Goal: Task Accomplishment & Management: Use online tool/utility

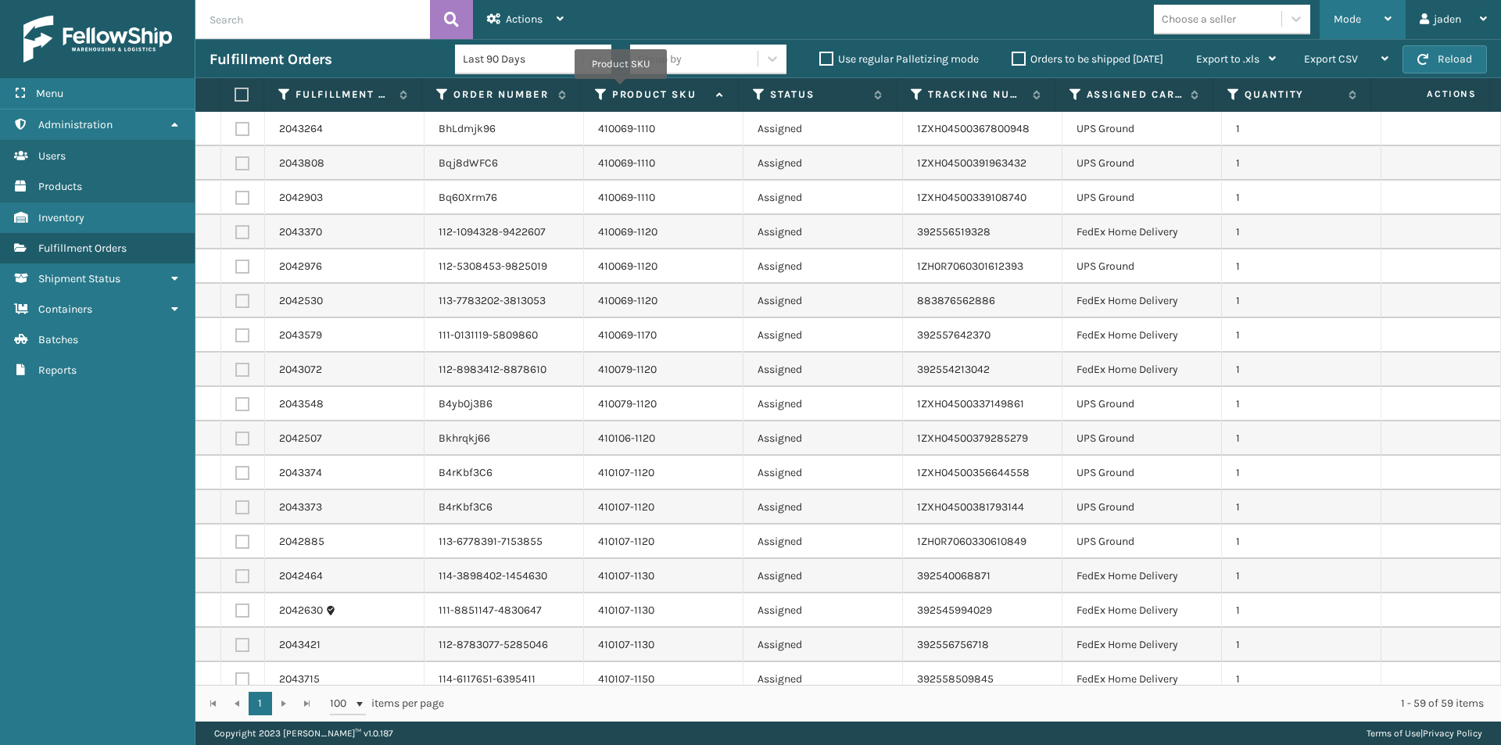
click at [1370, 28] on div "Mode" at bounding box center [1363, 19] width 58 height 39
click at [1452, 54] on button "Reload" at bounding box center [1444, 59] width 84 height 28
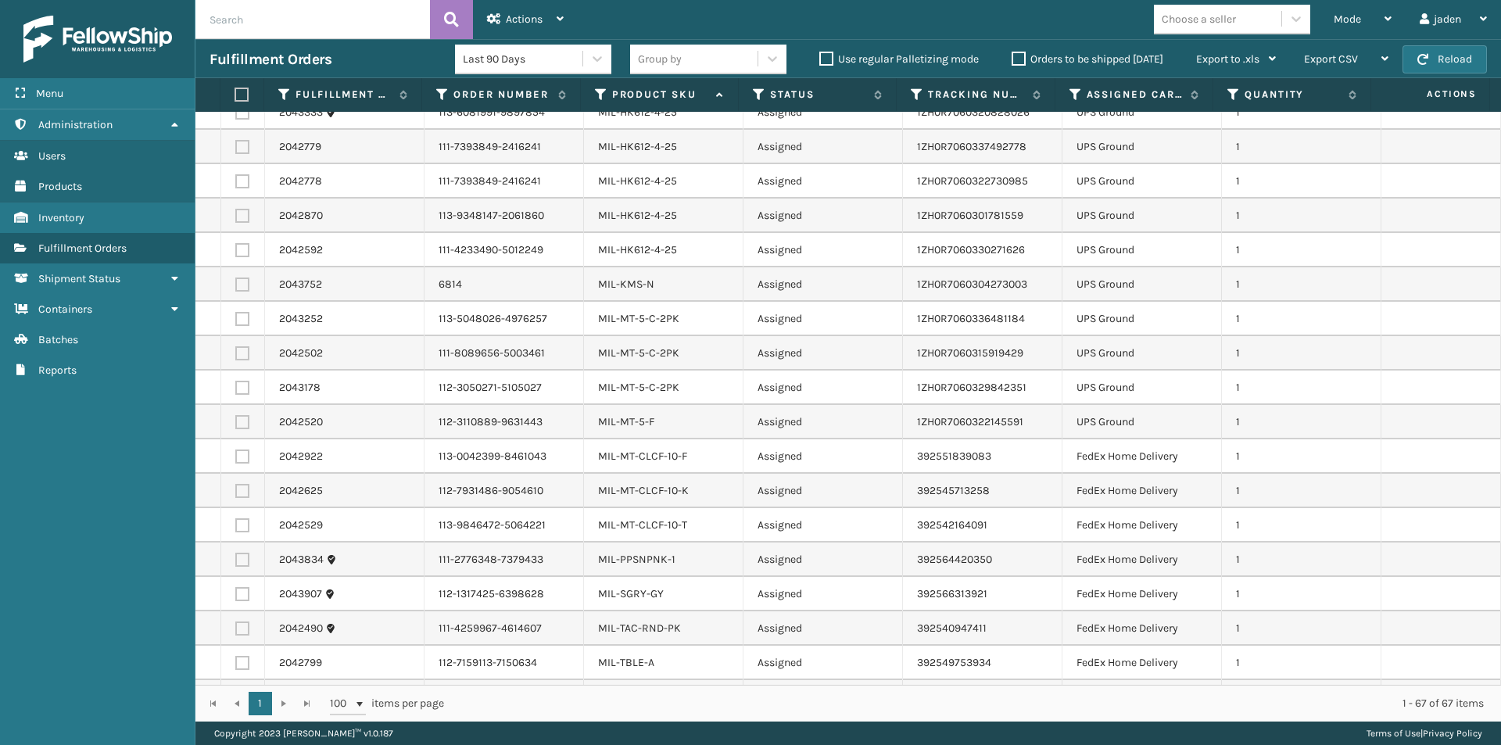
scroll to position [1485, 0]
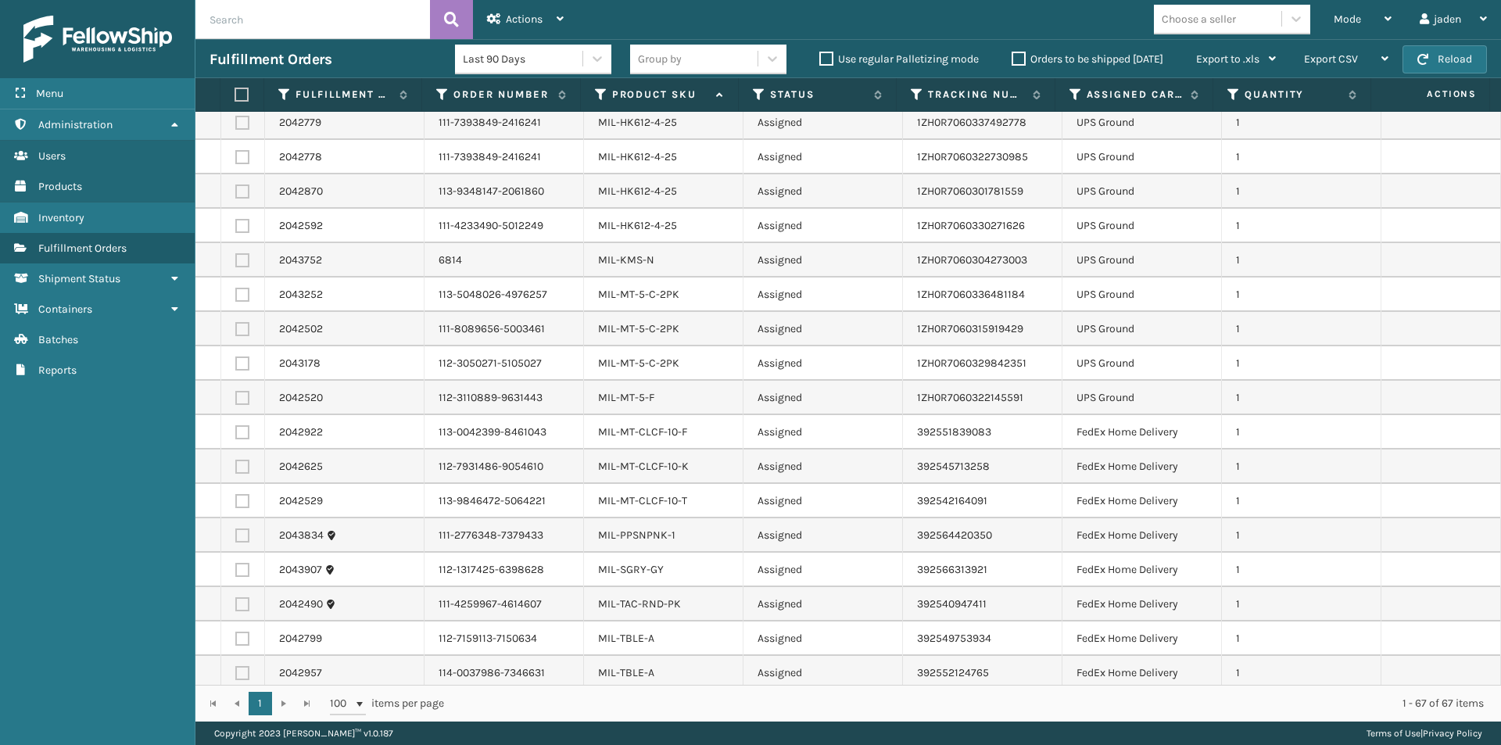
click at [235, 532] on label at bounding box center [242, 535] width 14 height 14
click at [235, 532] on input "checkbox" at bounding box center [235, 533] width 1 height 10
checkbox input "true"
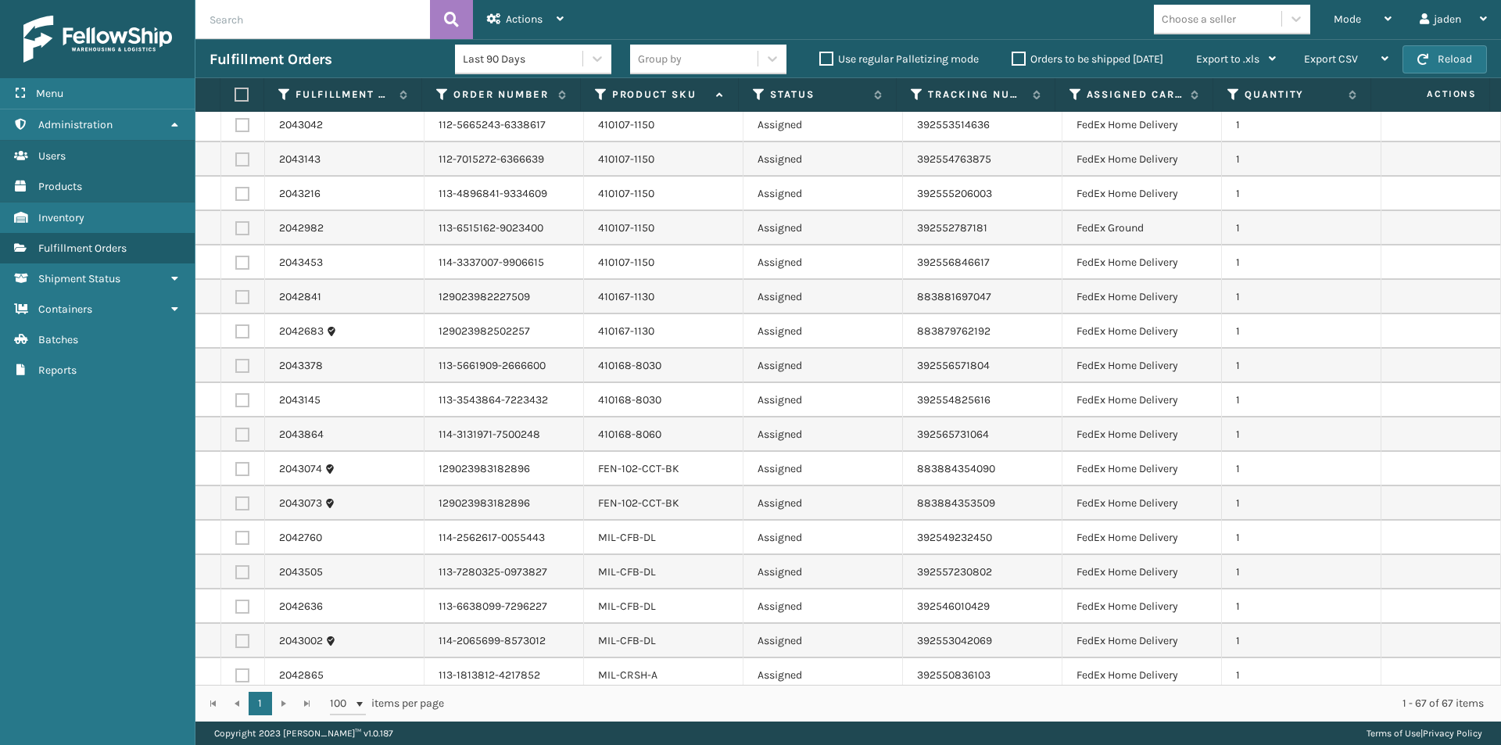
scroll to position [704, 0]
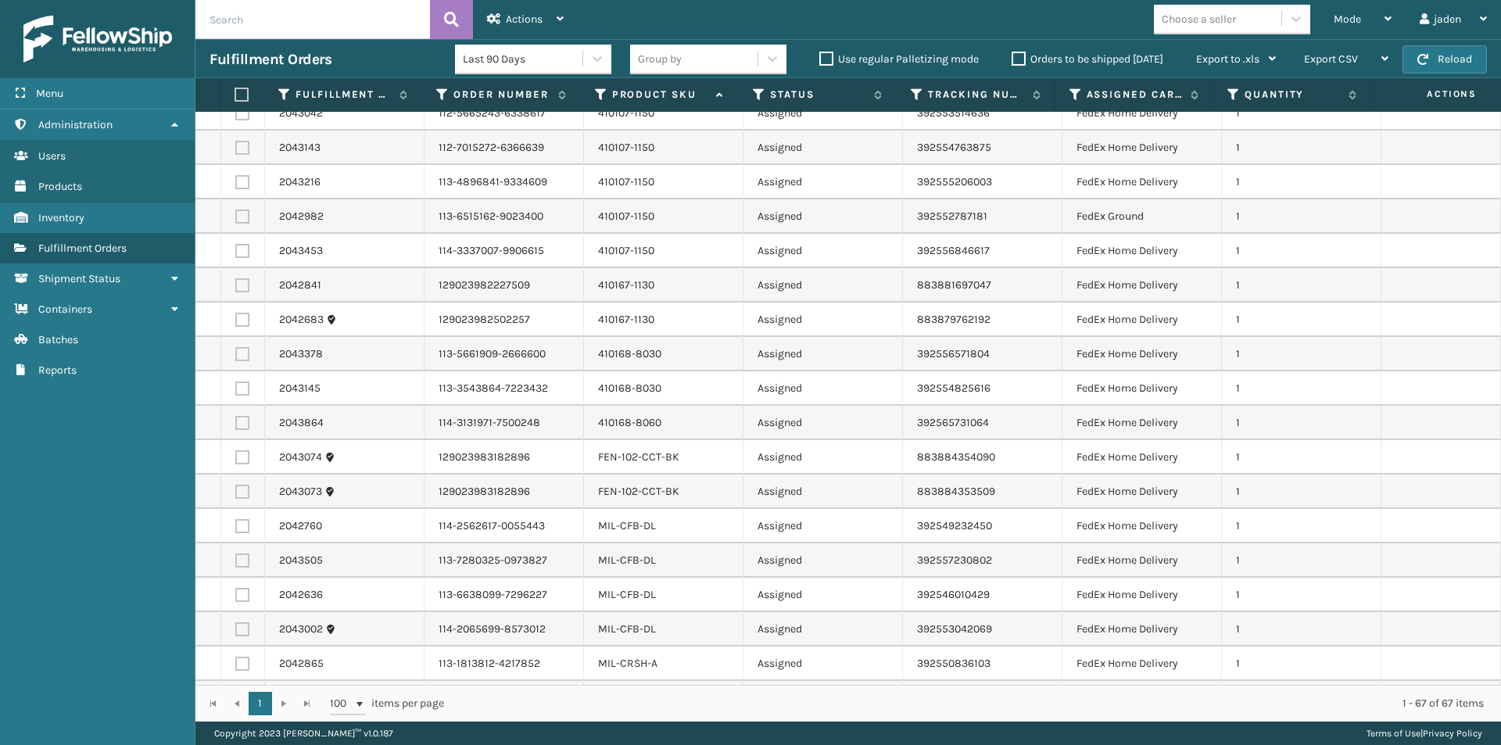
click at [245, 424] on label at bounding box center [242, 423] width 14 height 14
click at [236, 424] on input "checkbox" at bounding box center [235, 421] width 1 height 10
checkbox input "true"
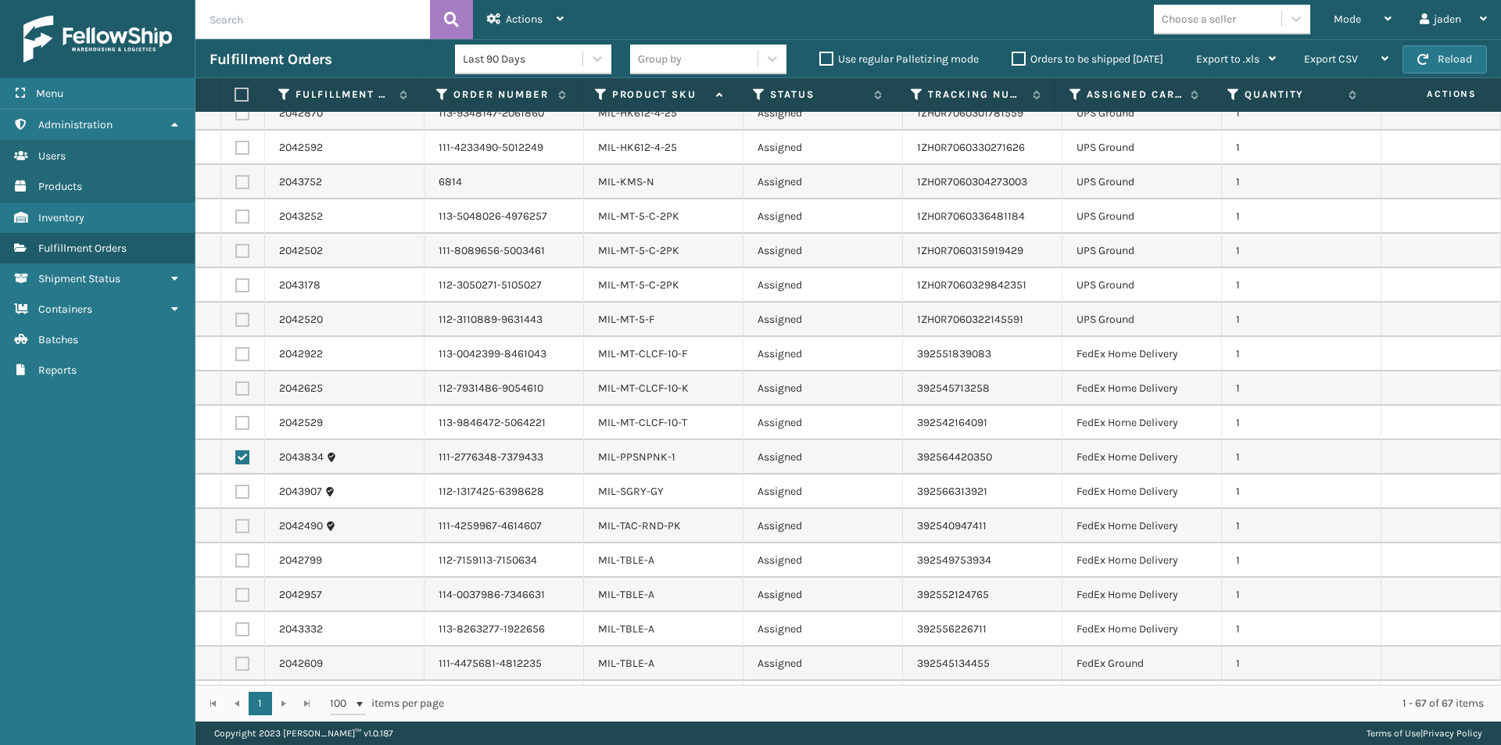
scroll to position [1731, 0]
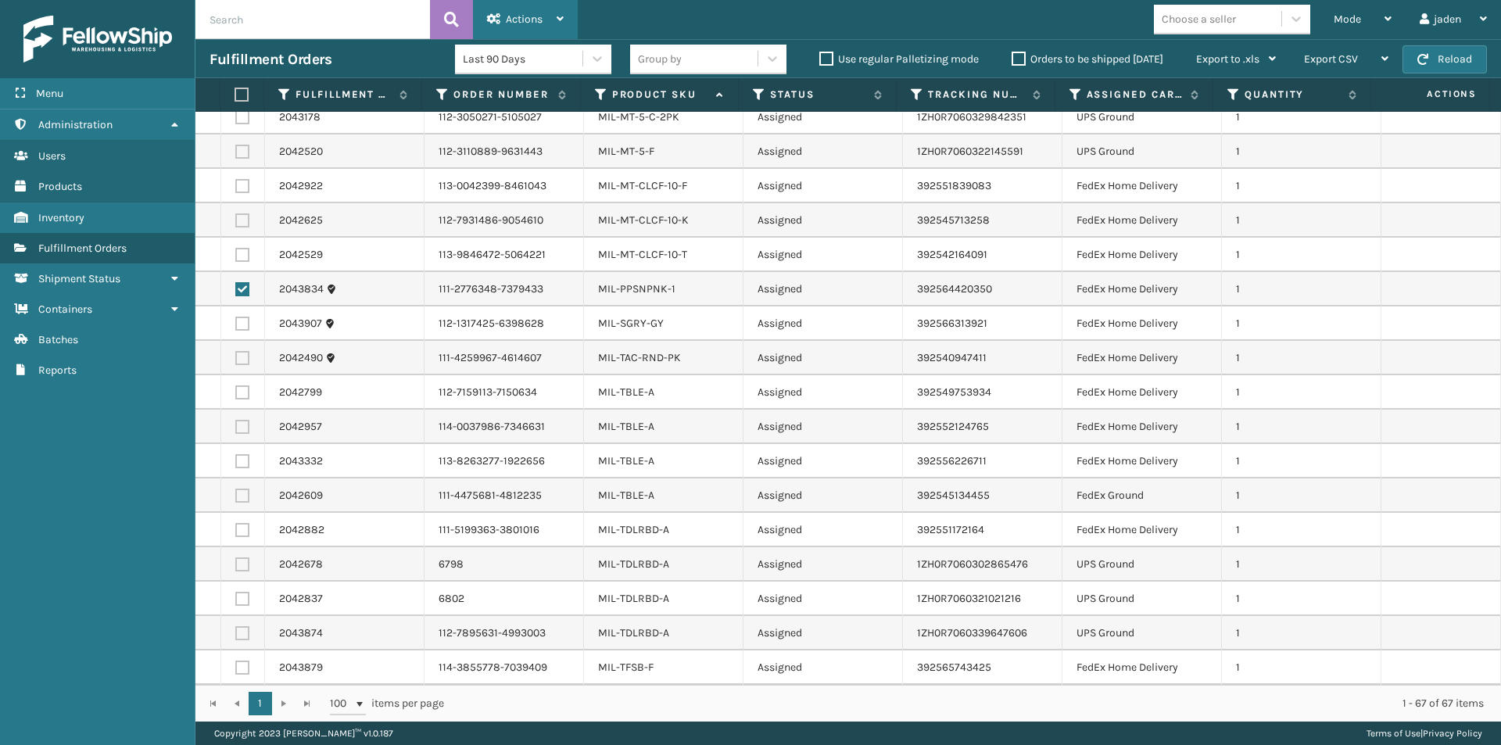
click at [527, 6] on div "Actions" at bounding box center [525, 19] width 77 height 39
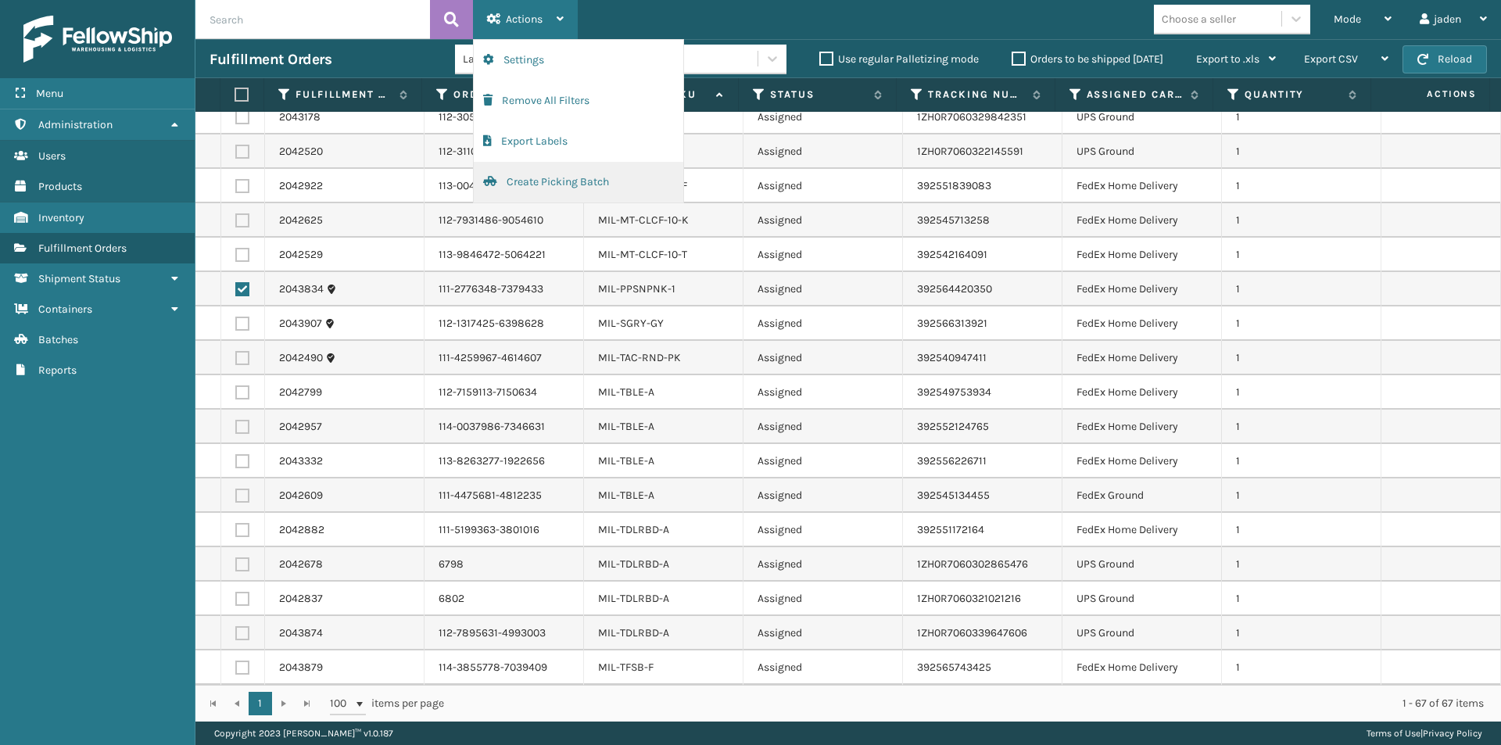
click at [536, 184] on button "Create Picking Batch" at bounding box center [578, 182] width 209 height 41
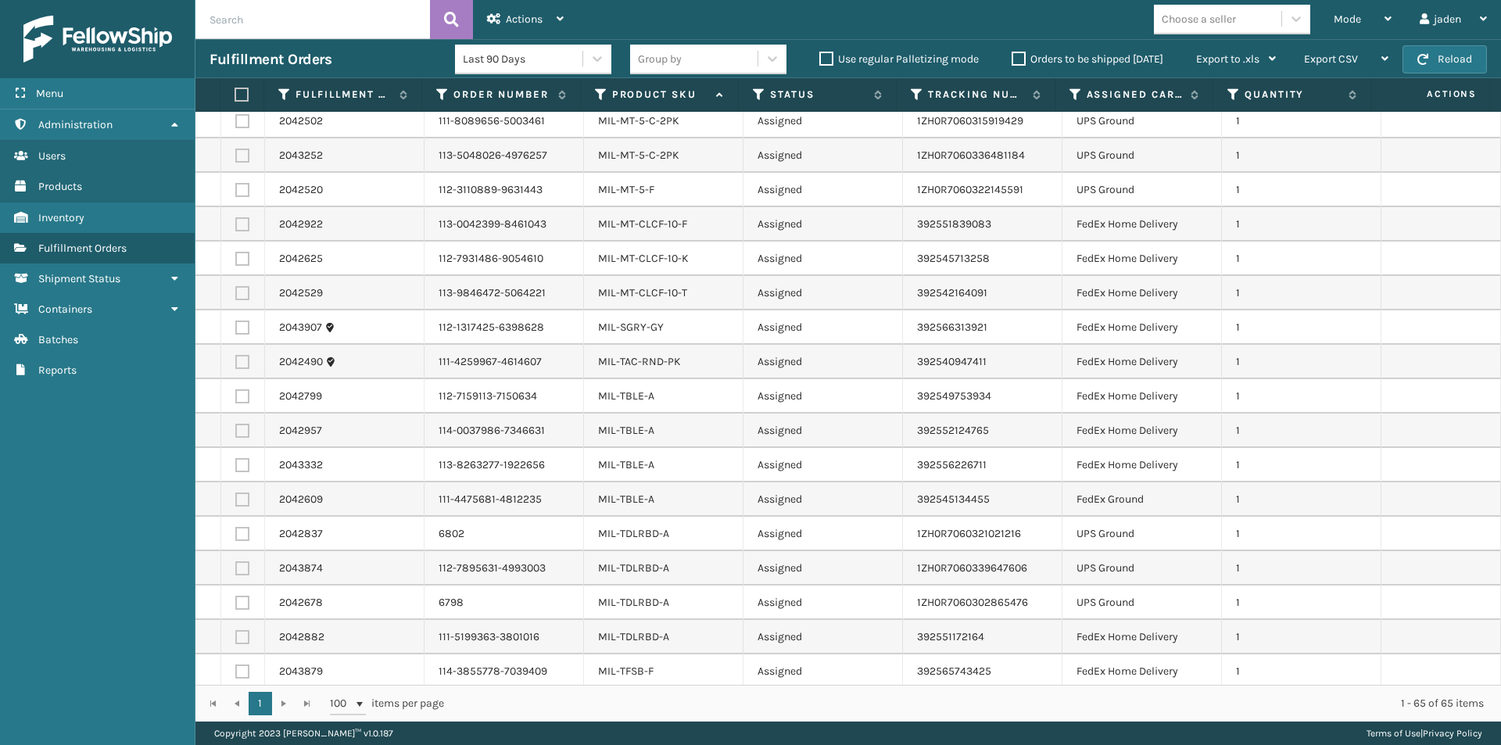
scroll to position [1663, 0]
click at [1429, 65] on button "Reload" at bounding box center [1444, 59] width 84 height 28
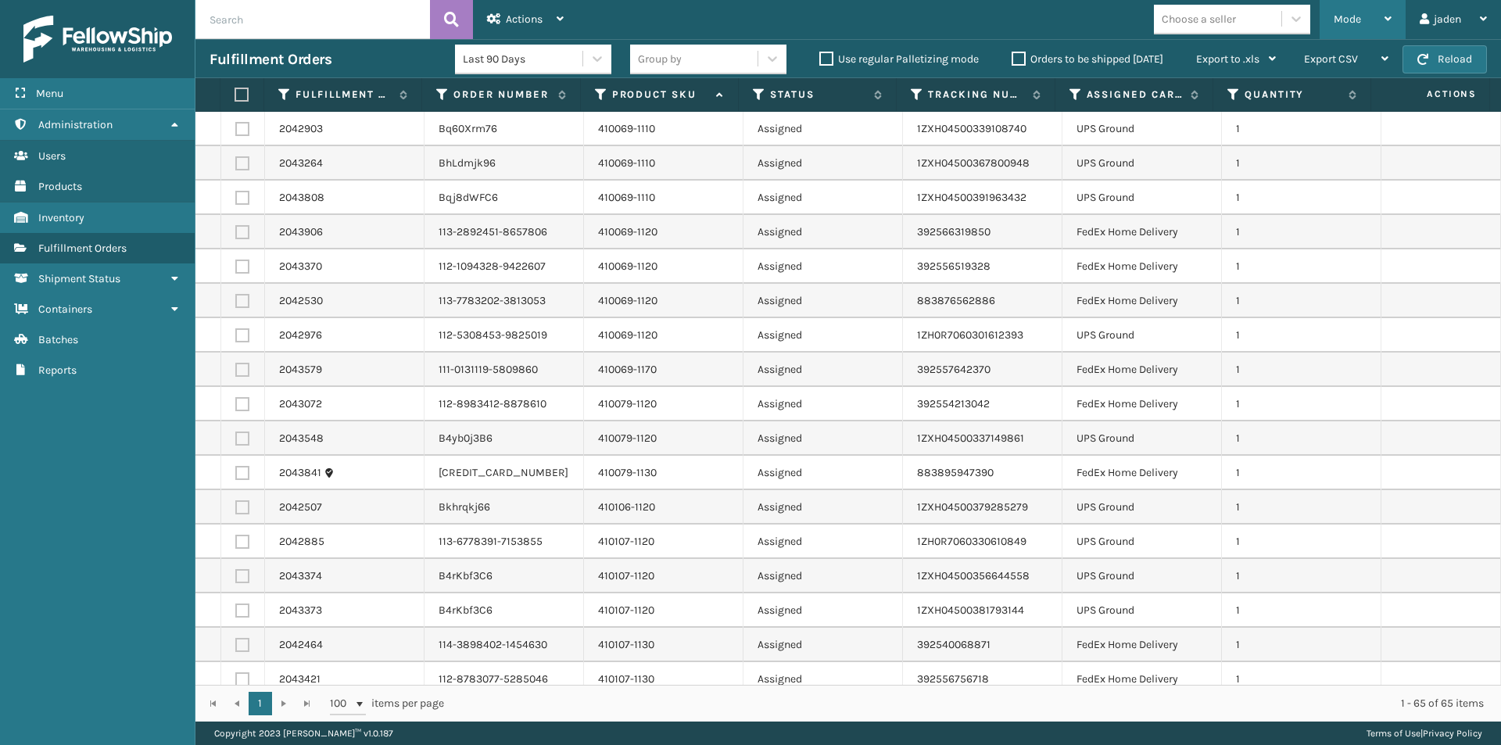
click at [1352, 27] on div "Mode" at bounding box center [1363, 19] width 58 height 39
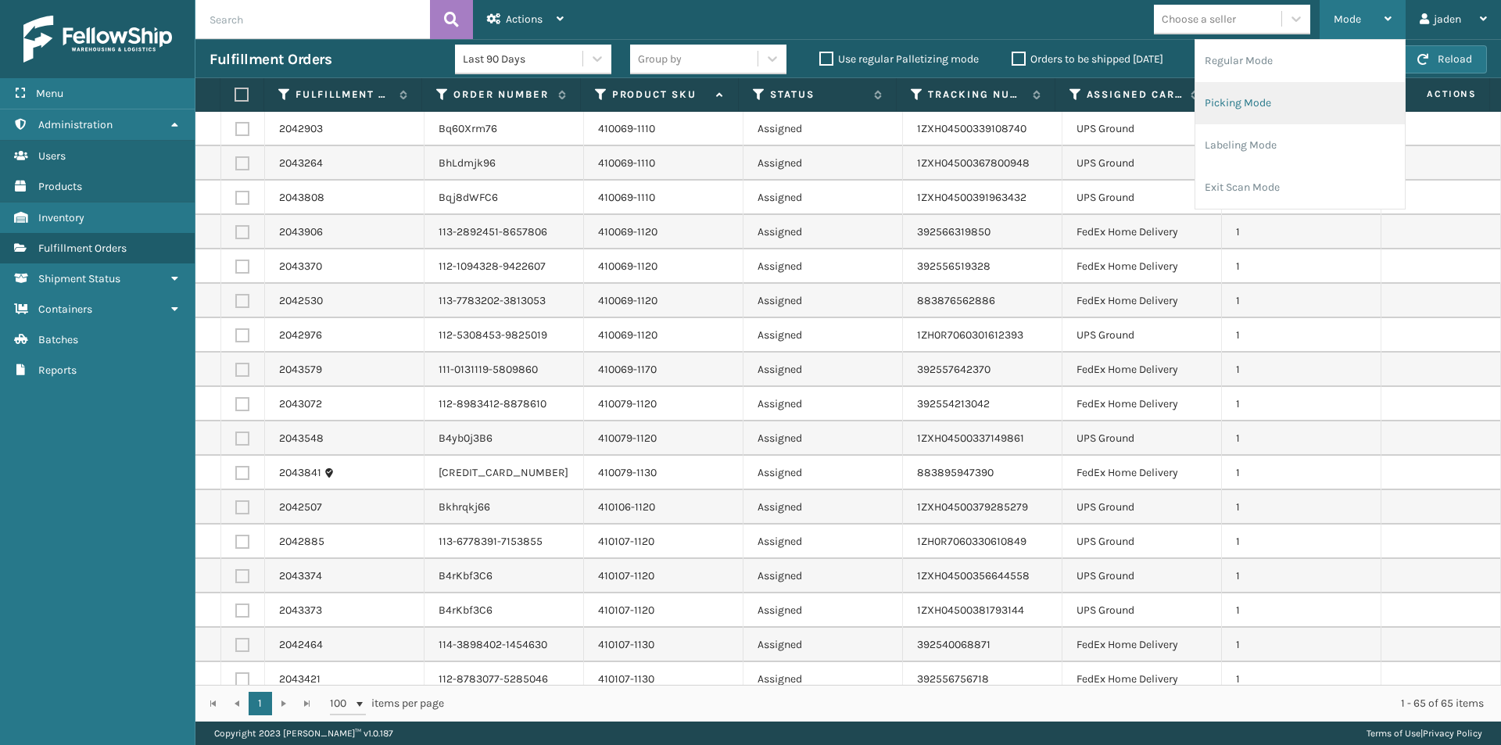
click at [1272, 100] on li "Picking Mode" at bounding box center [1299, 103] width 209 height 42
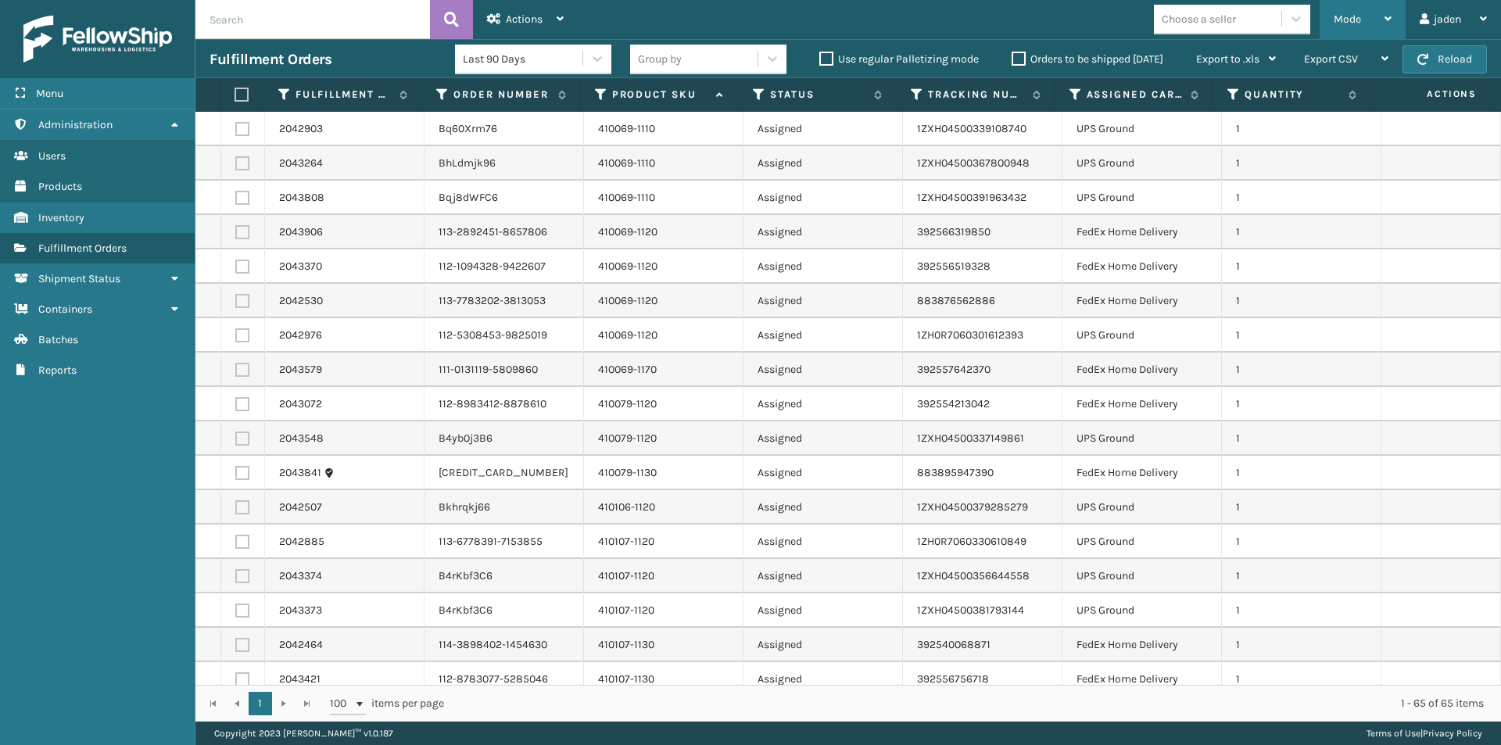
click at [1353, 24] on span "Mode" at bounding box center [1347, 19] width 27 height 13
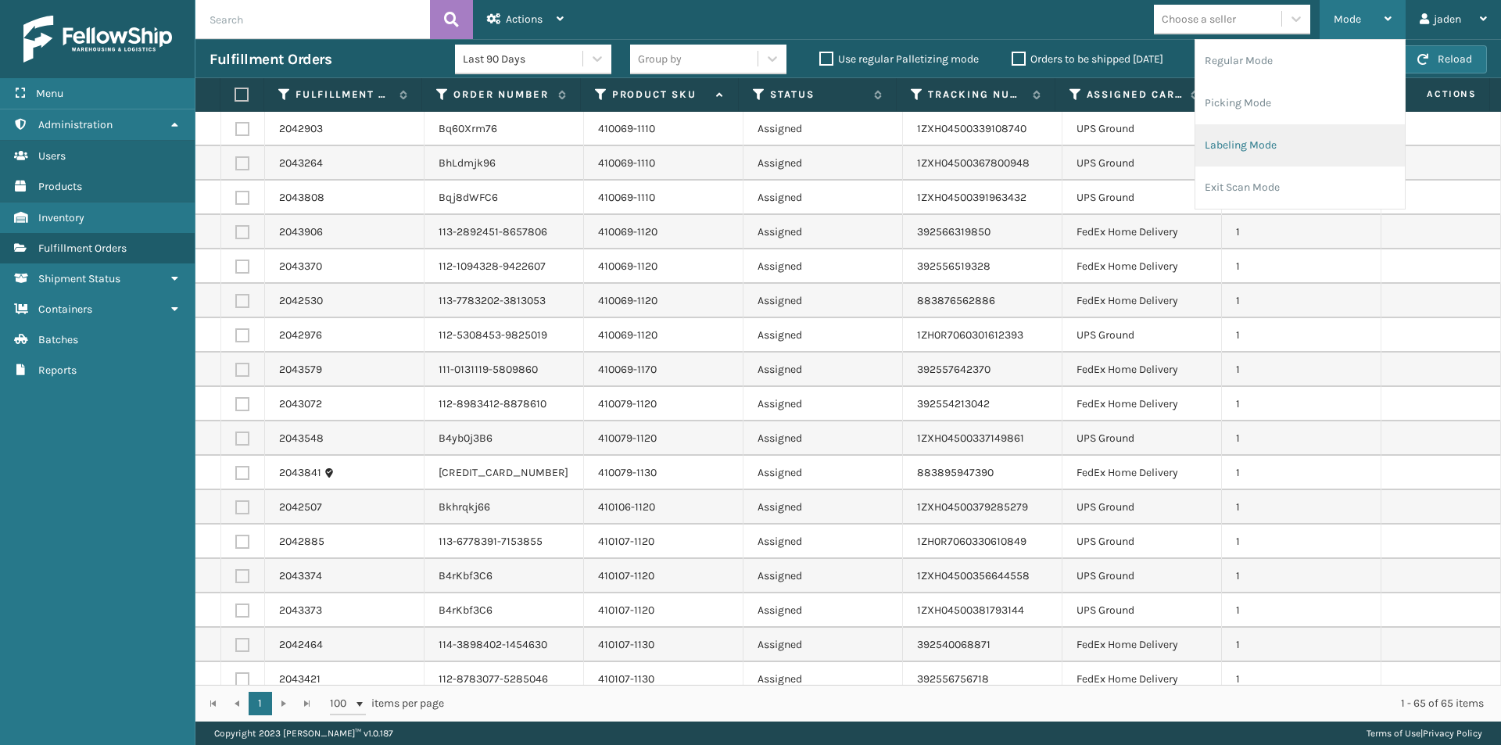
click at [1303, 145] on li "Labeling Mode" at bounding box center [1299, 145] width 209 height 42
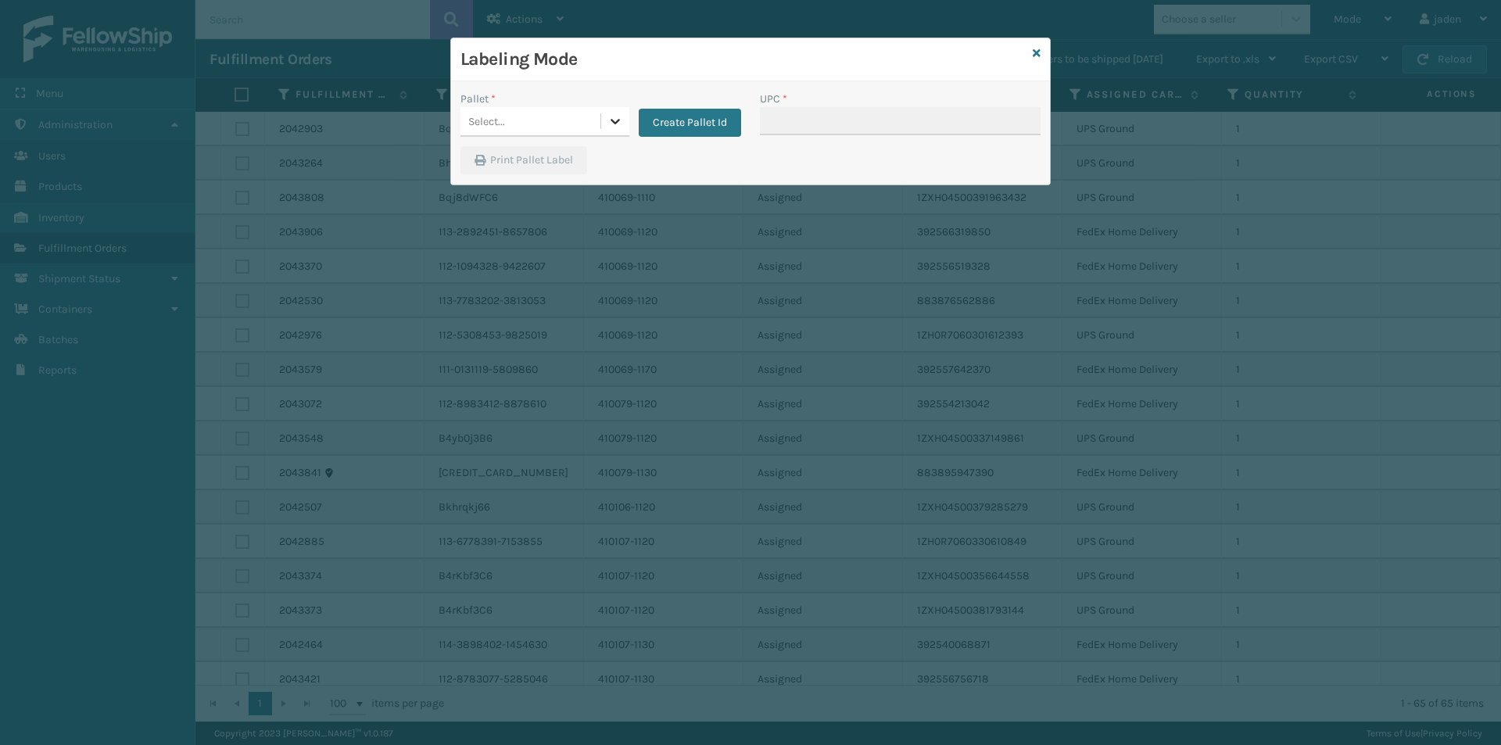
click at [601, 132] on div at bounding box center [615, 121] width 28 height 28
click at [495, 159] on div "FDXG-3N99F3C5AH" at bounding box center [544, 164] width 169 height 36
click at [888, 125] on input "UPC *" at bounding box center [900, 121] width 281 height 28
type input "410079-1130"
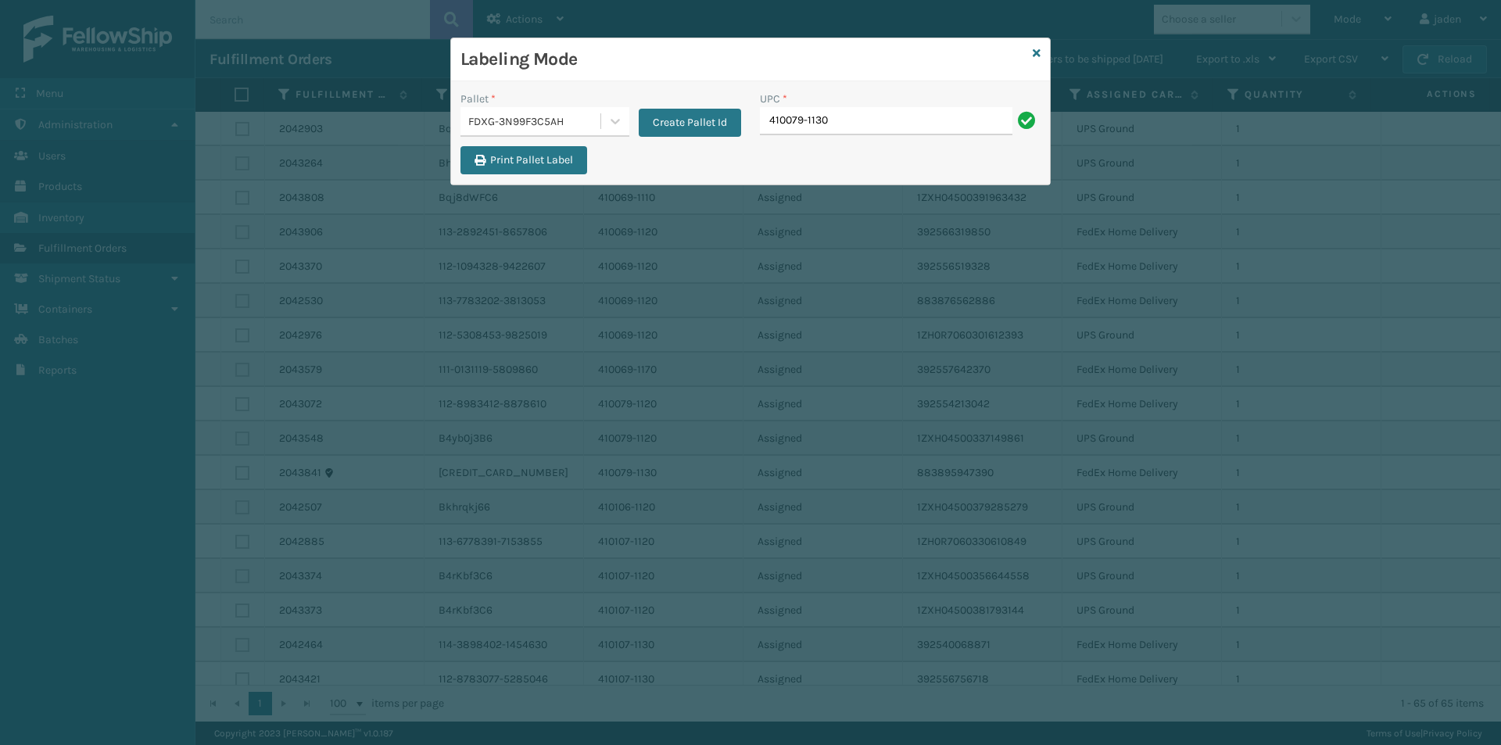
type input "410079-1130"
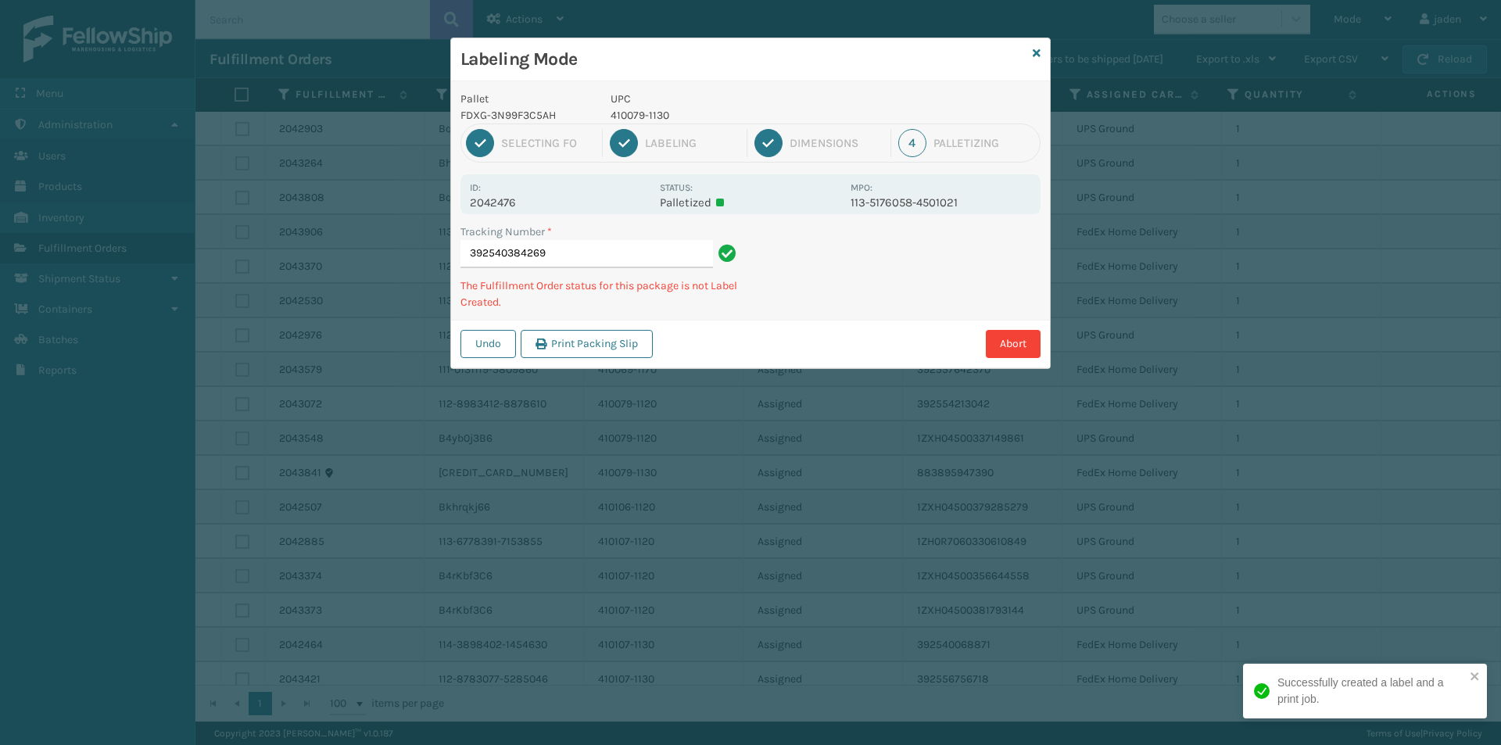
type input "3925403842694"
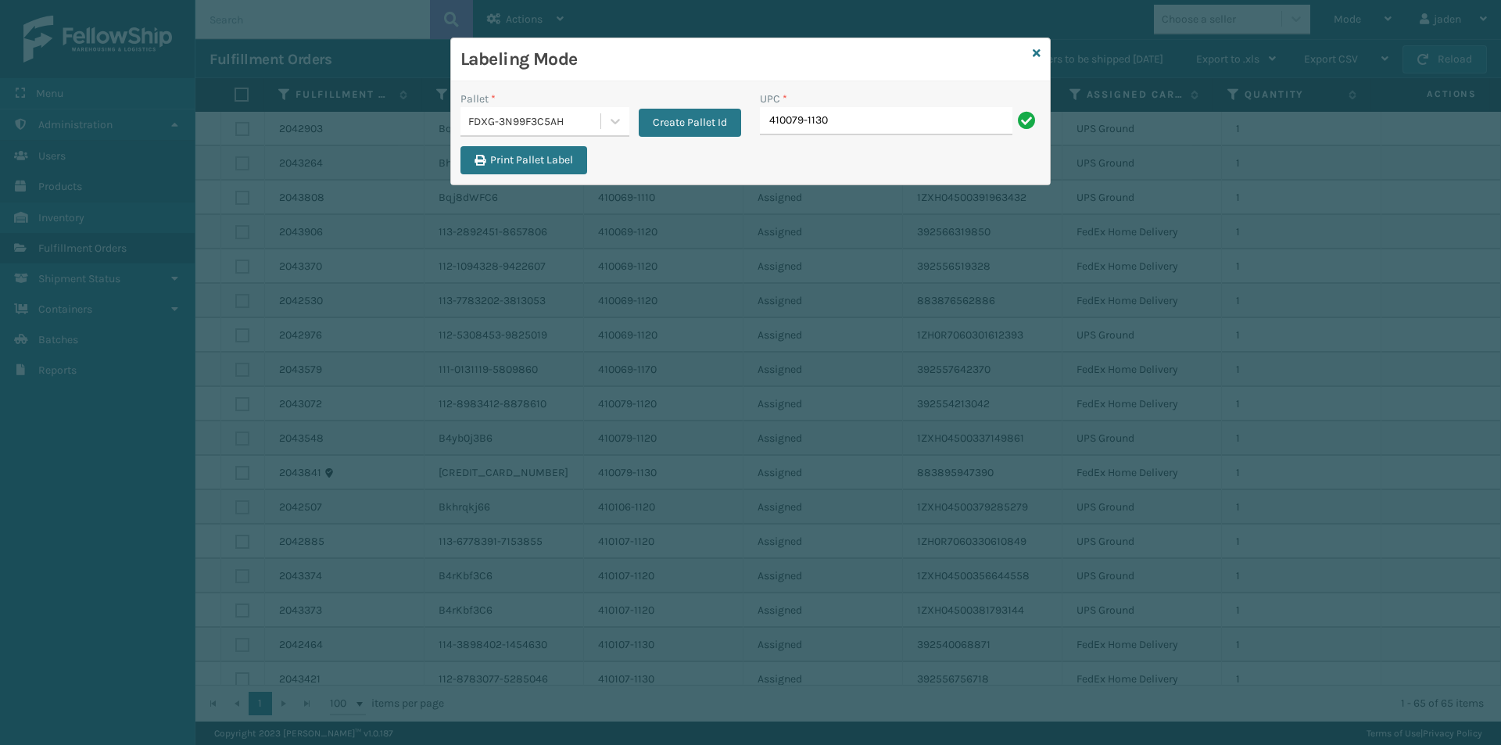
type input "410079-1130"
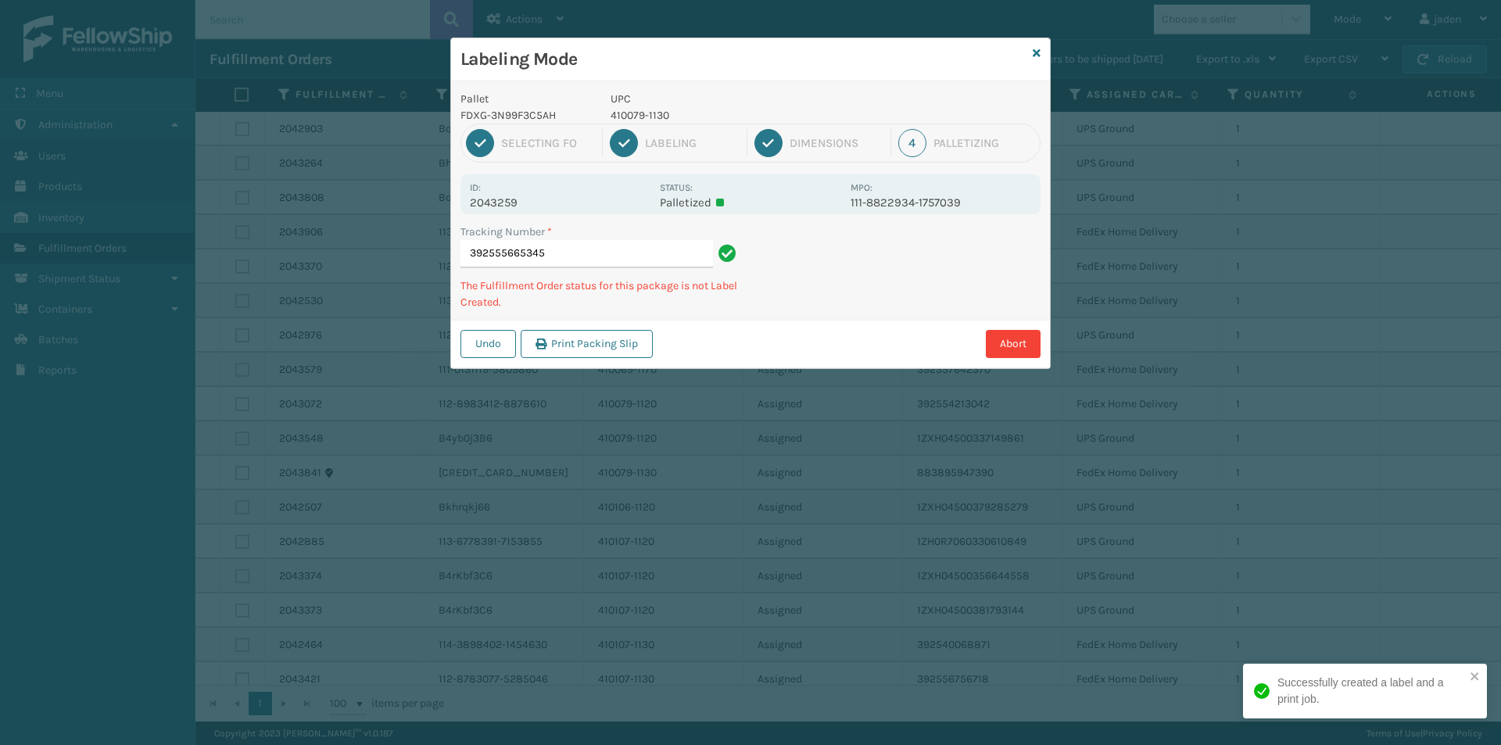
type input "3925556653454"
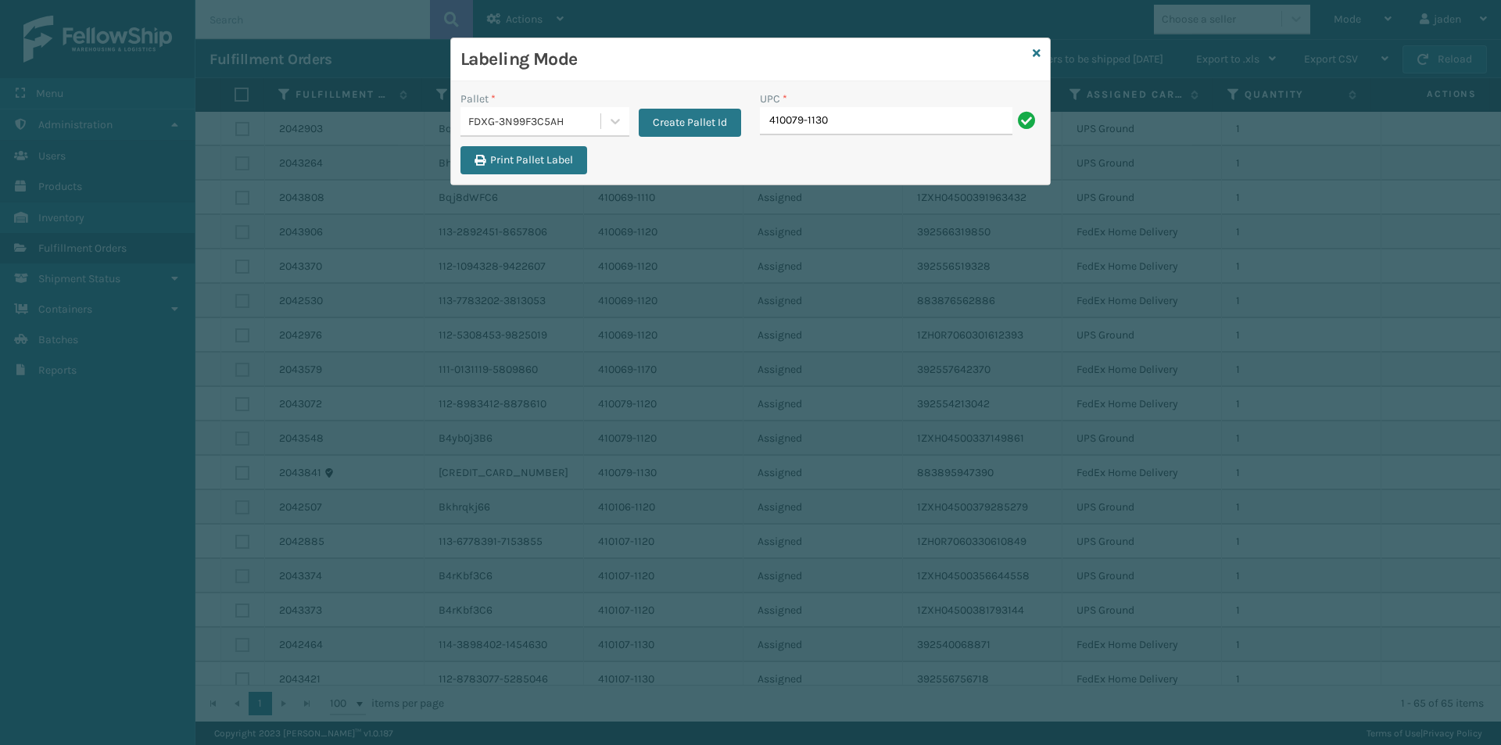
type input "410079-1130"
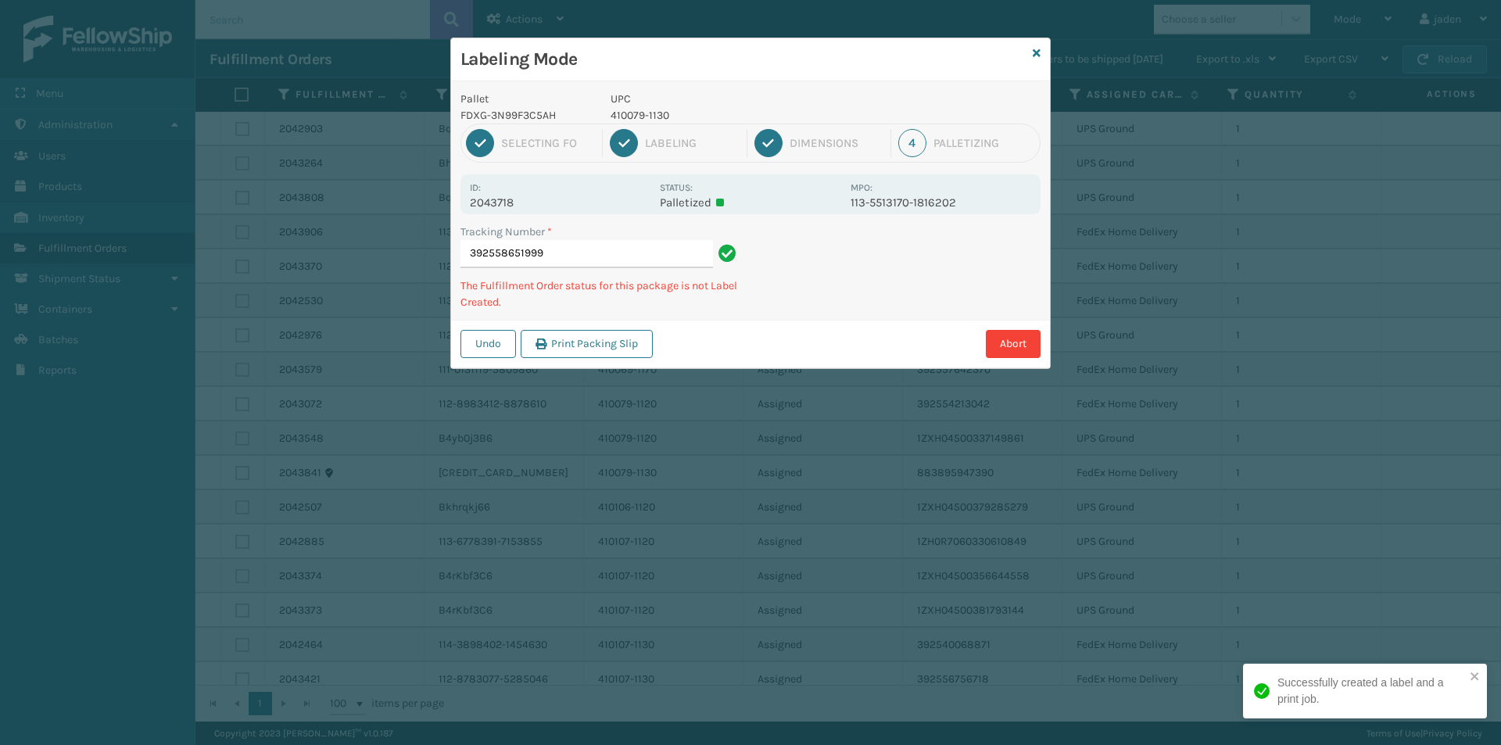
type input "3925586519994"
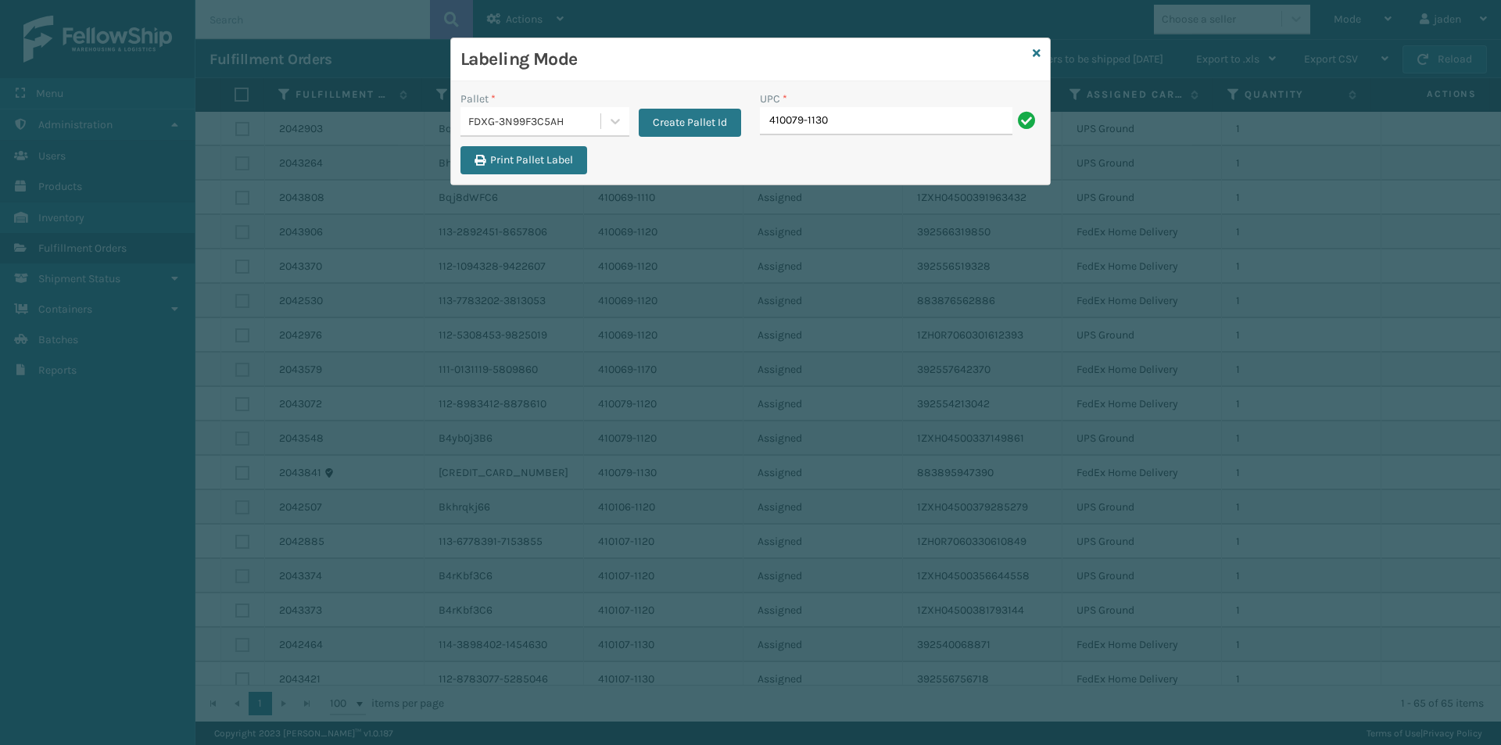
type input "410079-1130"
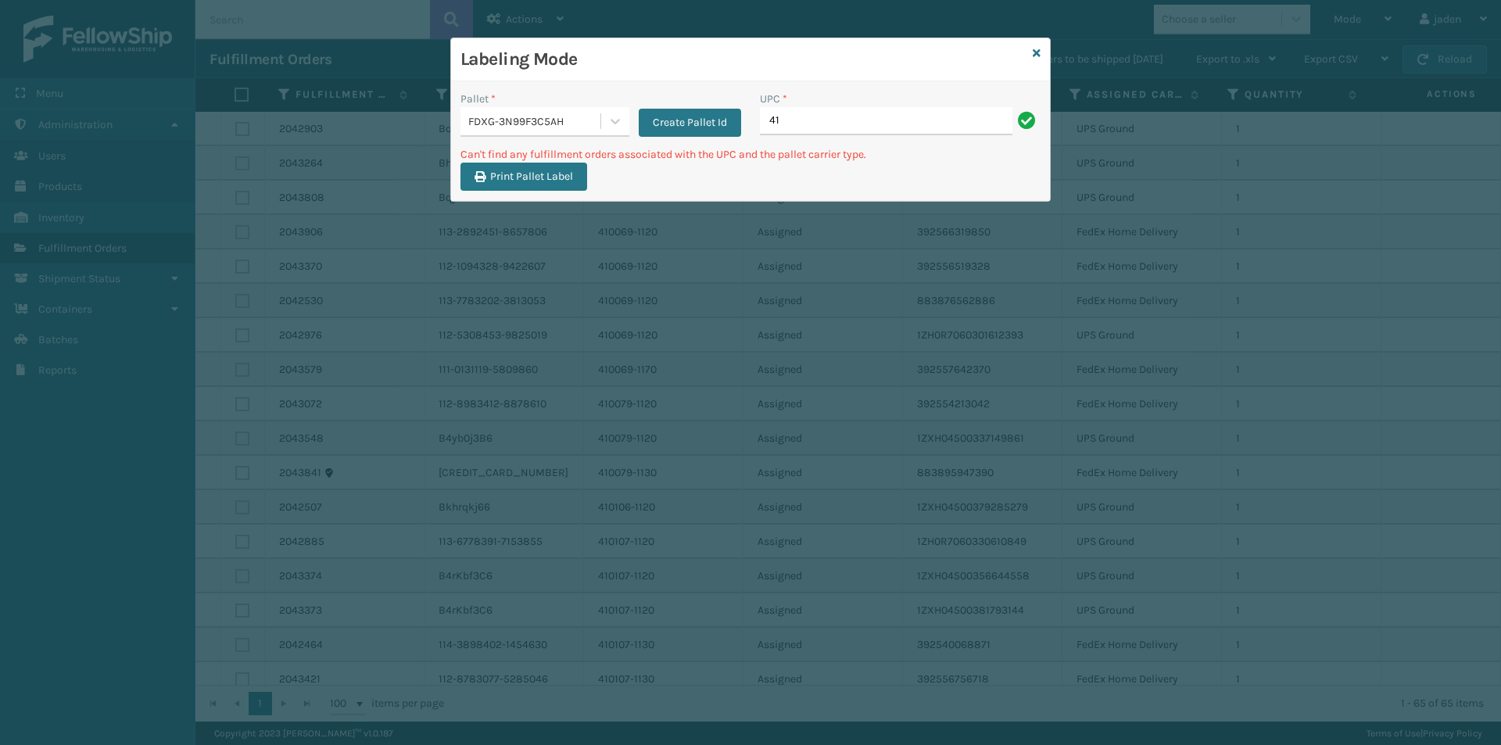
type input "4"
type input "410168-8060"
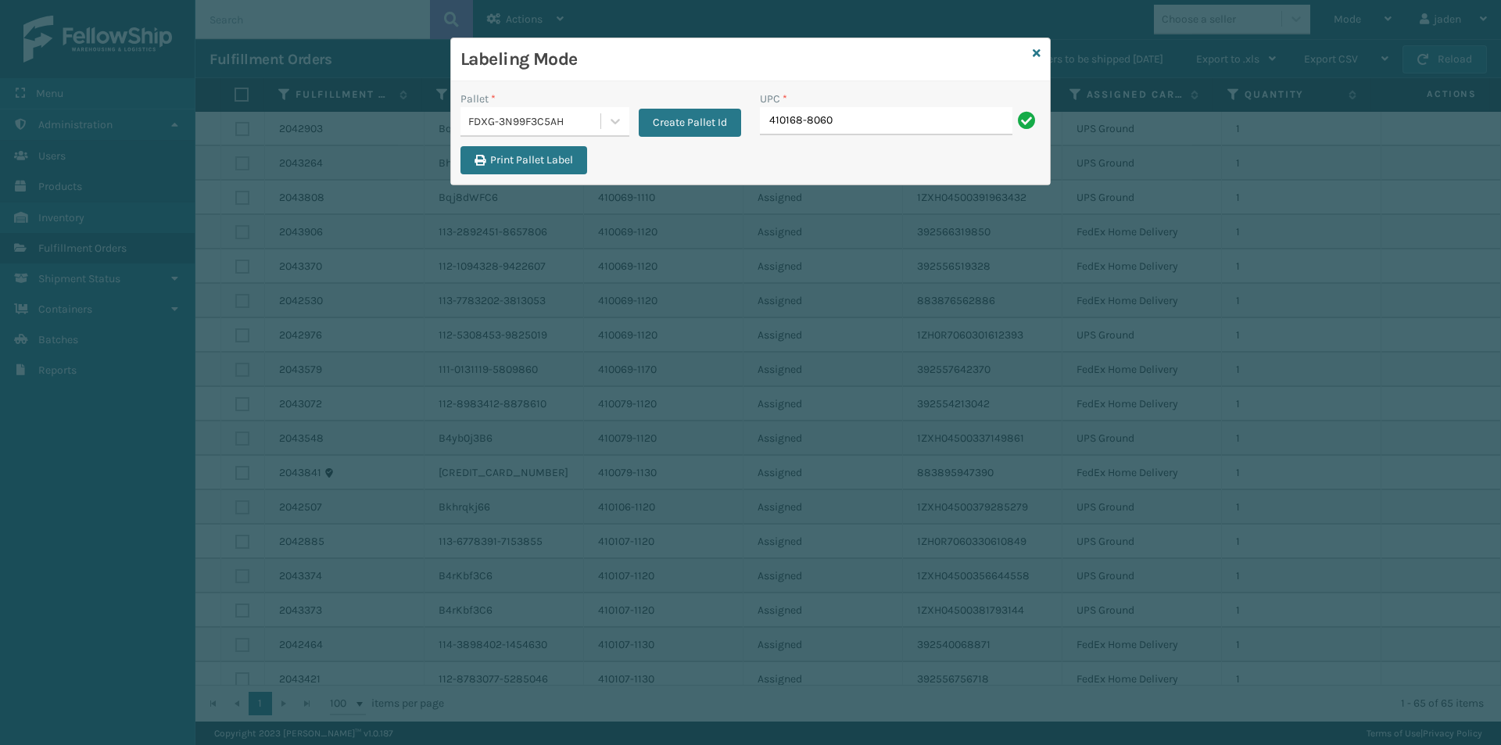
type input "410168-8060"
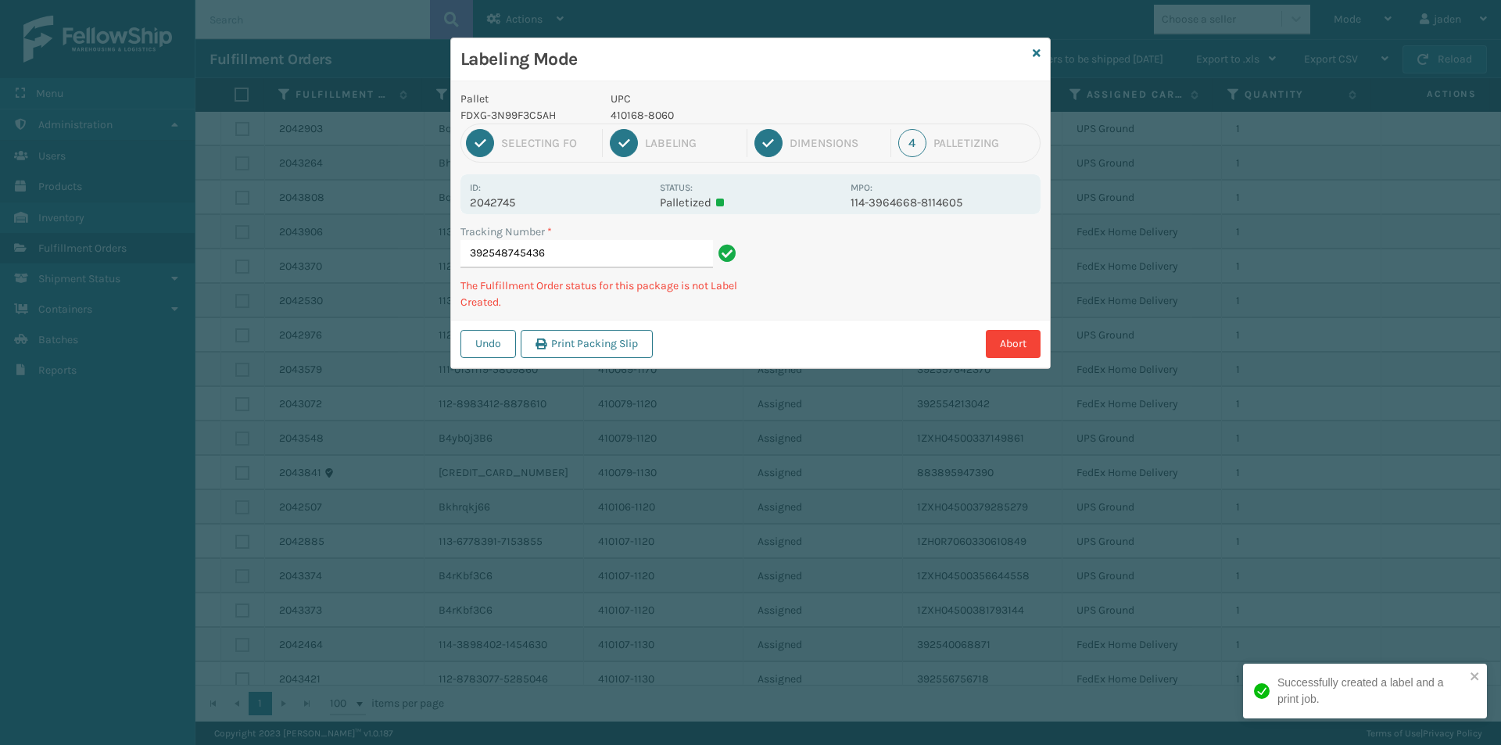
type input "3925487454364"
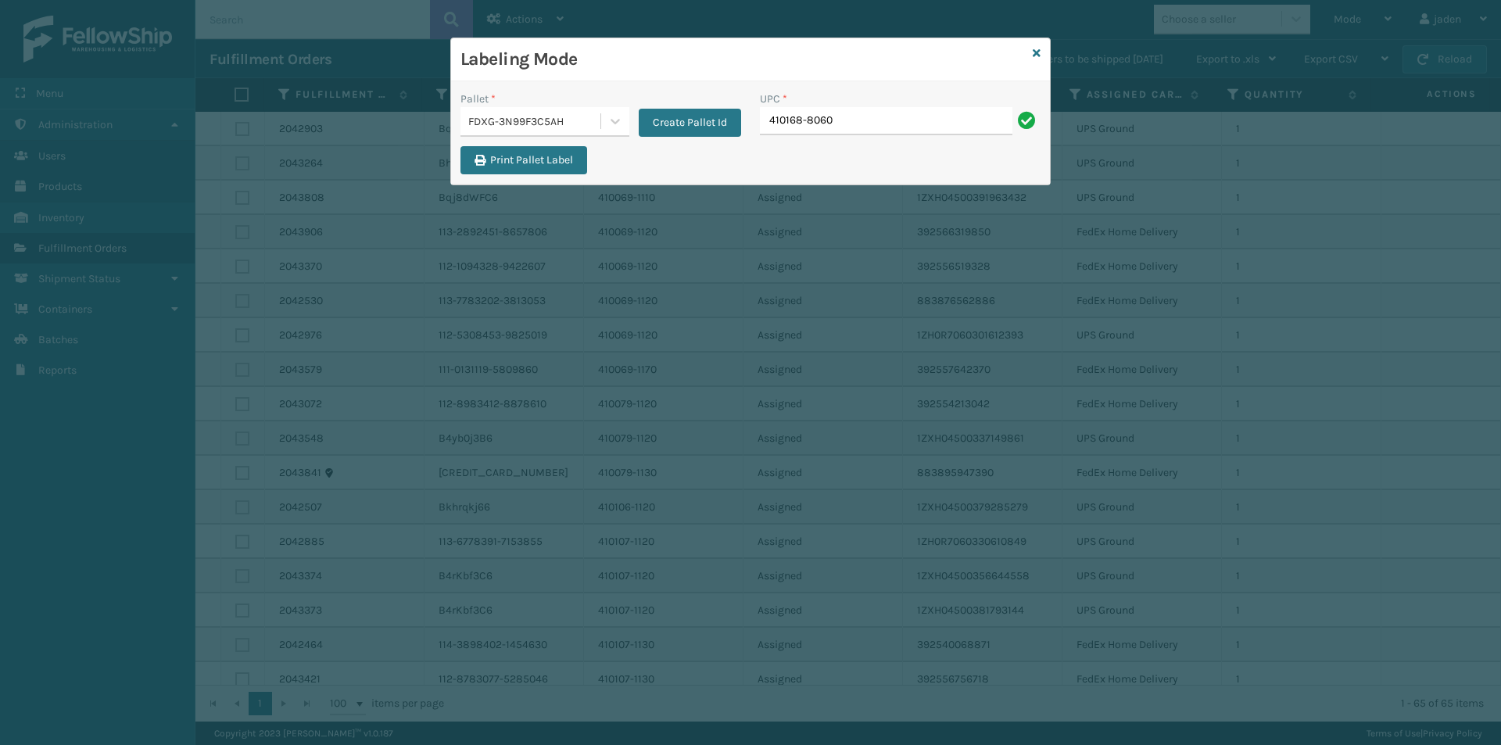
type input "410168-8060"
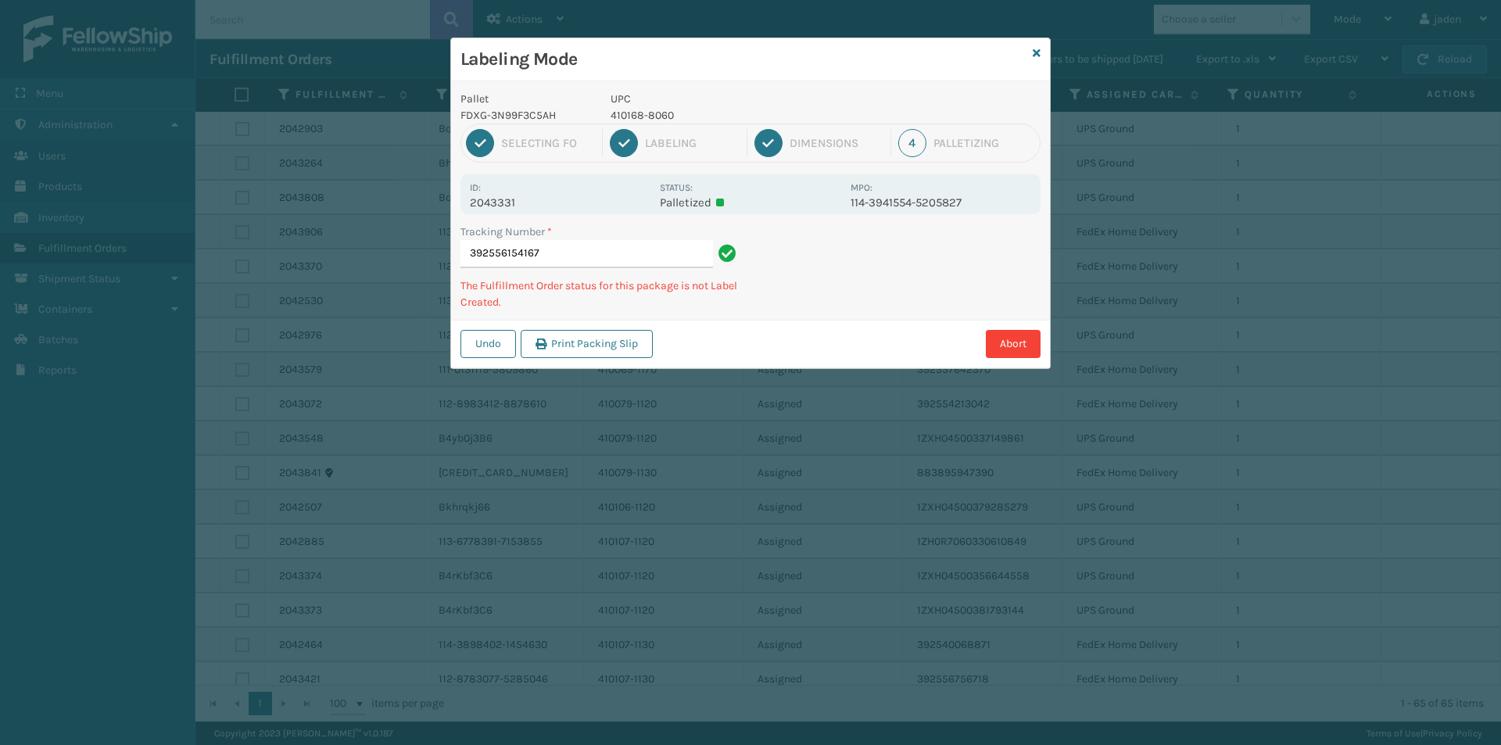
type input "3925561541674"
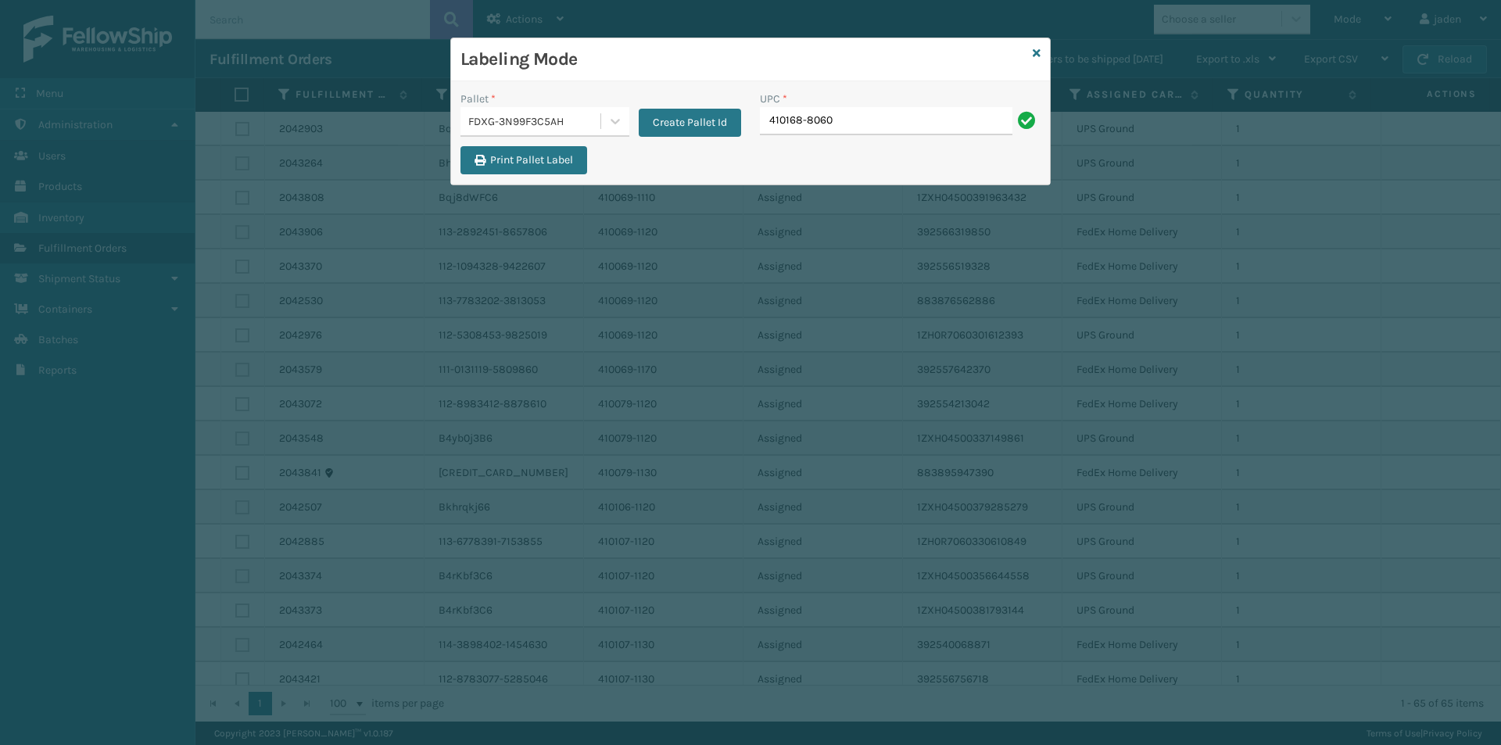
type input "410168-8060"
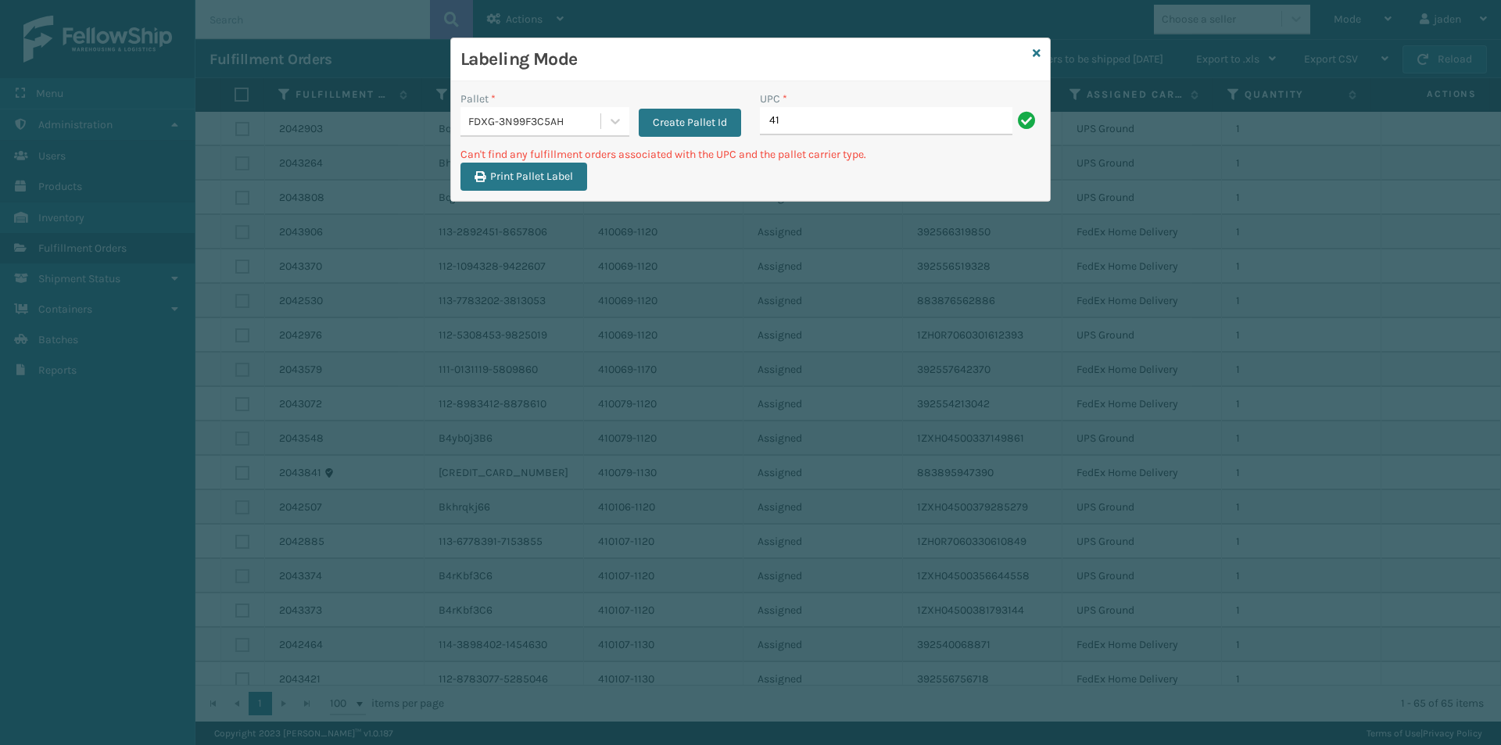
type input "4"
type input "2"
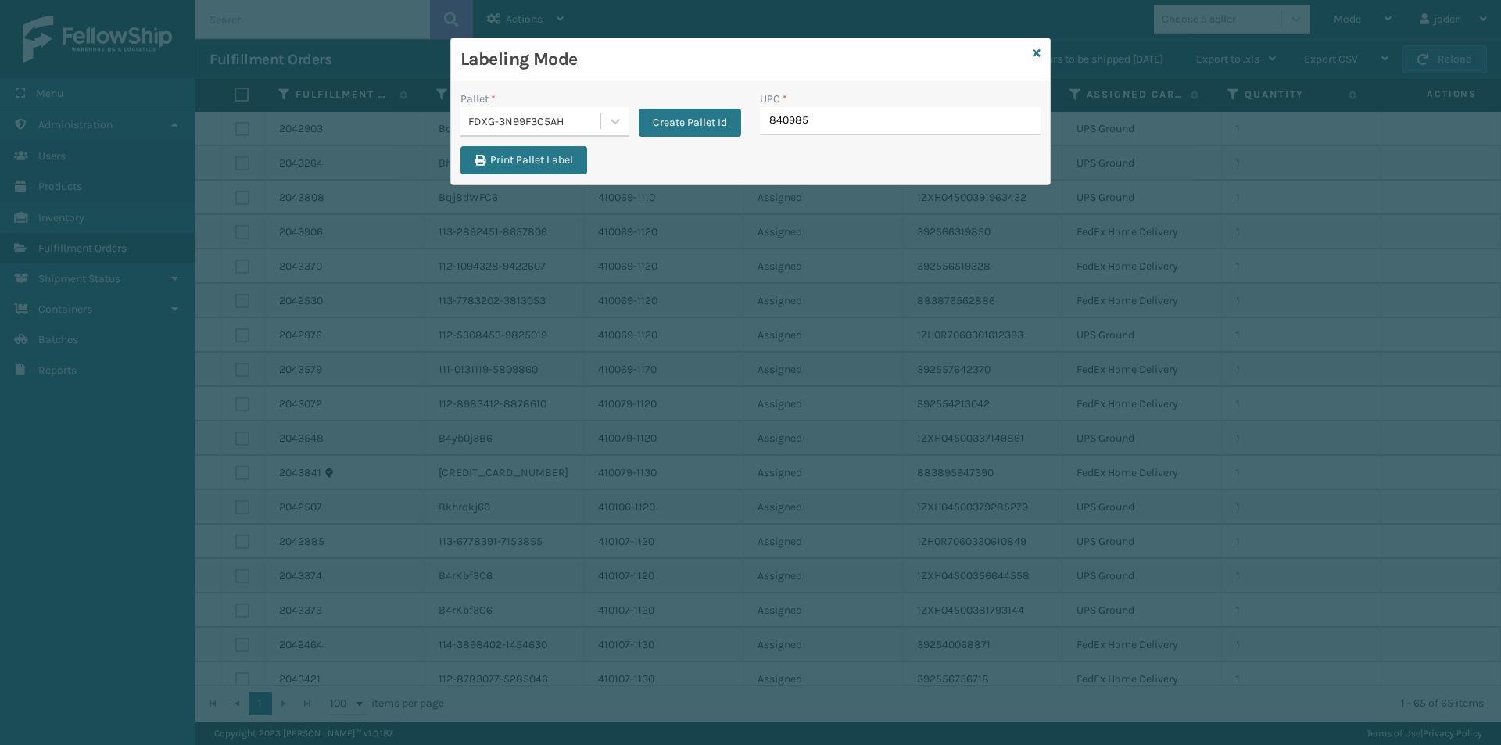
type input "8409851"
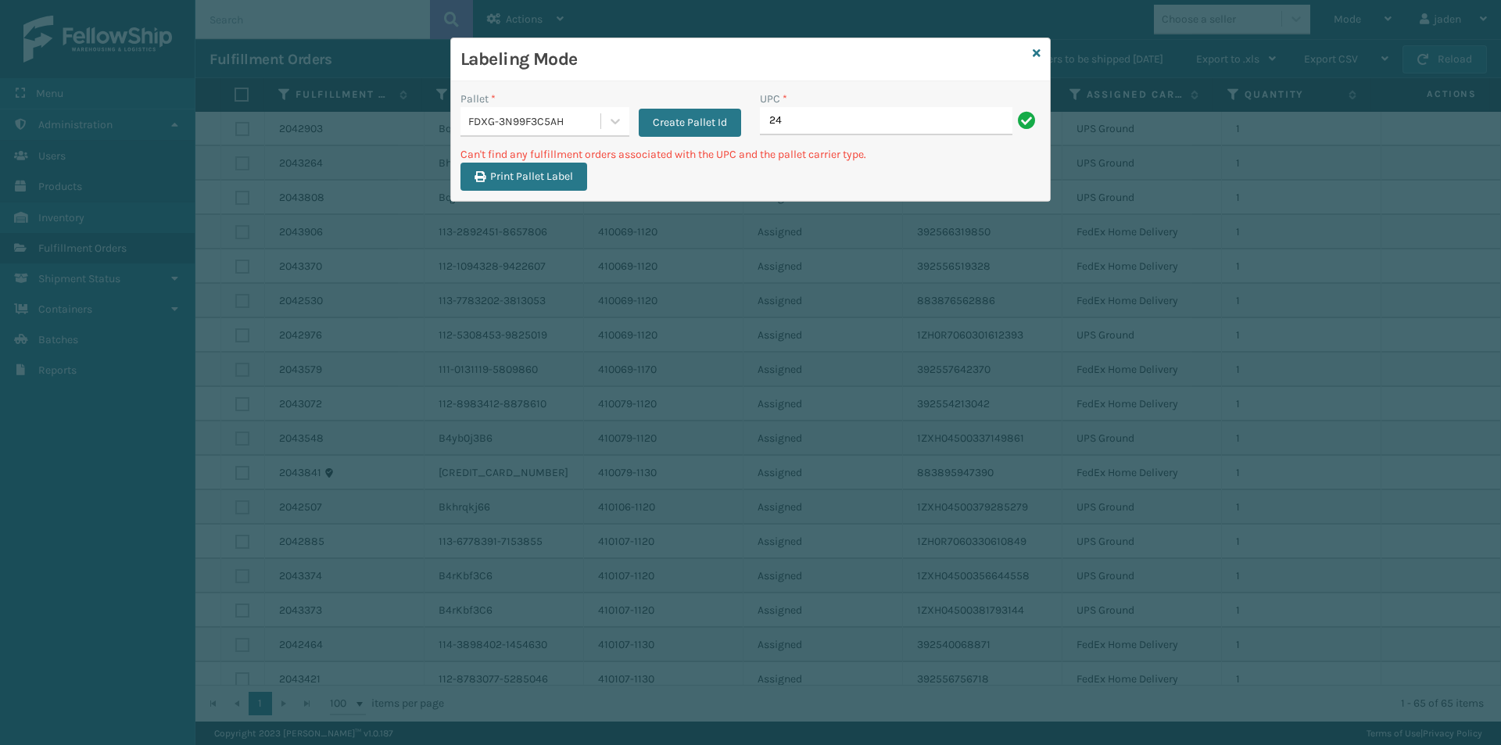
type input "2"
type input "8"
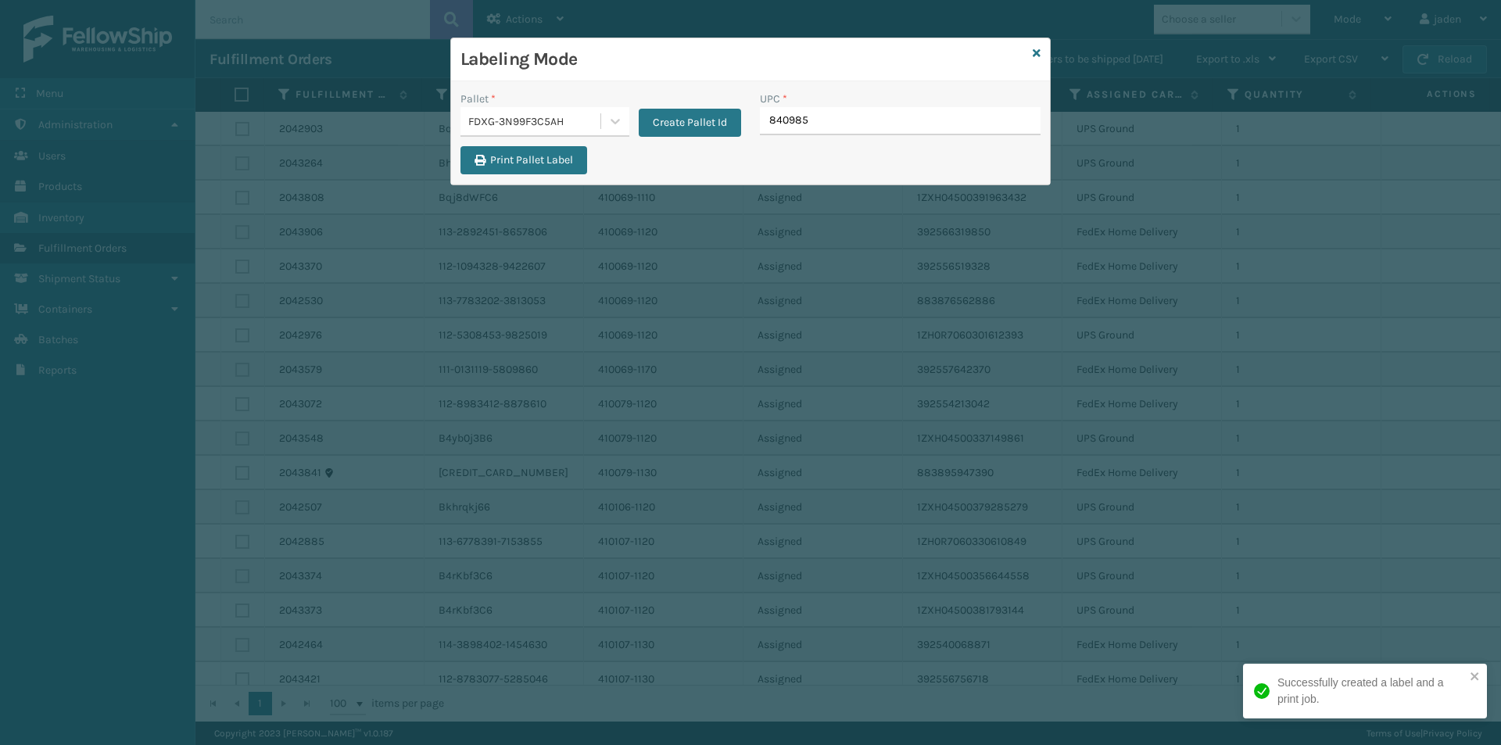
type input "8409851"
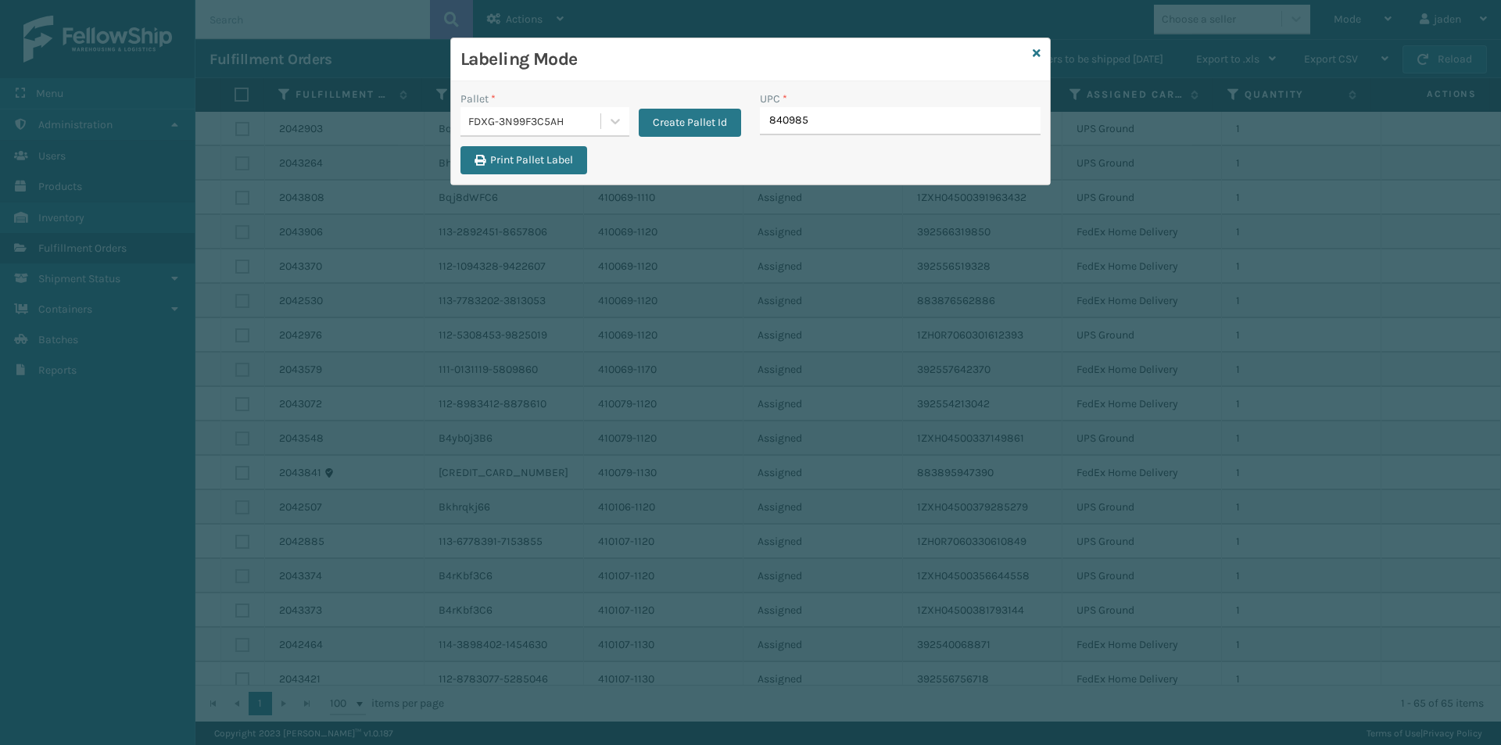
type input "8409851"
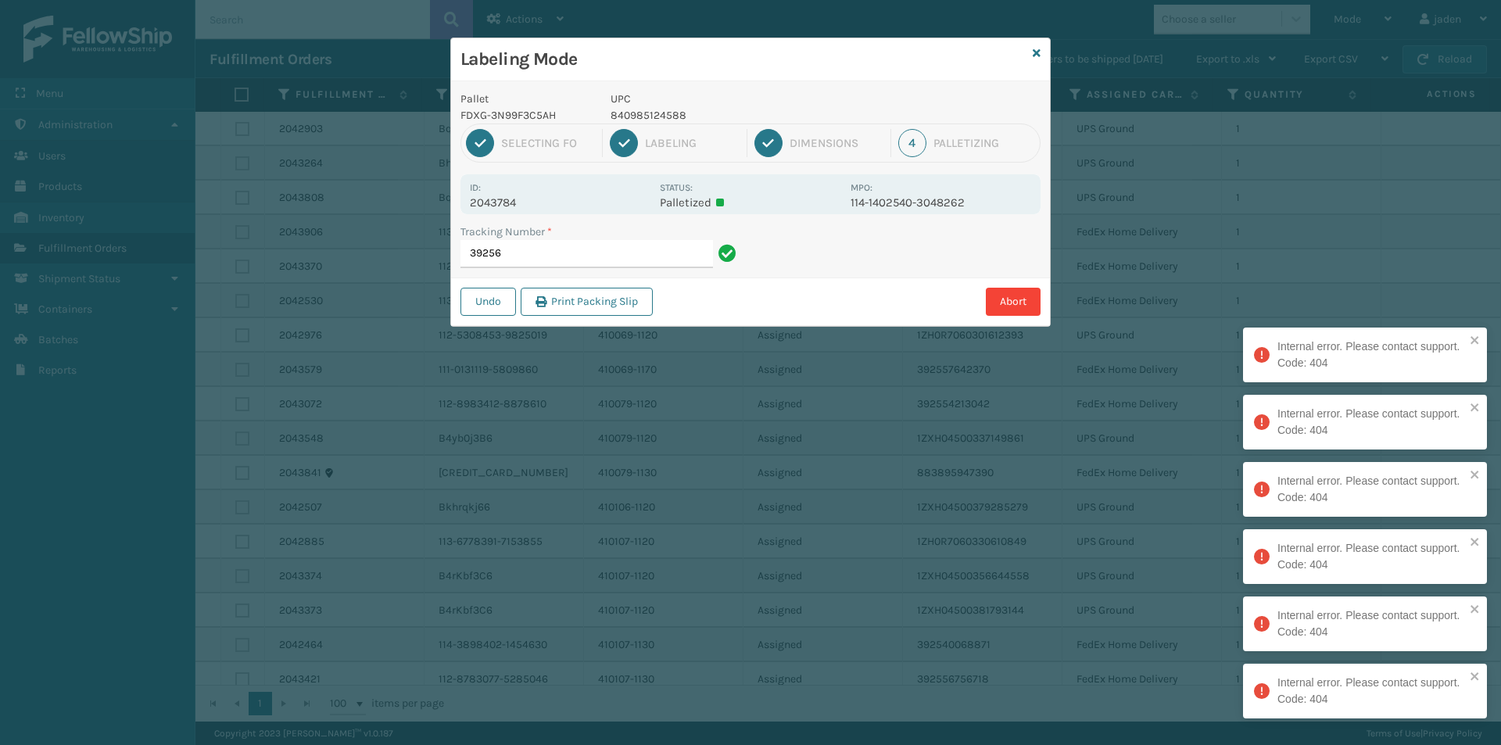
type input "3925"
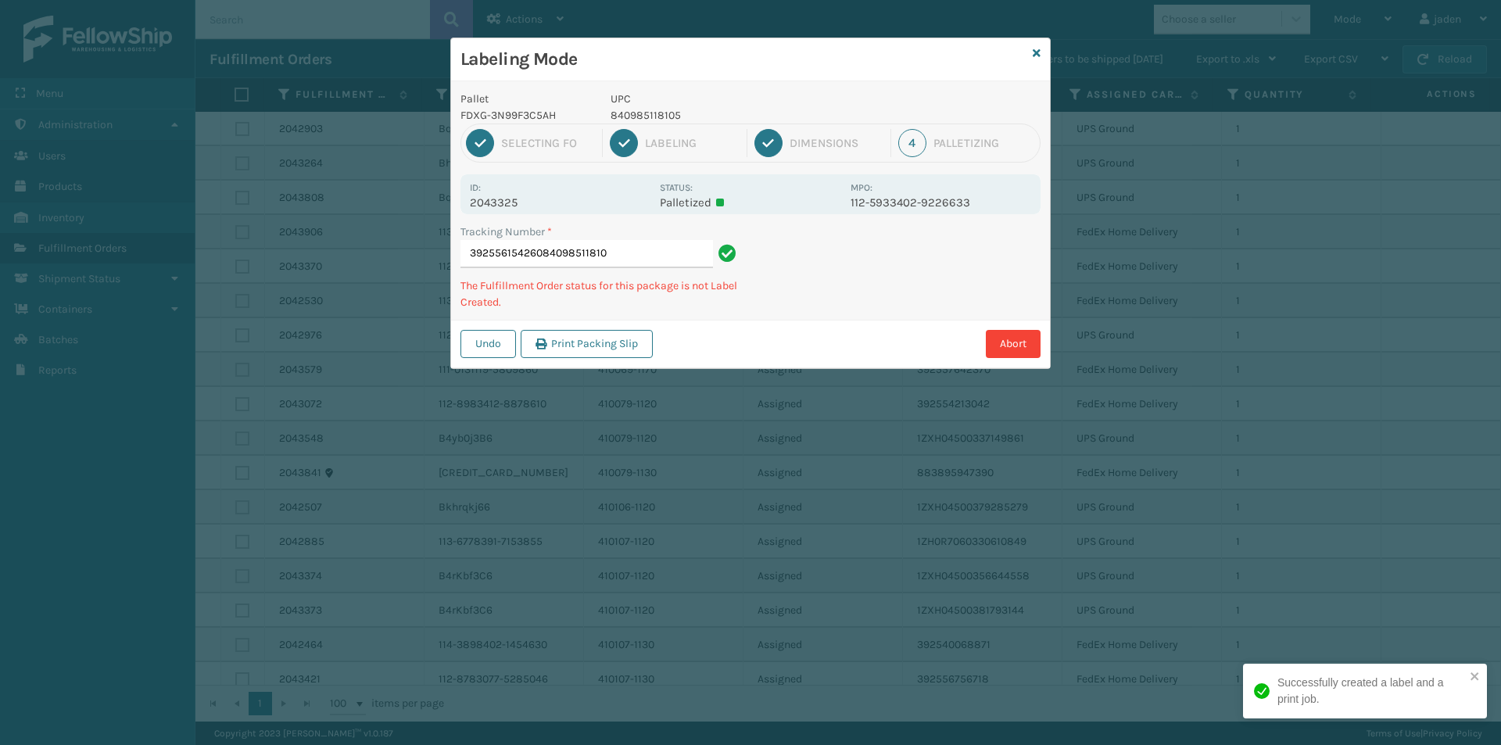
type input "392556154260840985118105"
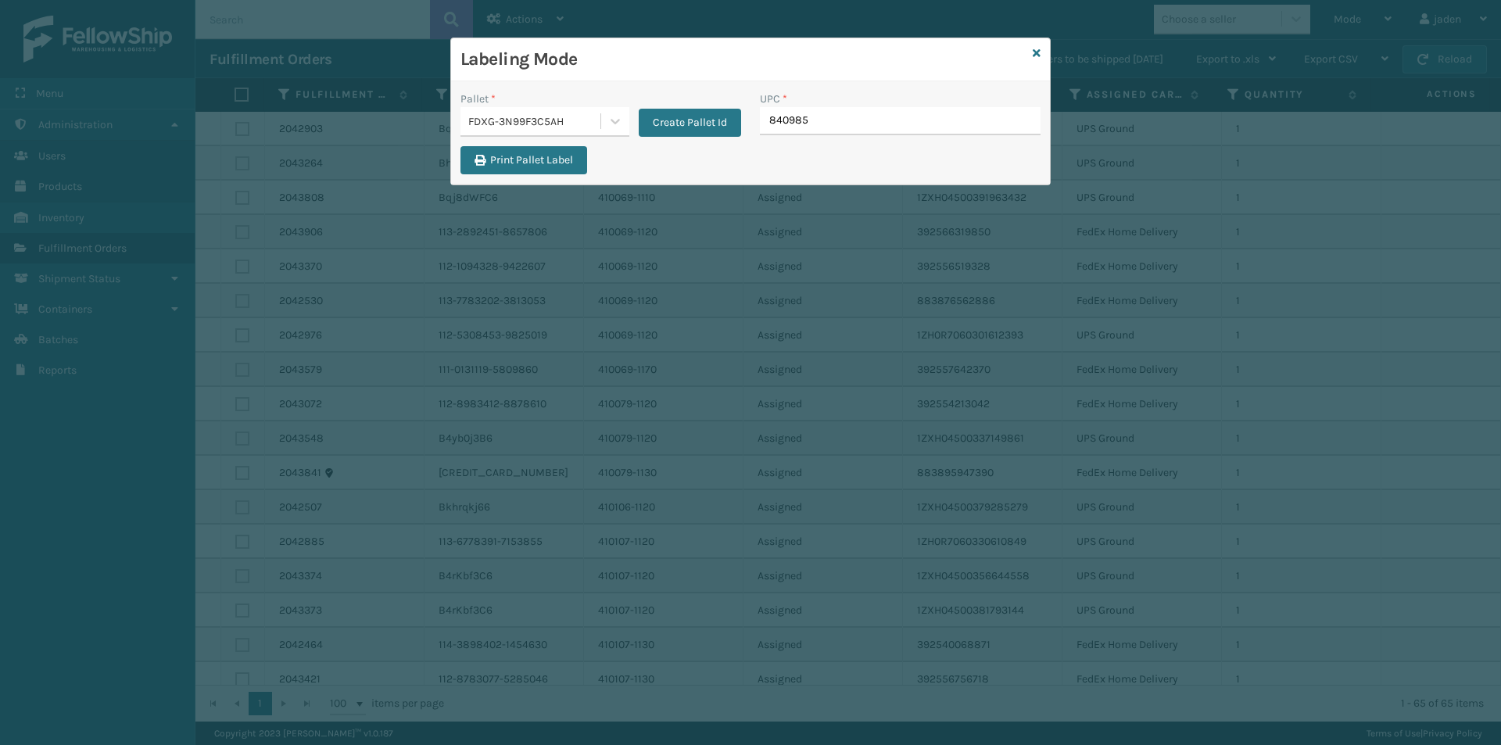
type input "8409851"
click at [1039, 55] on icon at bounding box center [1037, 53] width 8 height 11
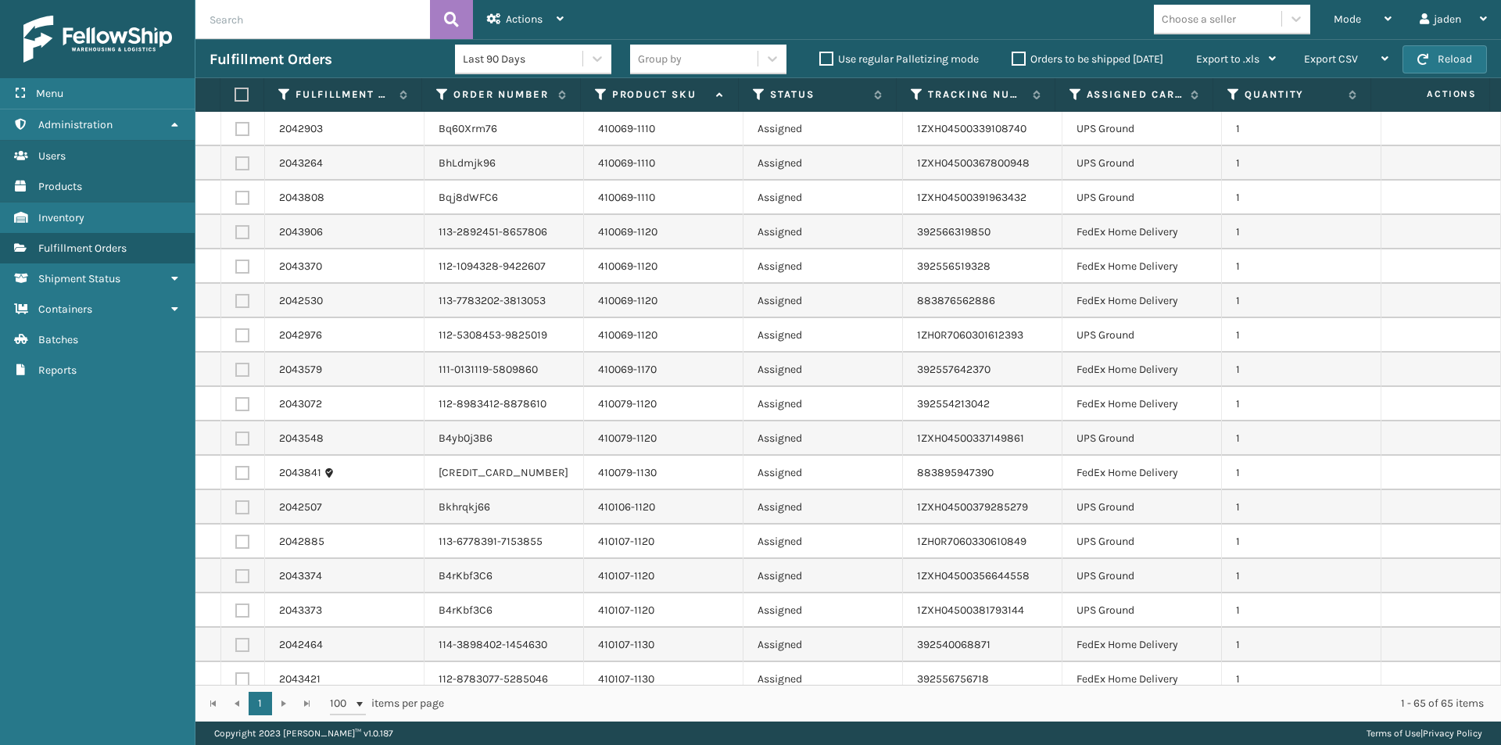
click at [242, 474] on label at bounding box center [242, 473] width 14 height 14
click at [236, 474] on input "checkbox" at bounding box center [235, 471] width 1 height 10
checkbox input "true"
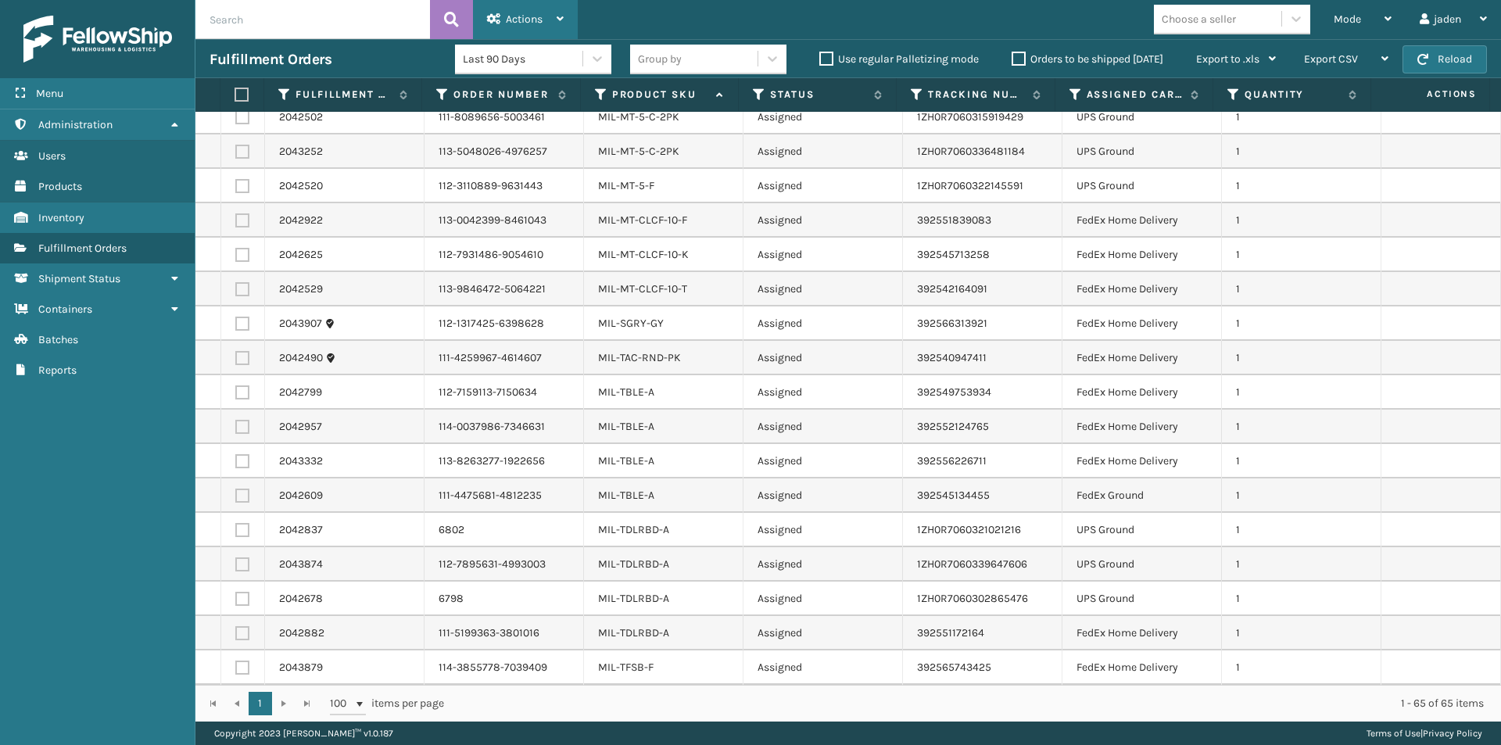
click at [491, 13] on icon at bounding box center [494, 18] width 14 height 11
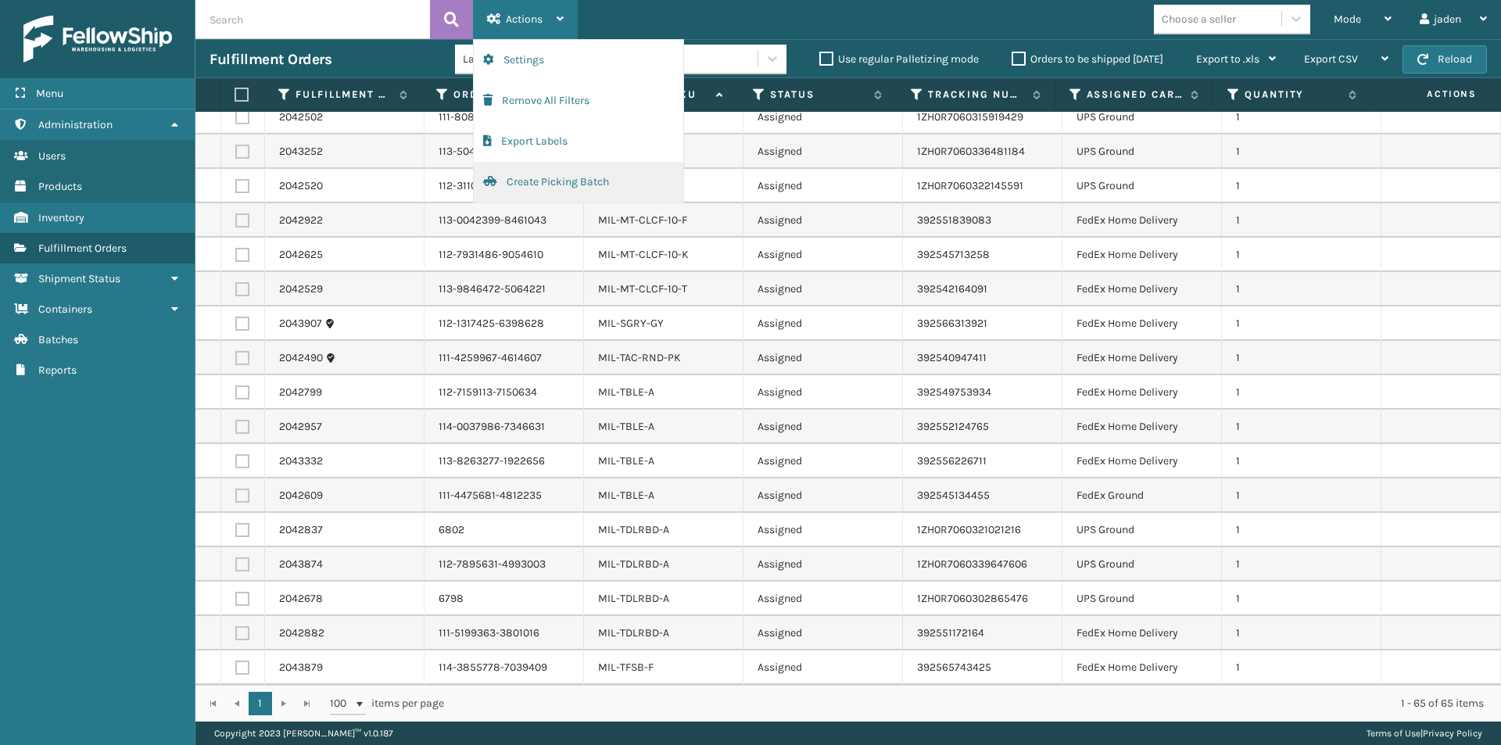
click at [507, 174] on button "Create Picking Batch" at bounding box center [578, 182] width 209 height 41
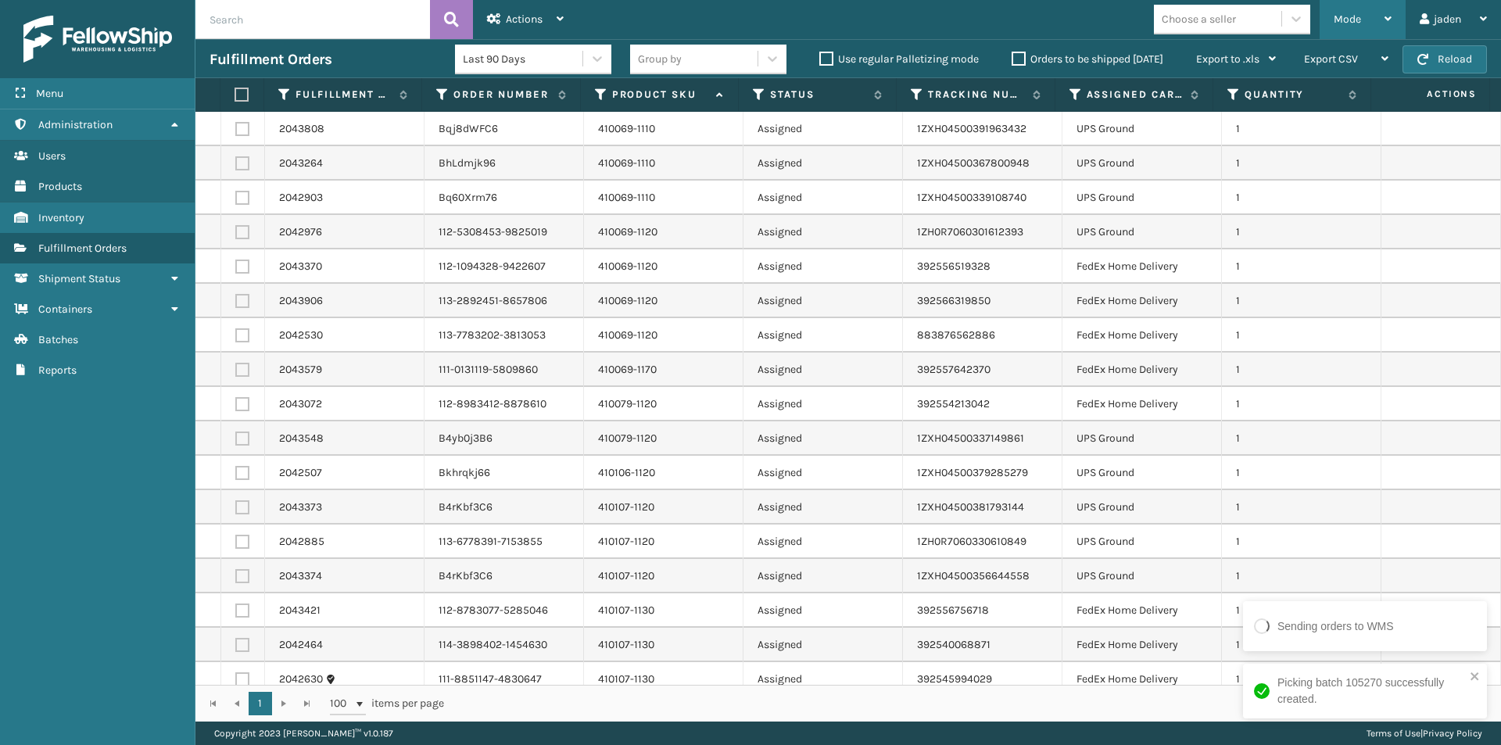
click at [1358, 27] on div "Mode" at bounding box center [1363, 19] width 58 height 39
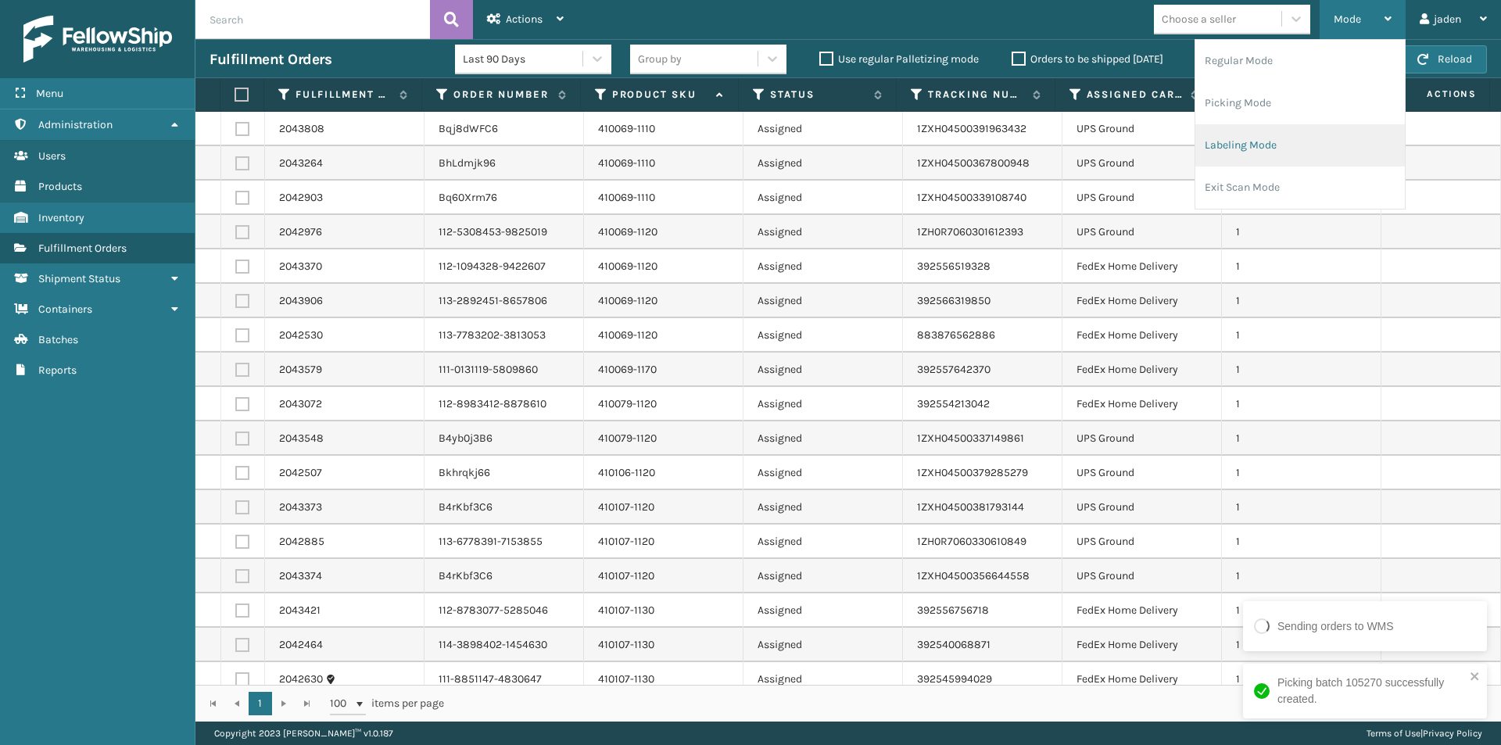
click at [1313, 152] on li "Labeling Mode" at bounding box center [1299, 145] width 209 height 42
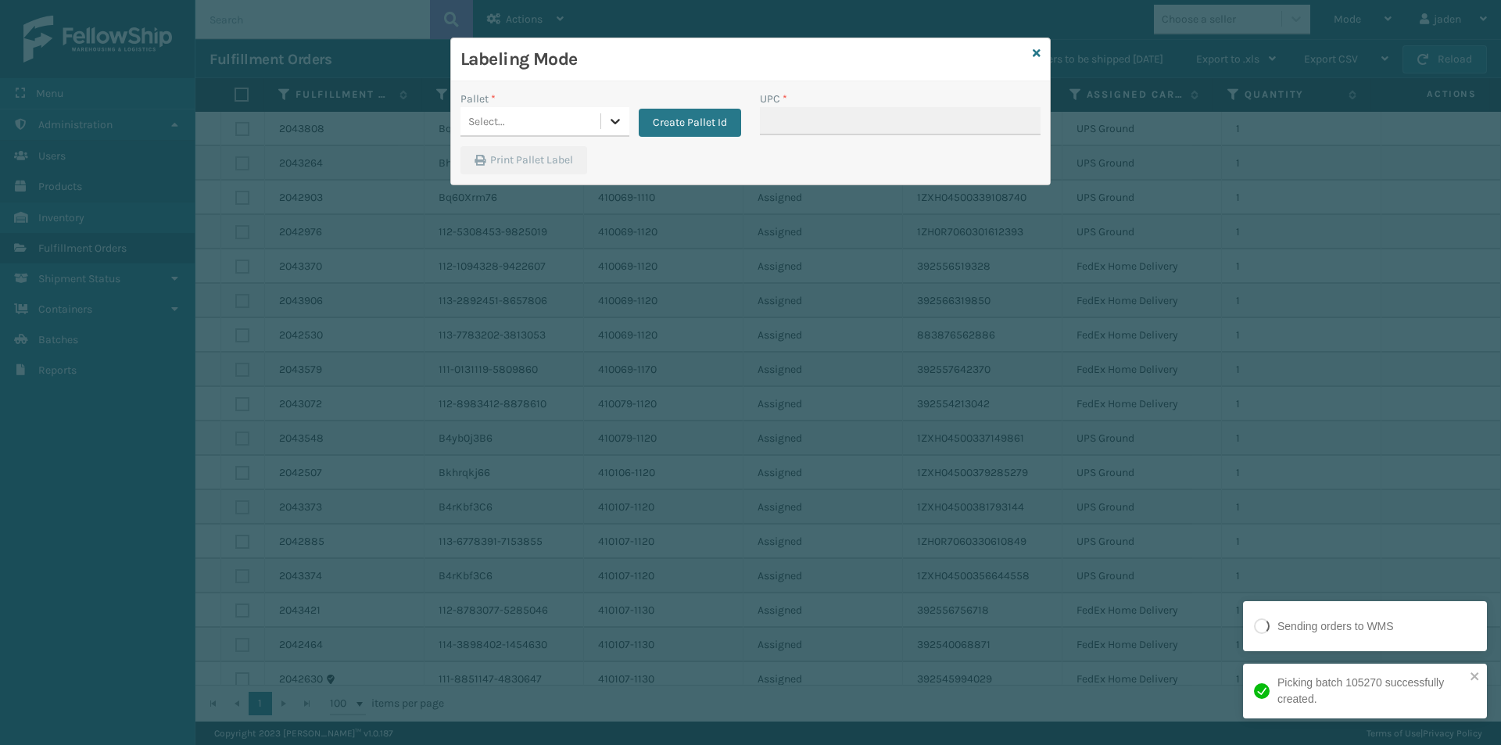
click at [614, 131] on div at bounding box center [615, 121] width 28 height 28
click at [532, 168] on div "FDXG-3N99F3C5AH" at bounding box center [544, 160] width 169 height 29
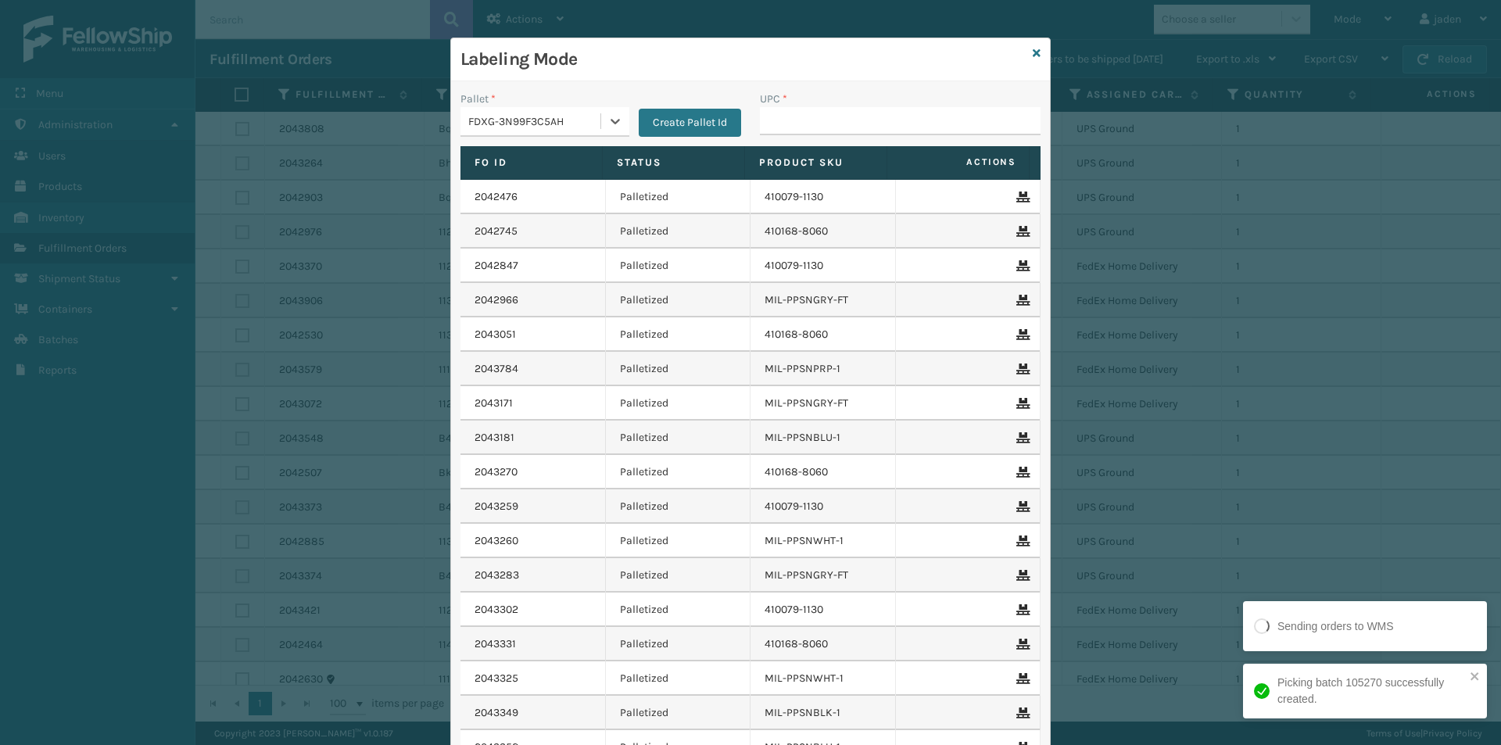
click at [892, 106] on div "UPC *" at bounding box center [900, 99] width 281 height 16
click at [903, 124] on input "UPC *" at bounding box center [900, 121] width 281 height 28
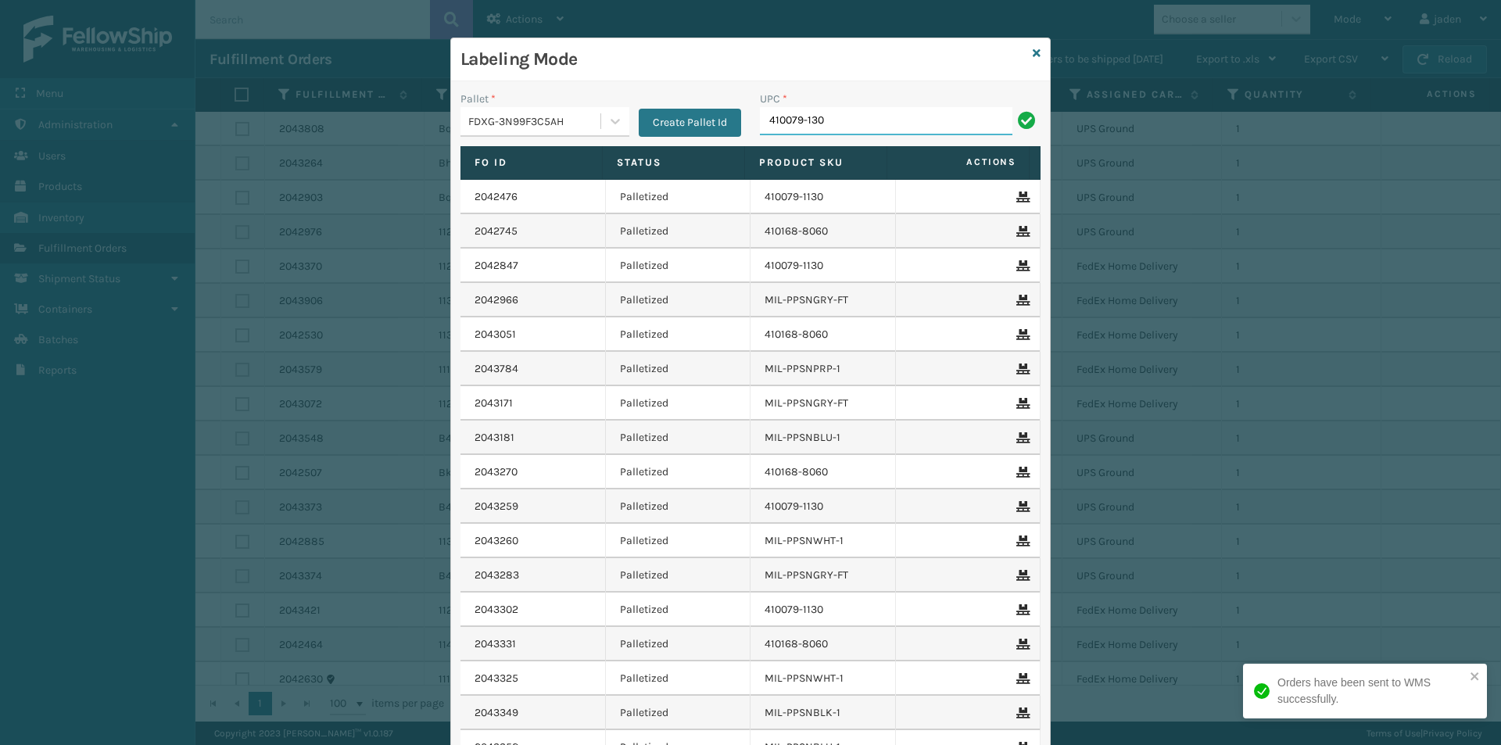
type input "410079-130"
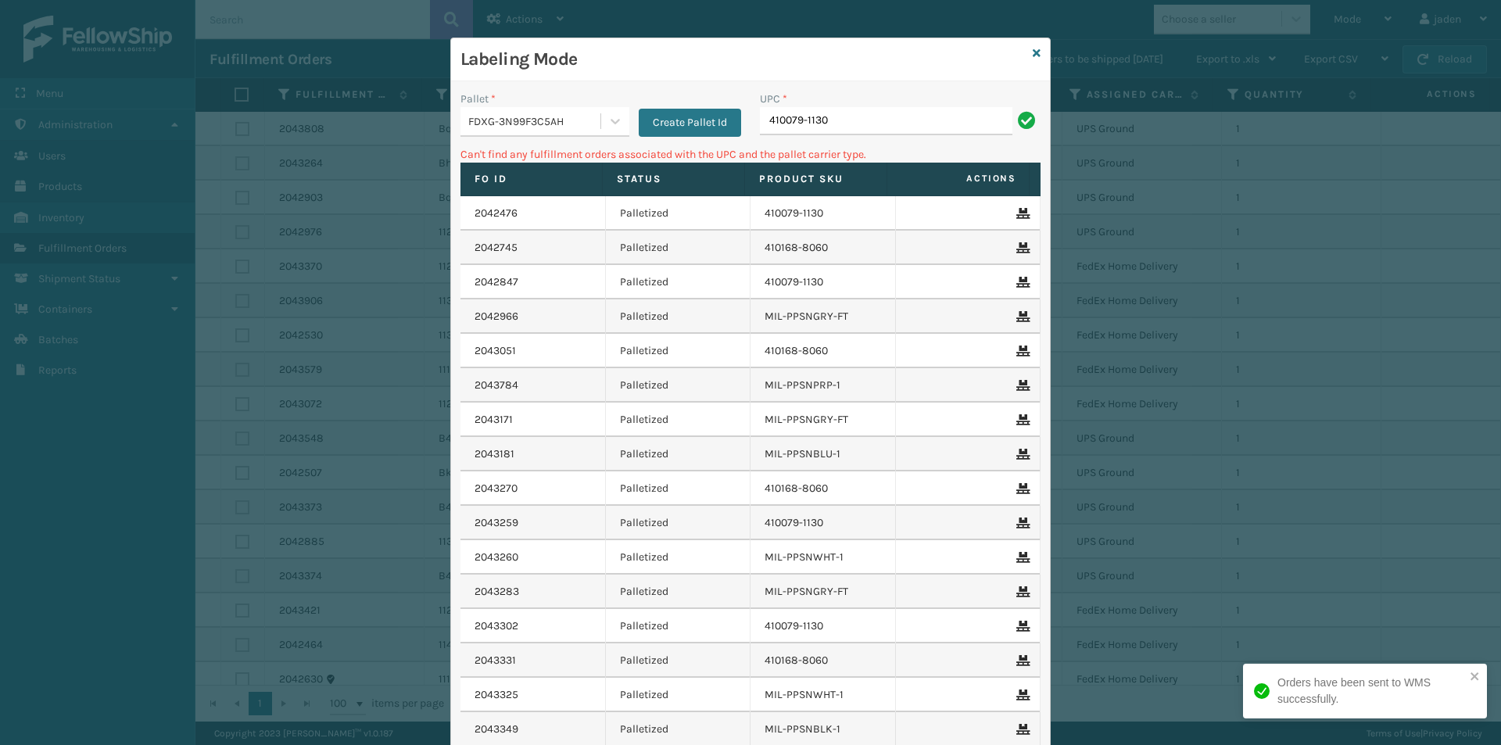
type input "410079-1130"
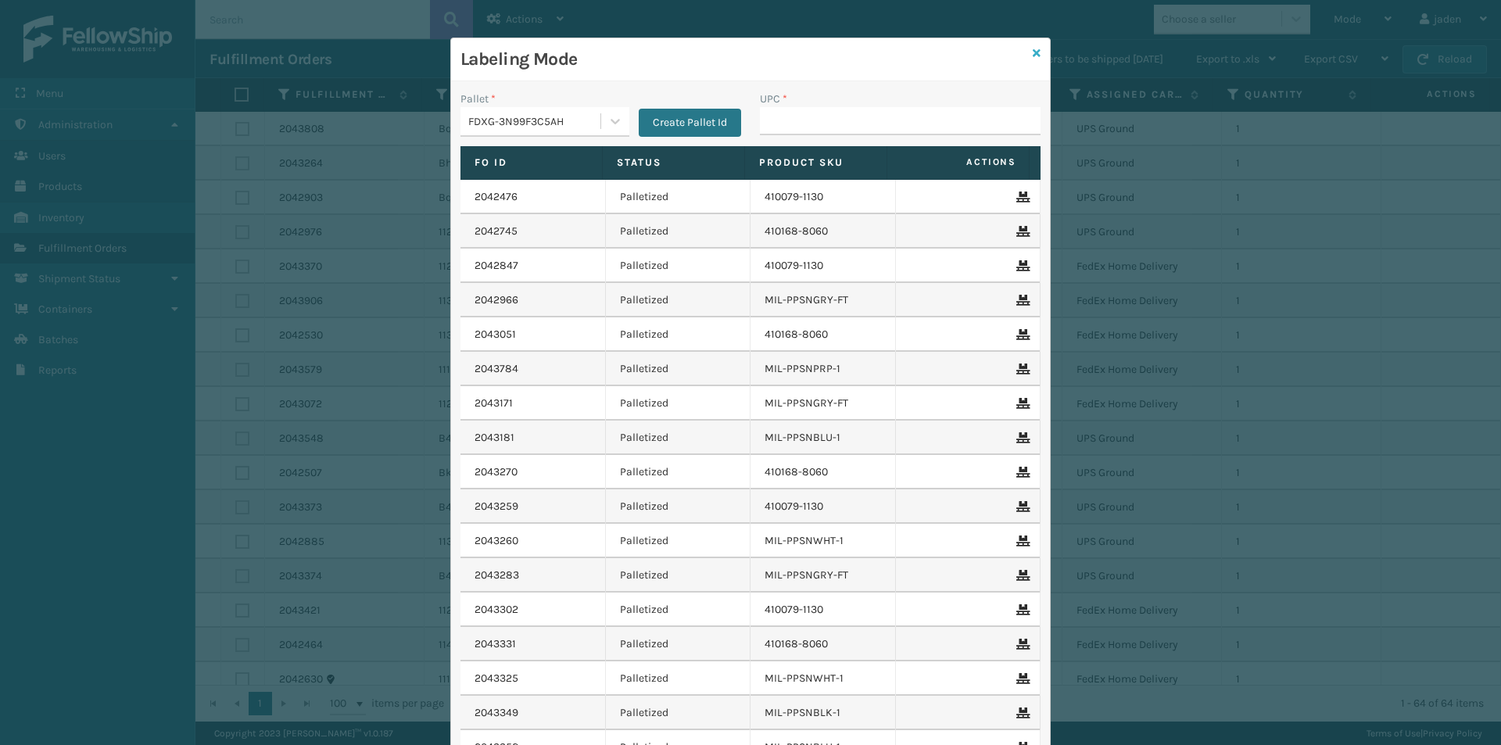
click at [1033, 55] on icon at bounding box center [1037, 53] width 8 height 11
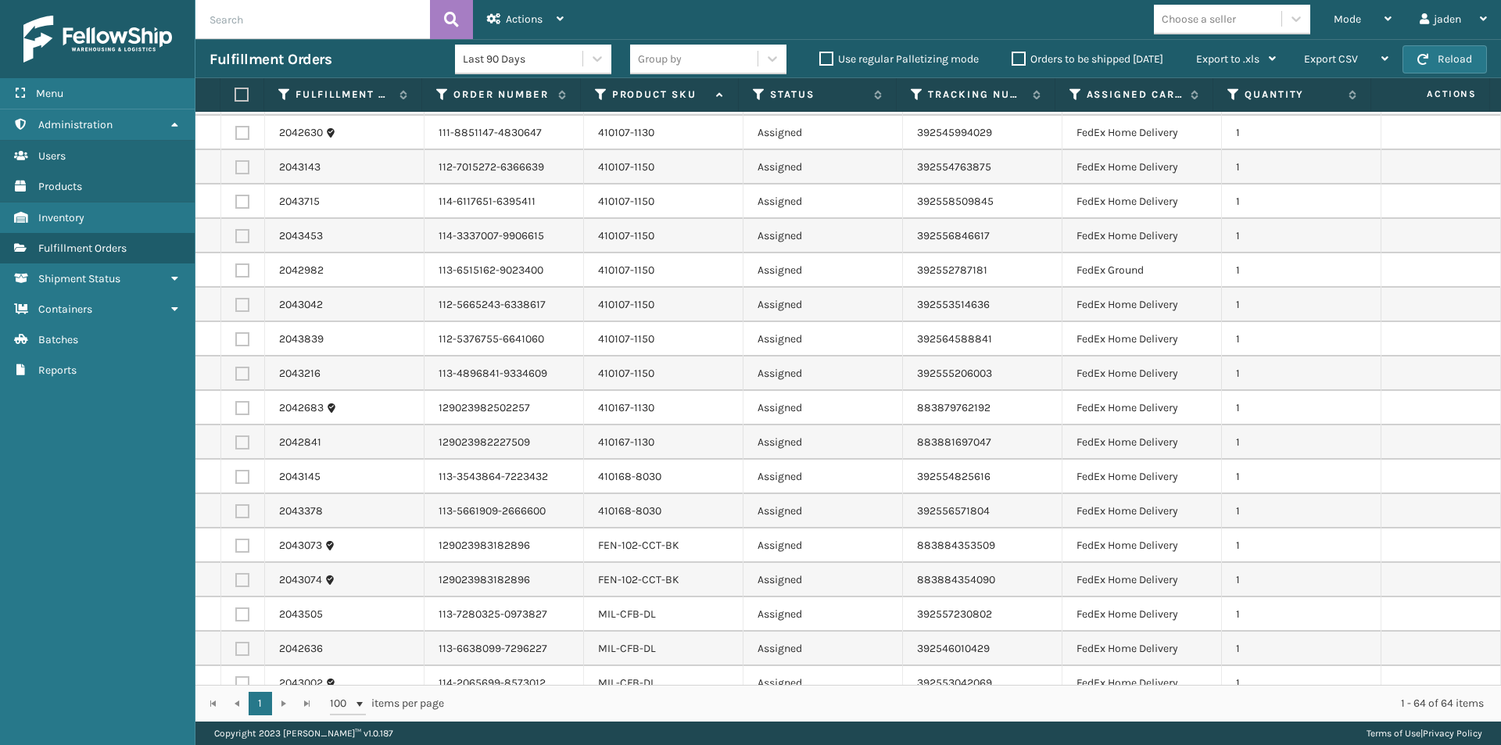
scroll to position [547, 0]
drag, startPoint x: 124, startPoint y: 415, endPoint x: 66, endPoint y: 559, distance: 155.3
click at [66, 559] on div "Menu Administration Users Products Inventory Fulfillment Orders Shipment Status…" at bounding box center [97, 372] width 195 height 745
click at [1453, 45] on div "Fulfillment Orders Last 90 Days Group by Use regular Palletizing mode Orders to…" at bounding box center [847, 58] width 1305 height 39
click at [1449, 61] on button "Reload" at bounding box center [1444, 59] width 84 height 28
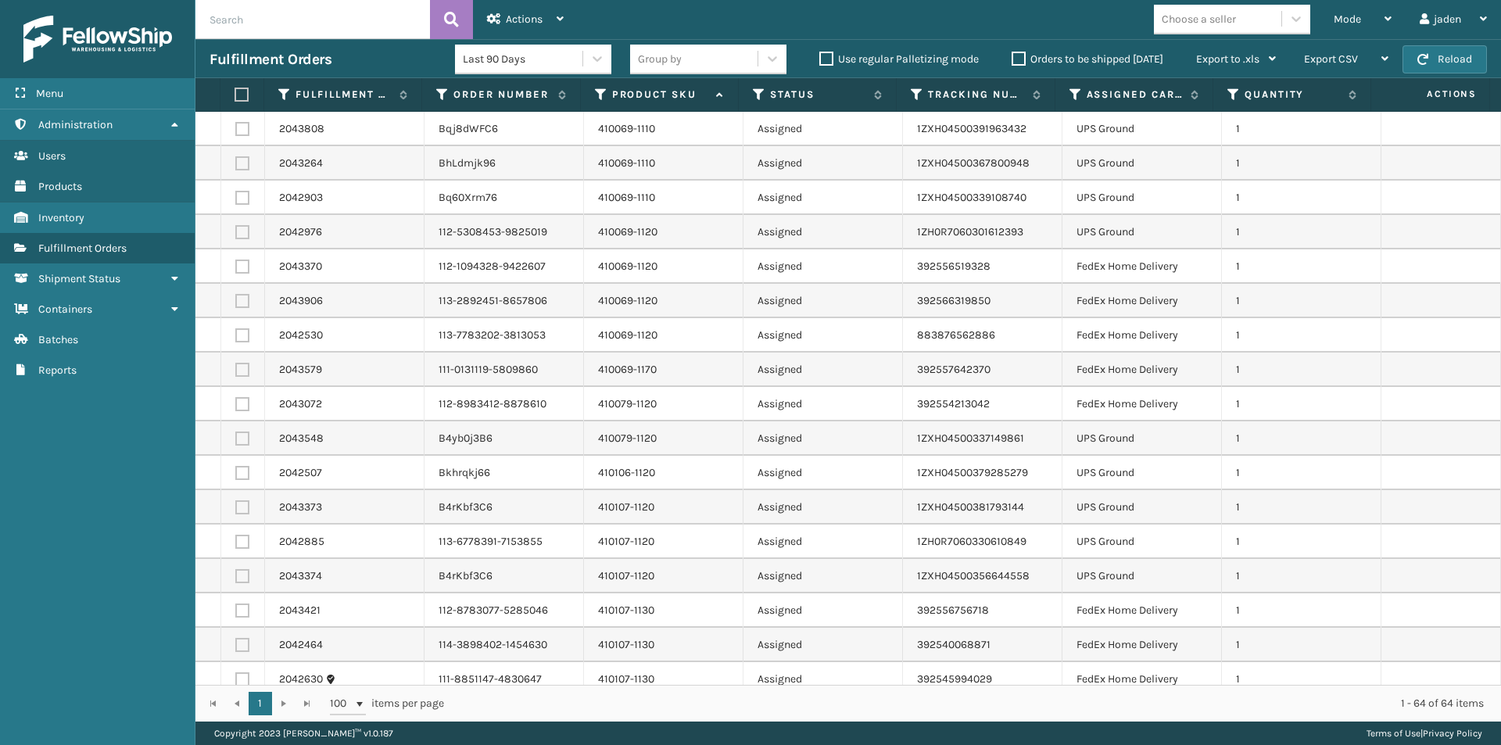
click at [1370, 17] on div "Mode" at bounding box center [1363, 19] width 58 height 39
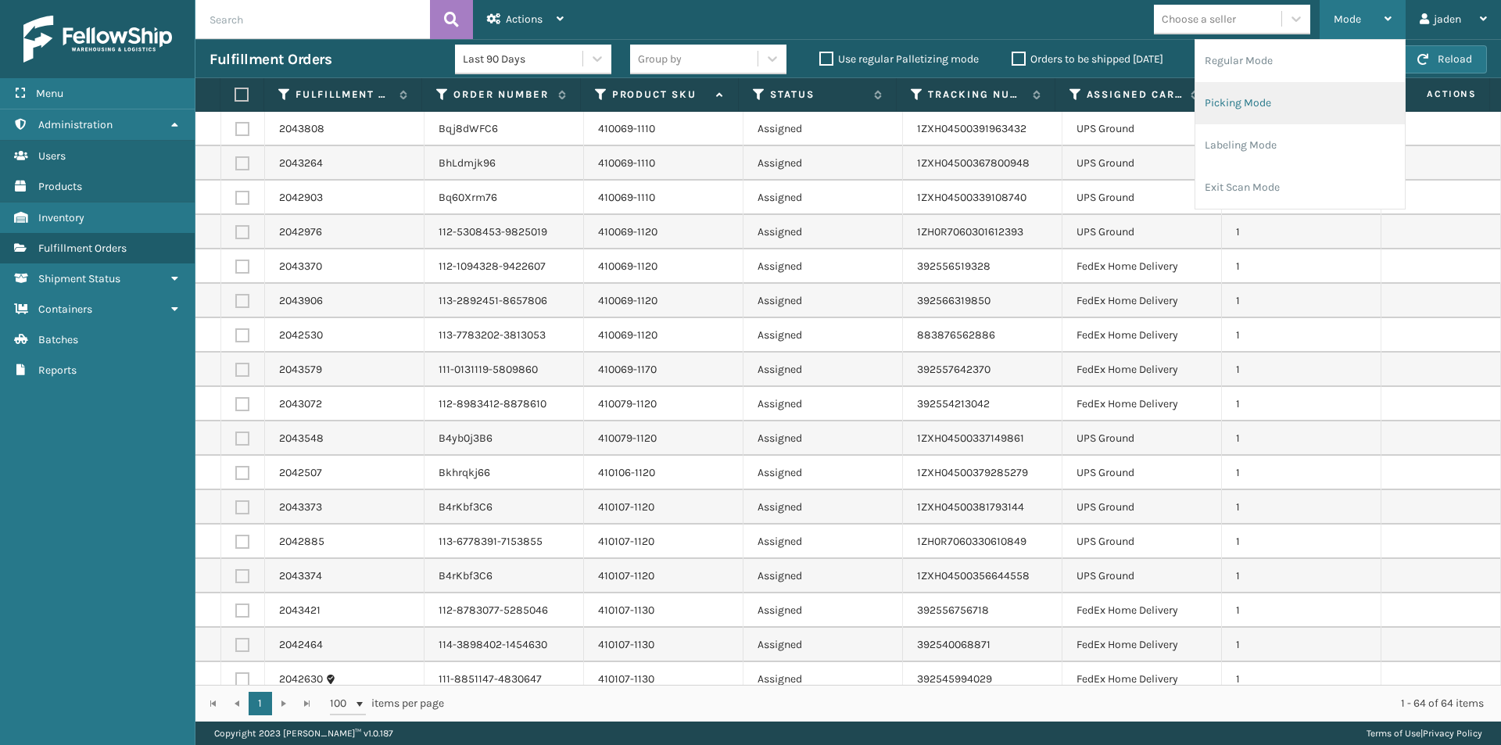
click at [1256, 98] on li "Picking Mode" at bounding box center [1299, 103] width 209 height 42
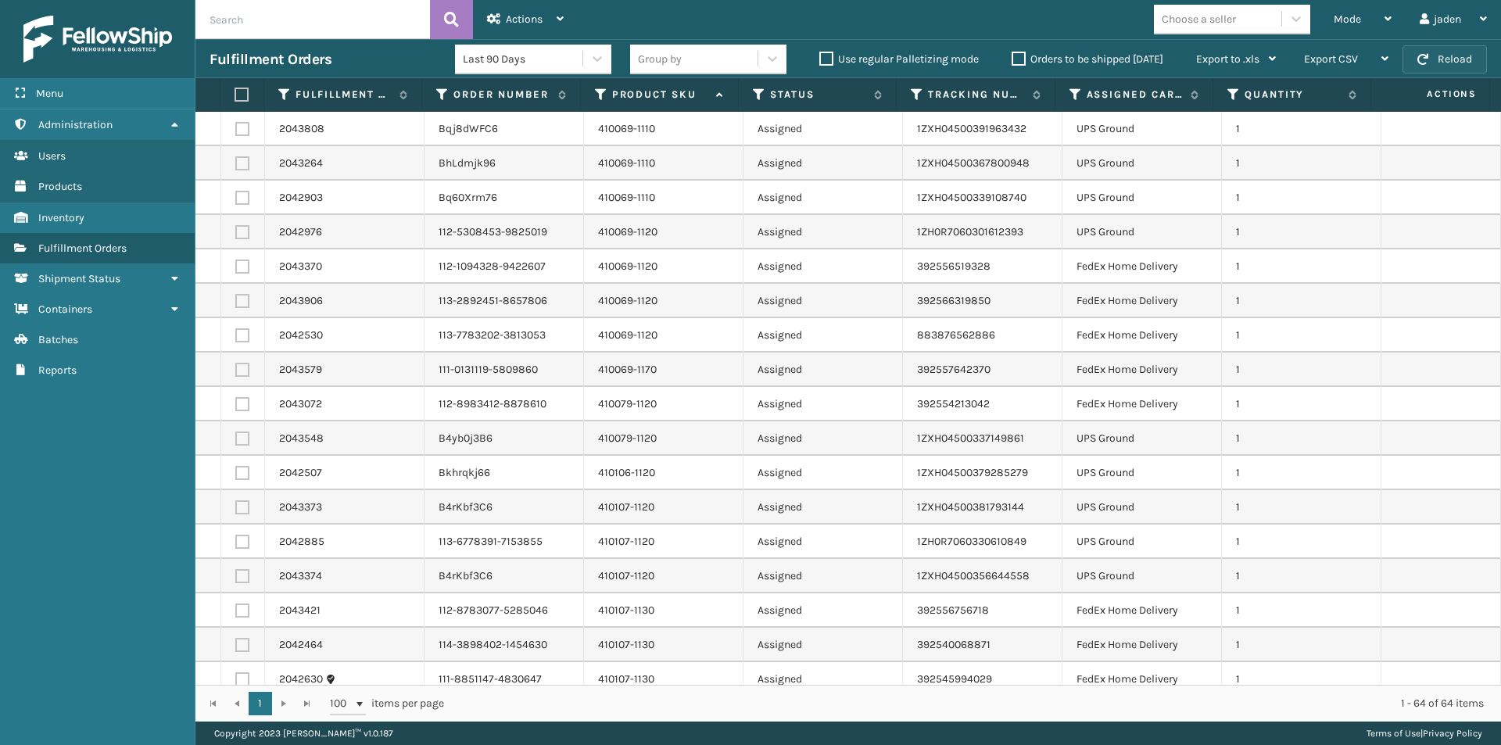
click at [1422, 55] on span "button" at bounding box center [1422, 59] width 11 height 11
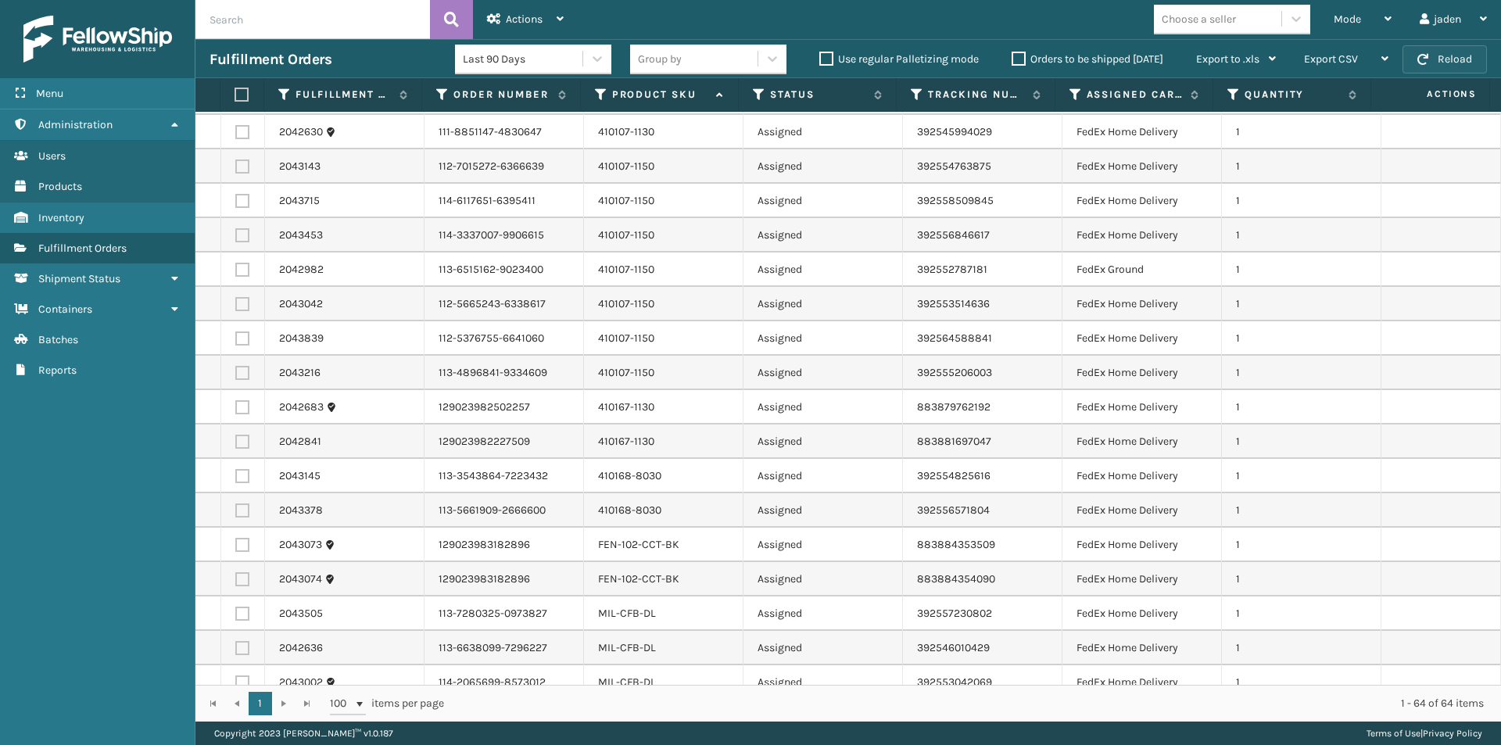
click at [1429, 69] on button "Reload" at bounding box center [1444, 59] width 84 height 28
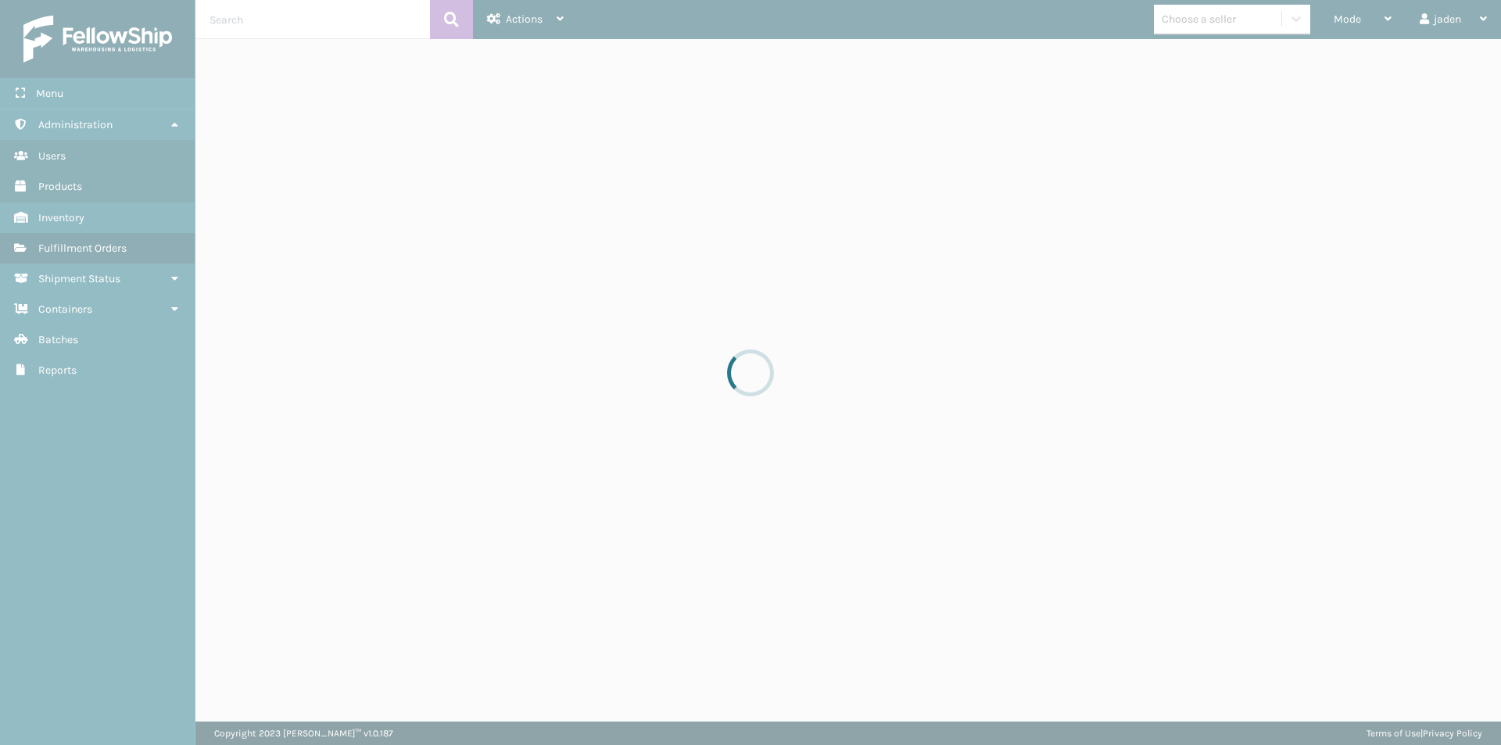
click at [1396, 20] on div "Mode Regular Mode Picking Mode Labeling Mode Exit Scan Mode" at bounding box center [1362, 19] width 86 height 39
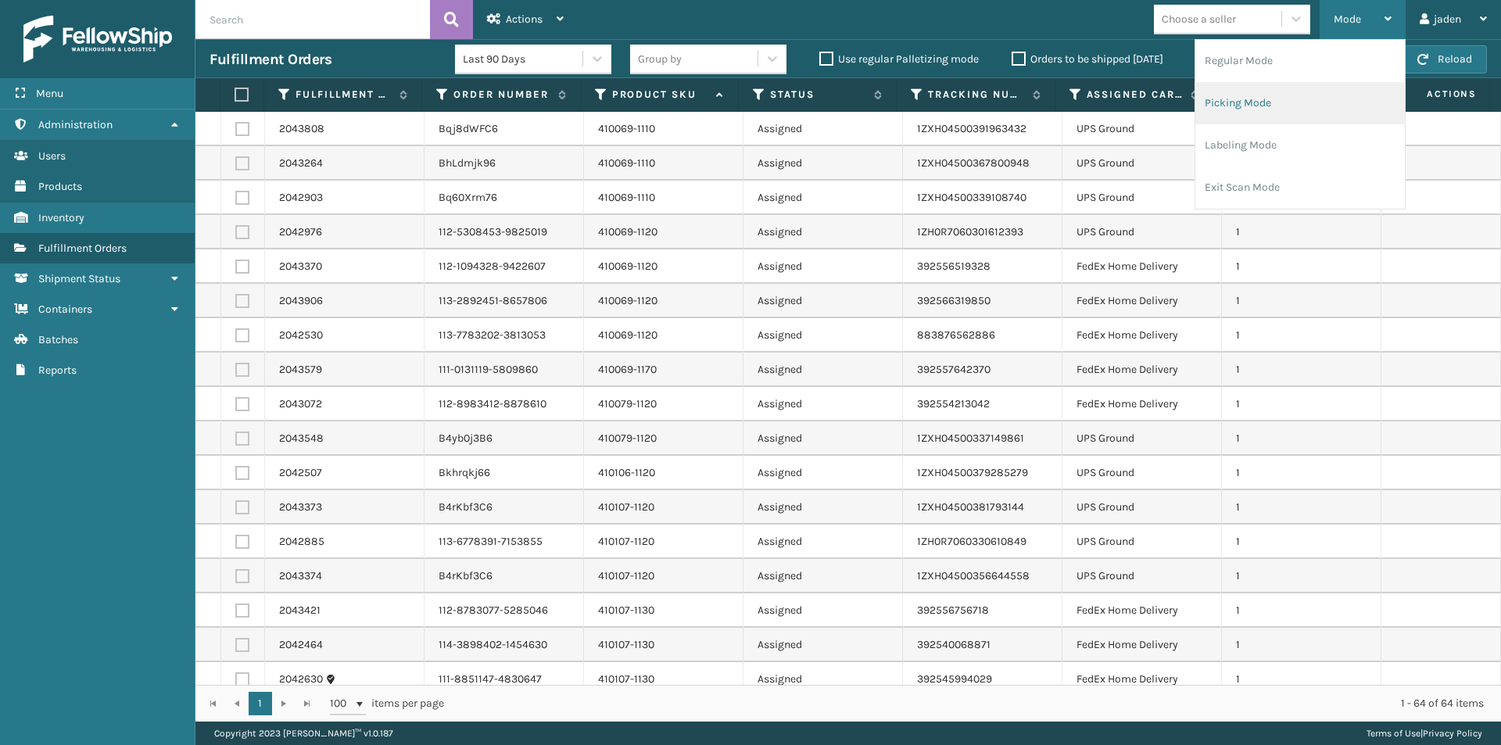
click at [1300, 104] on li "Picking Mode" at bounding box center [1299, 103] width 209 height 42
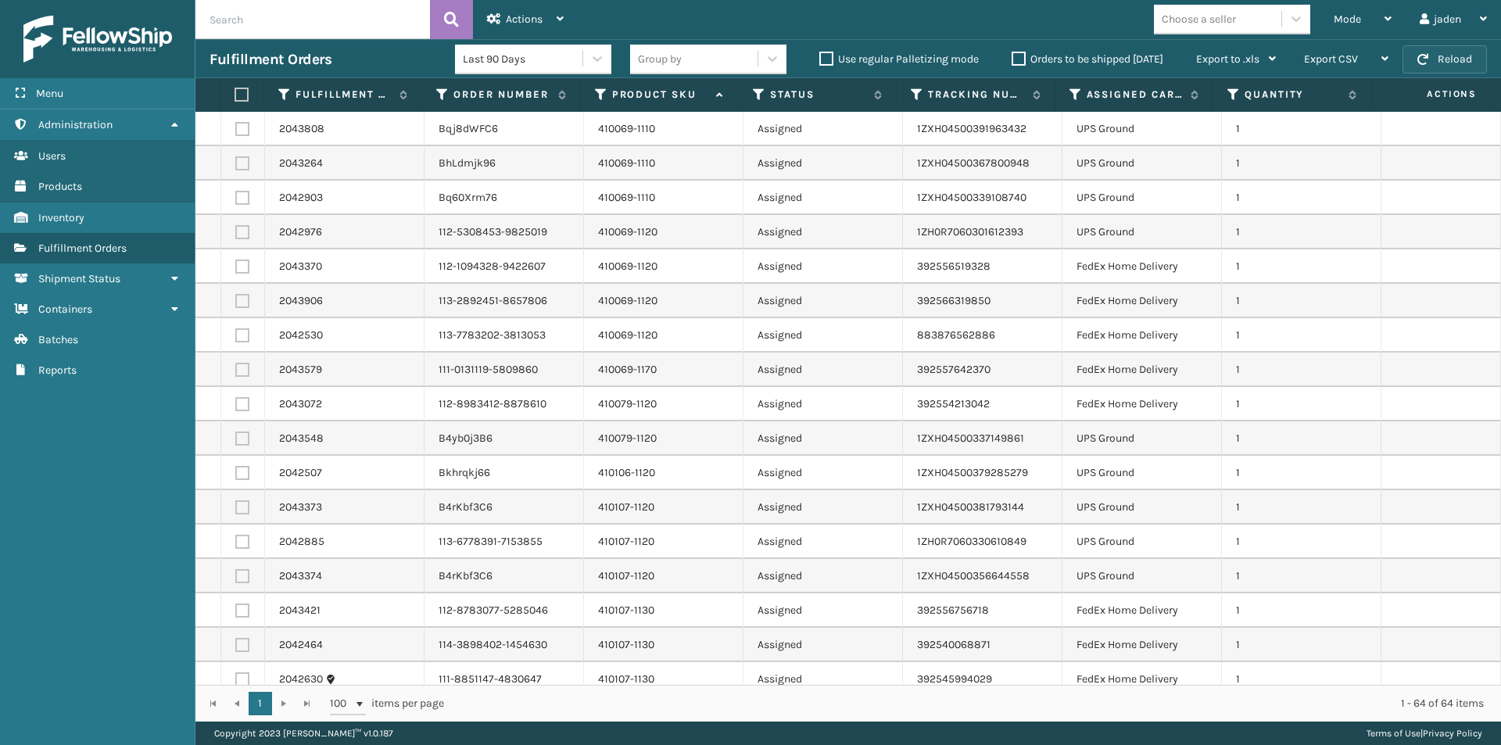
click at [1463, 63] on button "Reload" at bounding box center [1444, 59] width 84 height 28
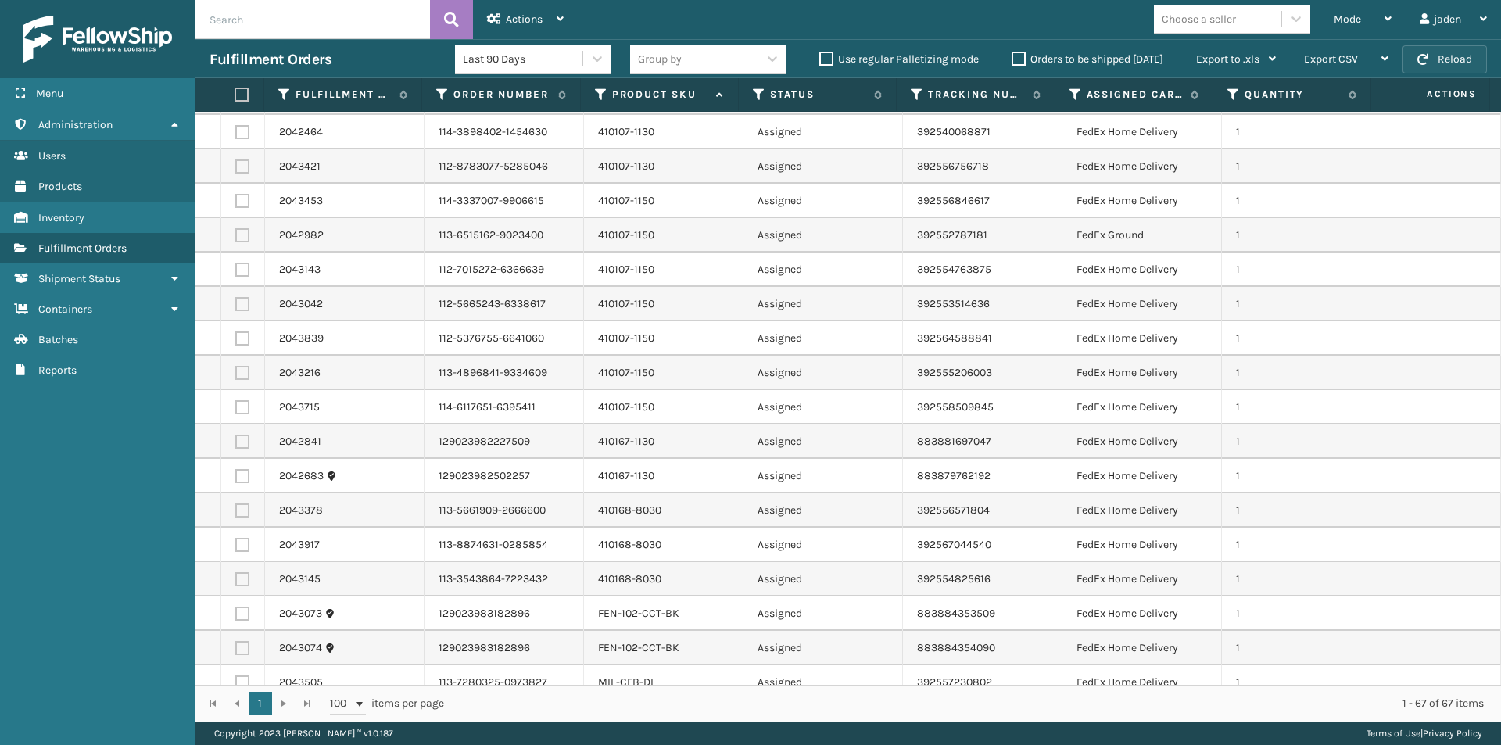
click at [1436, 59] on button "Reload" at bounding box center [1444, 59] width 84 height 28
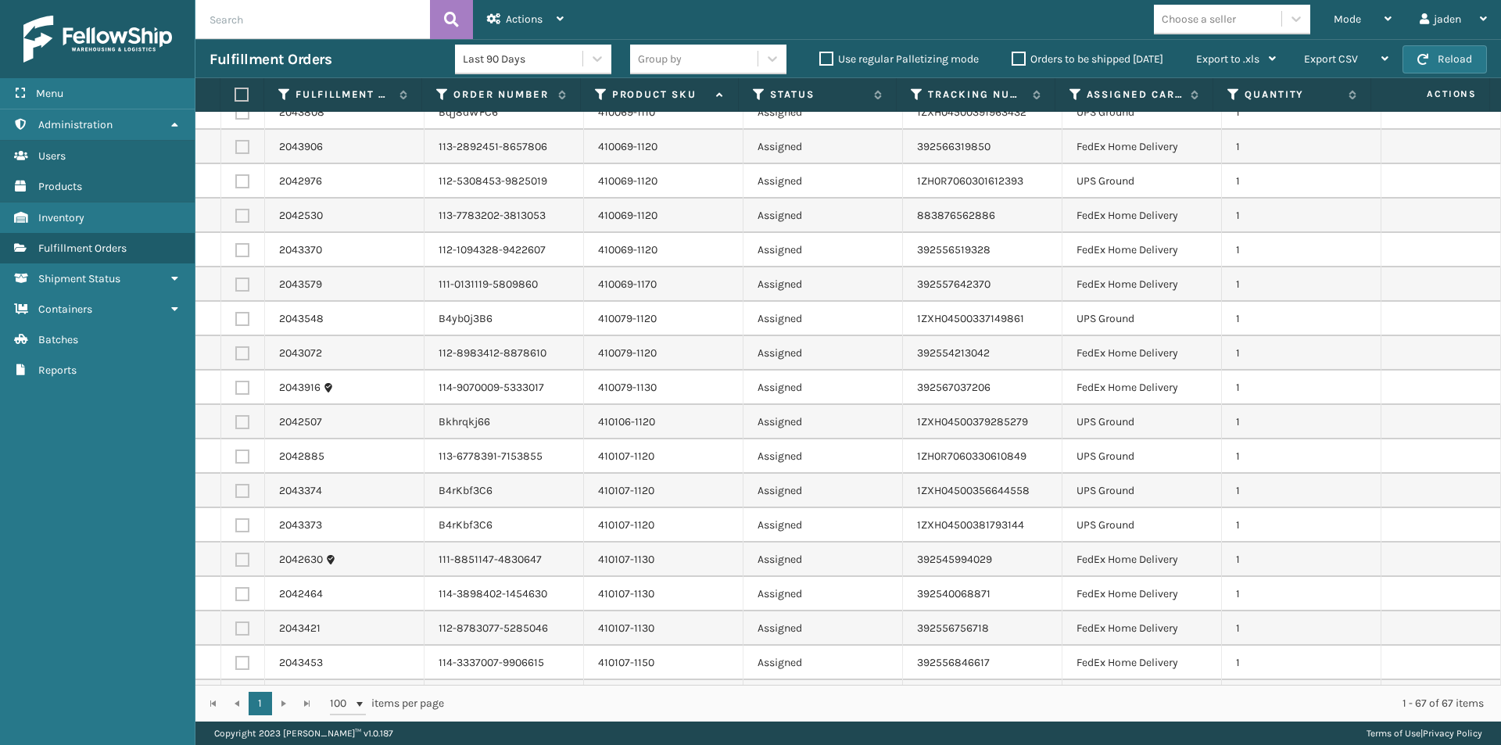
scroll to position [0, 0]
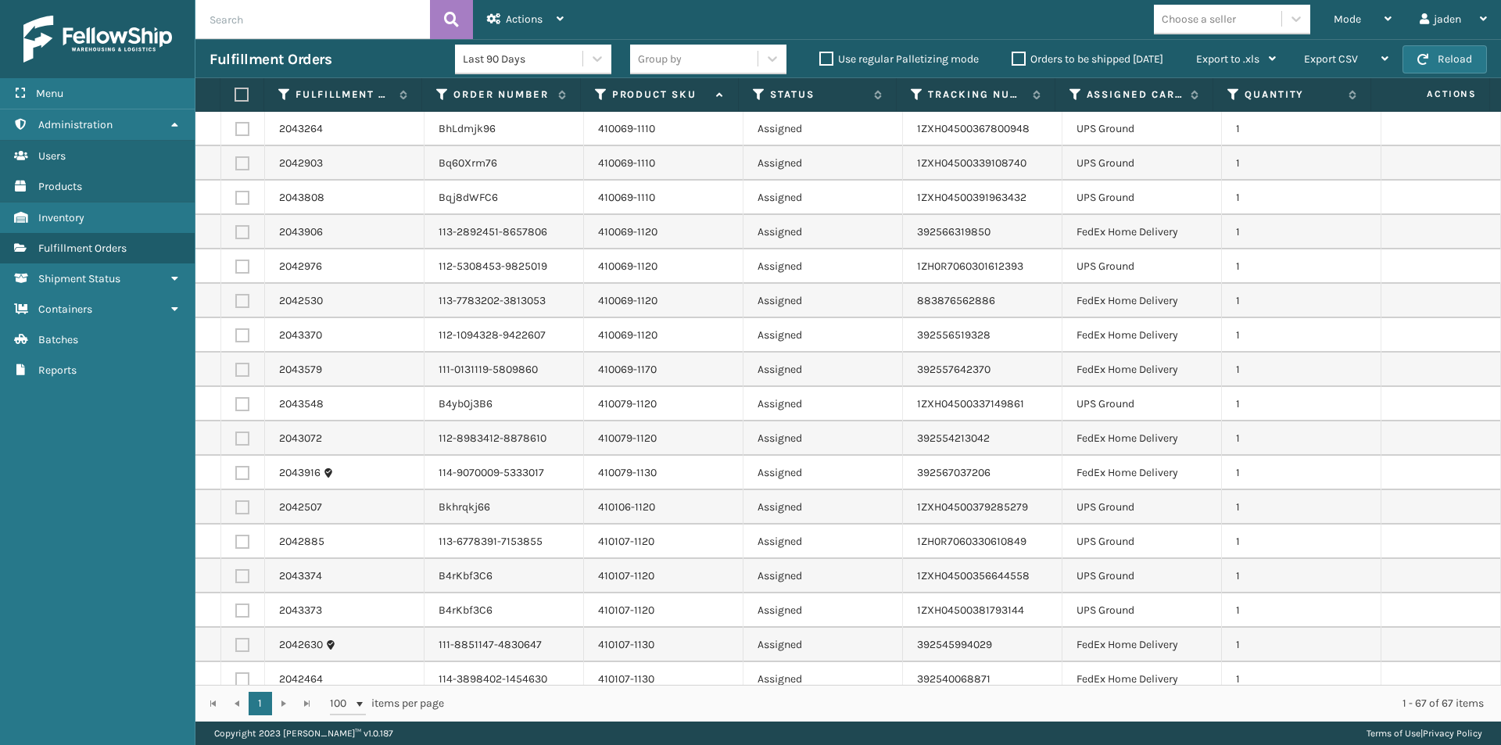
click at [243, 202] on label at bounding box center [242, 198] width 14 height 14
click at [236, 201] on input "checkbox" at bounding box center [235, 196] width 1 height 10
checkbox input "true"
click at [241, 168] on label at bounding box center [242, 163] width 14 height 14
click at [236, 166] on input "checkbox" at bounding box center [235, 161] width 1 height 10
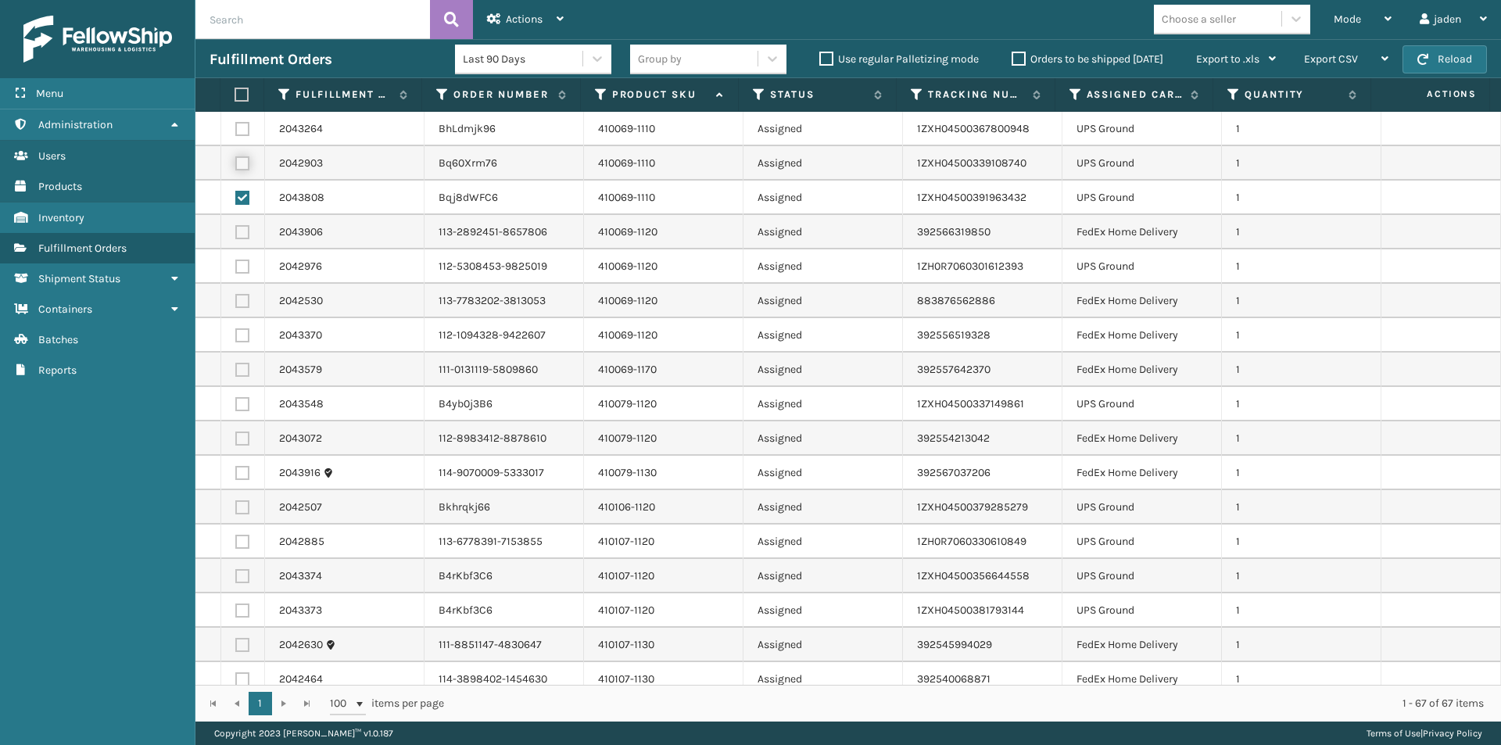
checkbox input "true"
click at [240, 122] on label at bounding box center [242, 129] width 14 height 14
click at [236, 122] on input "checkbox" at bounding box center [235, 127] width 1 height 10
checkbox input "true"
click at [245, 269] on label at bounding box center [242, 267] width 14 height 14
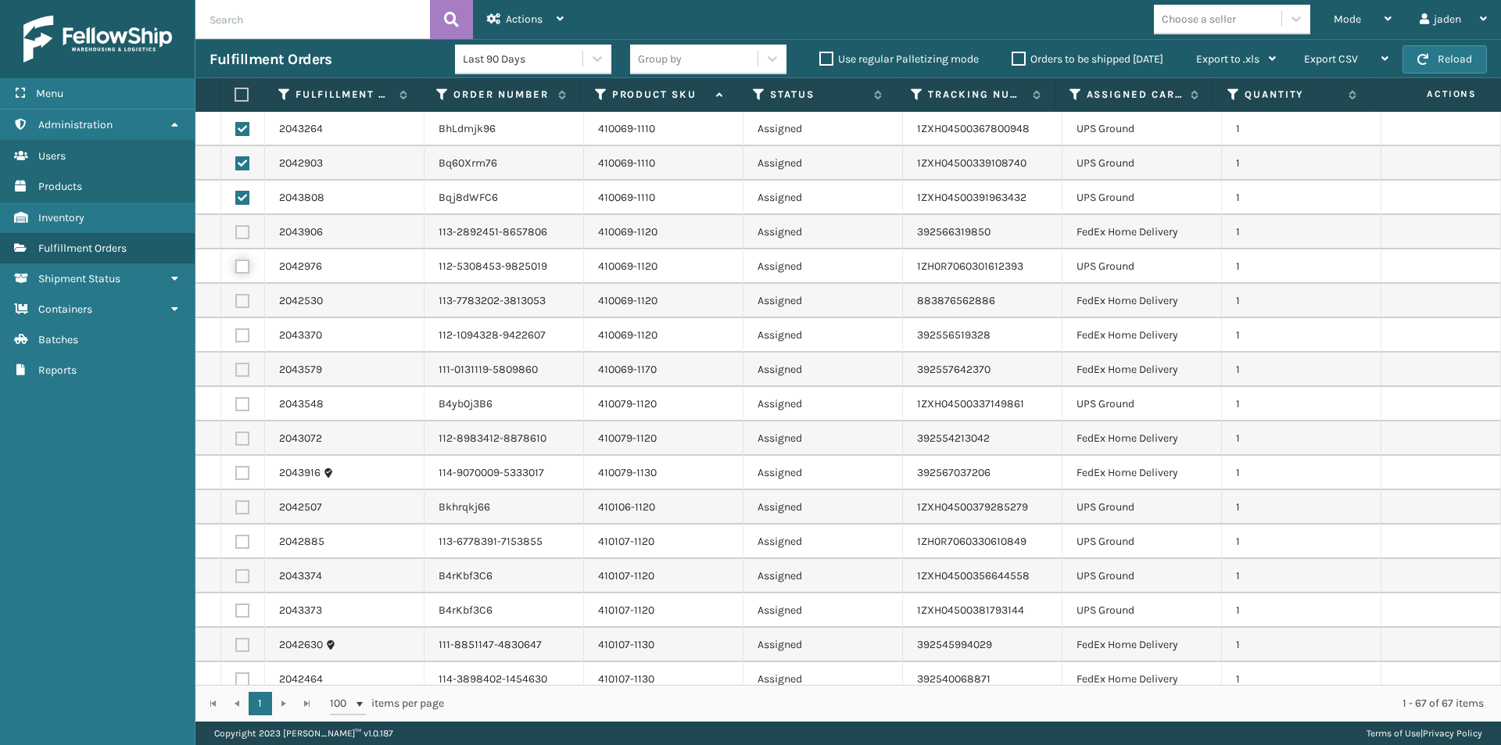
click at [236, 269] on input "checkbox" at bounding box center [235, 265] width 1 height 10
checkbox input "true"
click at [242, 403] on label at bounding box center [242, 404] width 14 height 14
click at [236, 403] on input "checkbox" at bounding box center [235, 402] width 1 height 10
checkbox input "true"
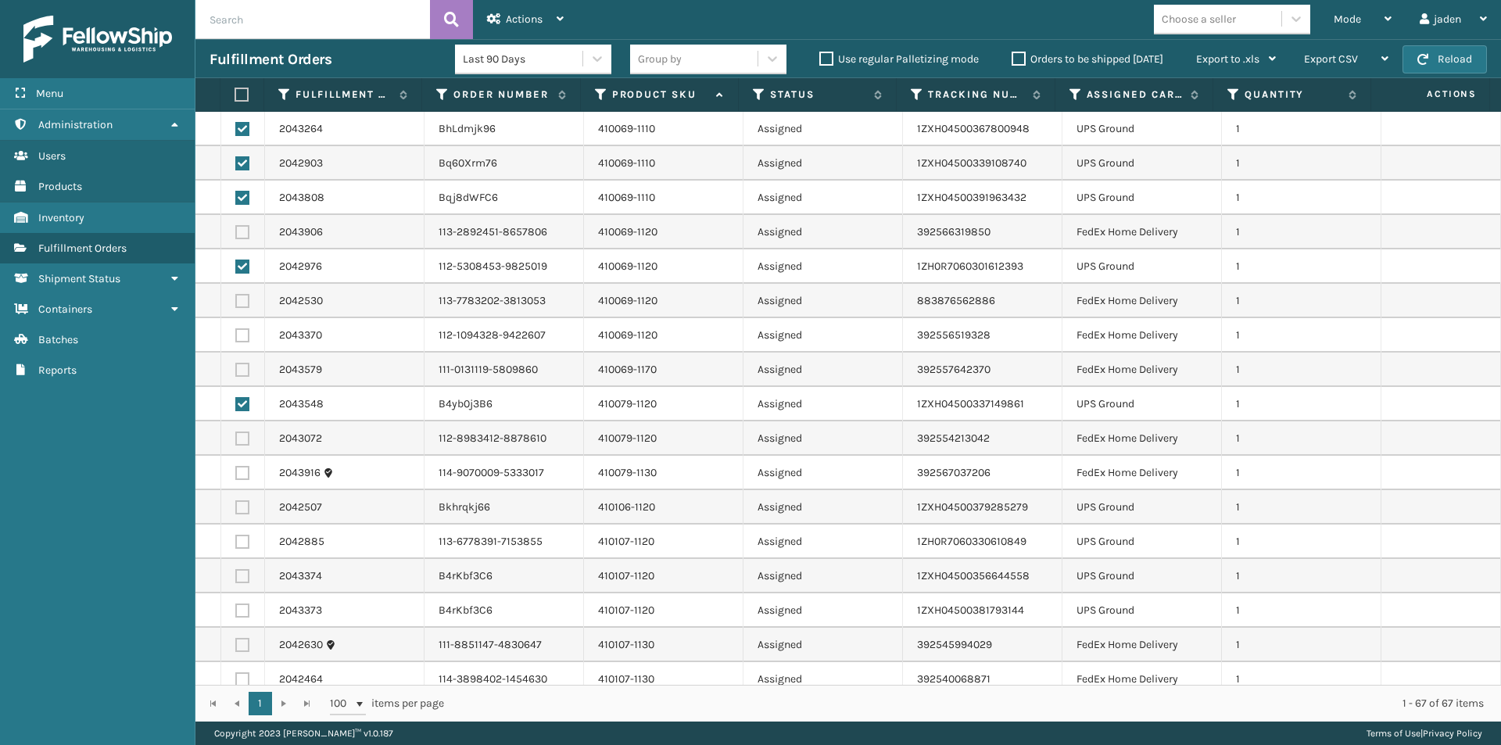
drag, startPoint x: 240, startPoint y: 505, endPoint x: 243, endPoint y: 524, distance: 19.0
click at [242, 504] on label at bounding box center [242, 507] width 14 height 14
click at [236, 504] on input "checkbox" at bounding box center [235, 505] width 1 height 10
checkbox input "true"
click at [244, 543] on label at bounding box center [242, 542] width 14 height 14
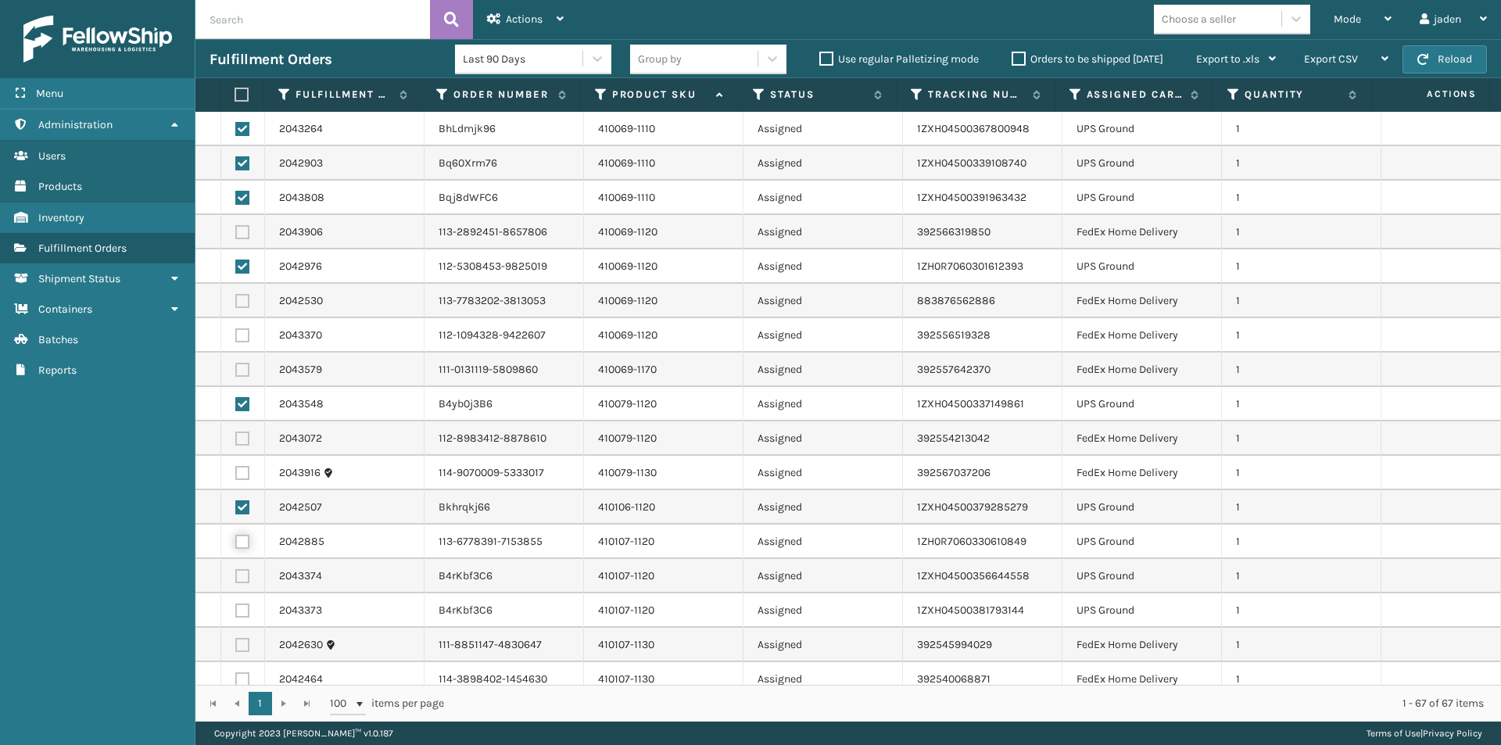
click at [236, 543] on input "checkbox" at bounding box center [235, 540] width 1 height 10
checkbox input "true"
click at [245, 579] on label at bounding box center [242, 576] width 14 height 14
click at [236, 579] on input "checkbox" at bounding box center [235, 574] width 1 height 10
checkbox input "true"
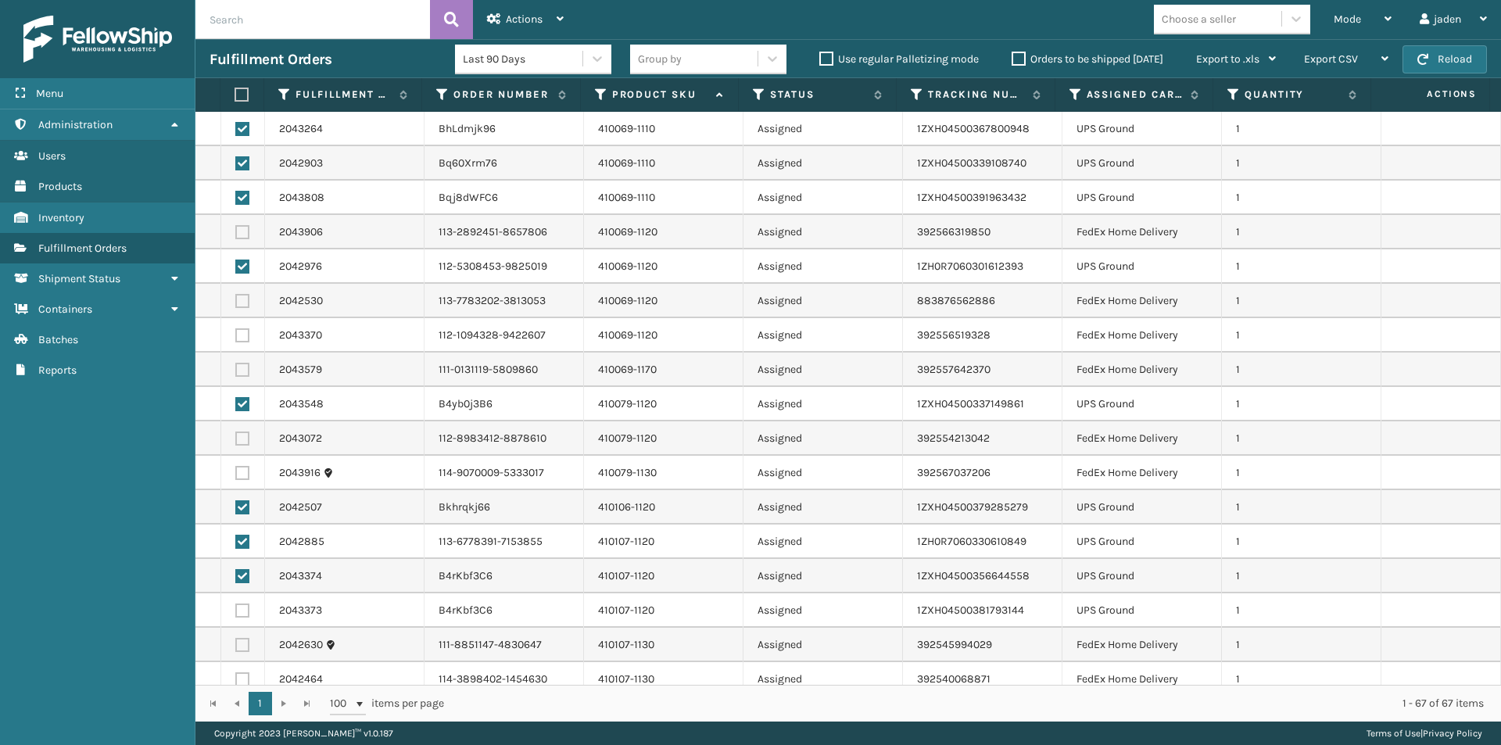
click at [242, 608] on label at bounding box center [242, 610] width 14 height 14
click at [236, 608] on input "checkbox" at bounding box center [235, 608] width 1 height 10
checkbox input "true"
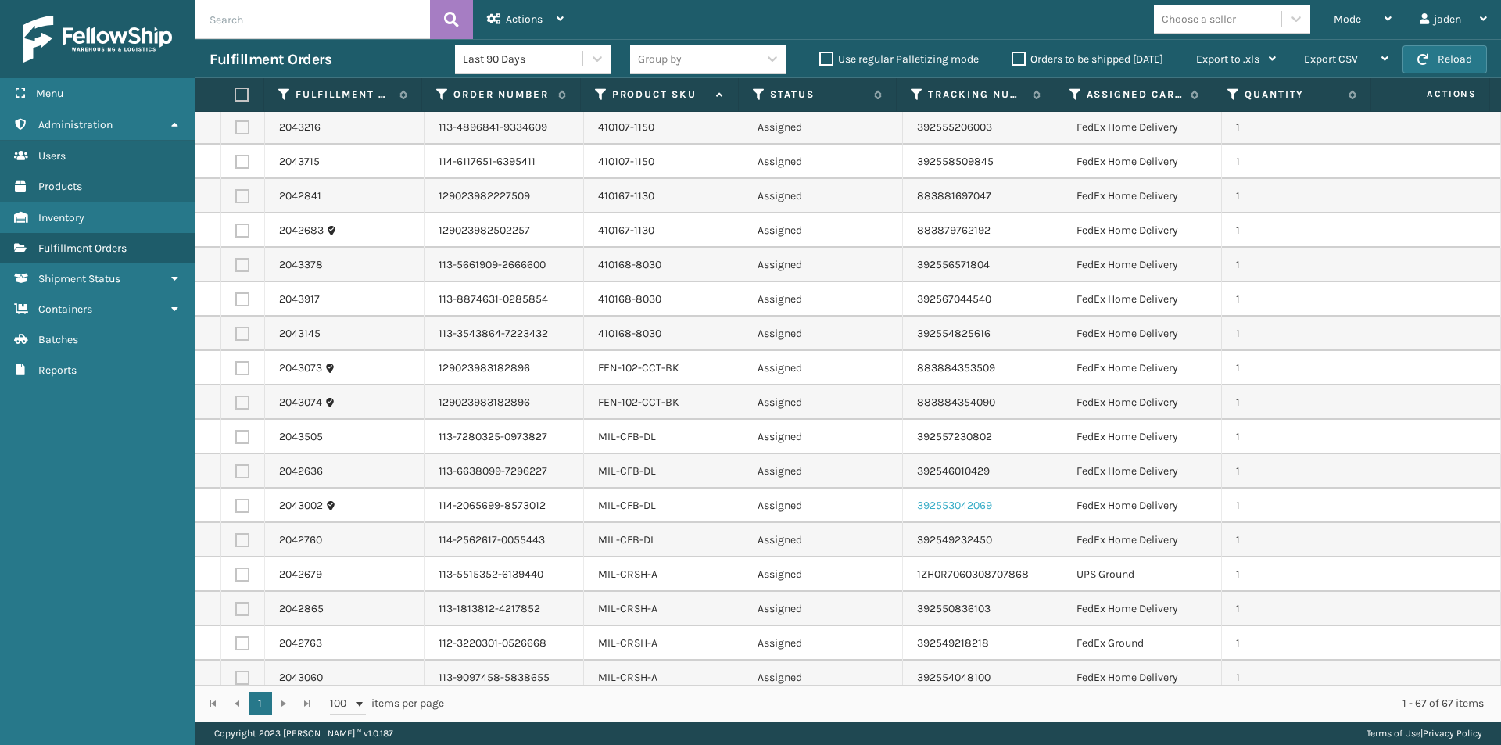
scroll to position [860, 0]
click at [237, 504] on label at bounding box center [242, 507] width 14 height 14
click at [236, 504] on input "checkbox" at bounding box center [235, 505] width 1 height 10
checkbox input "true"
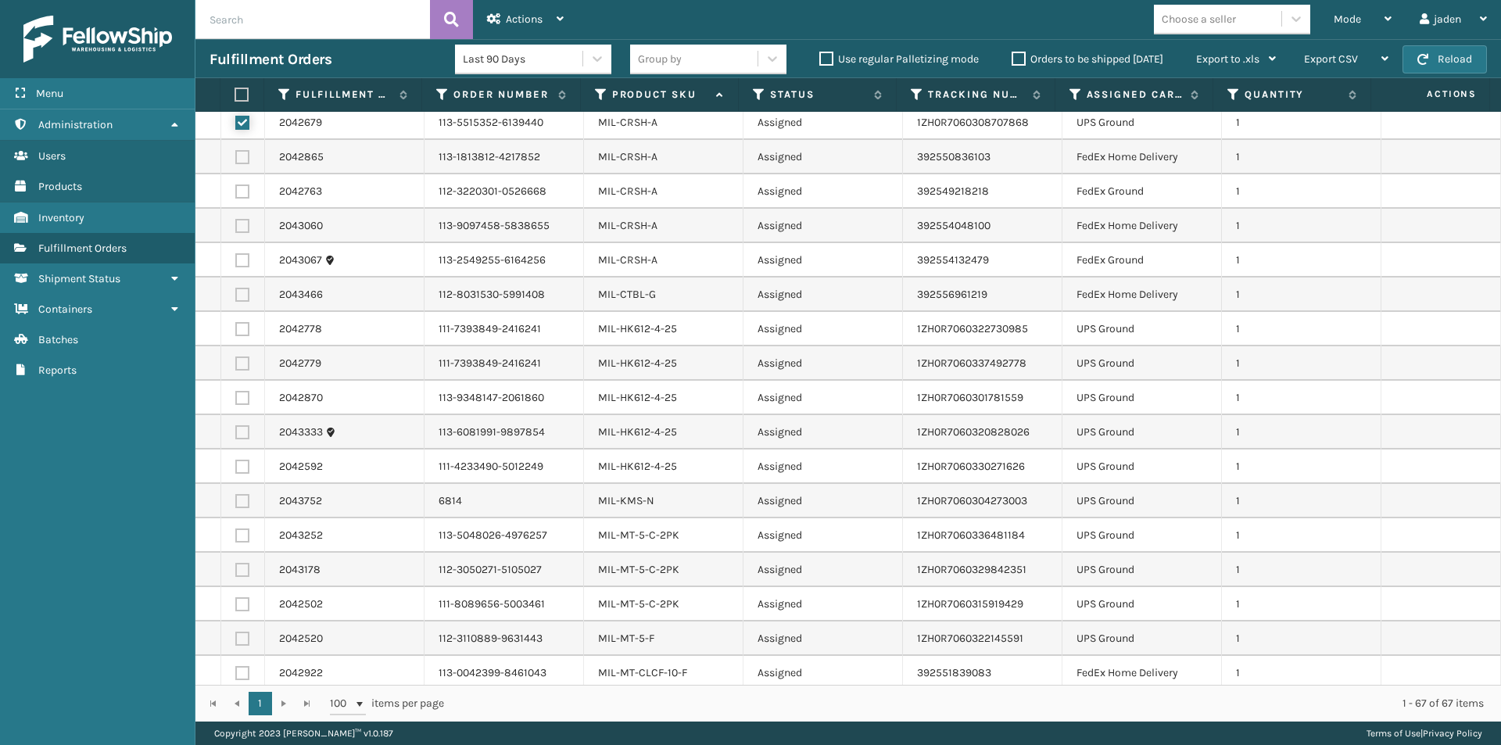
scroll to position [1251, 0]
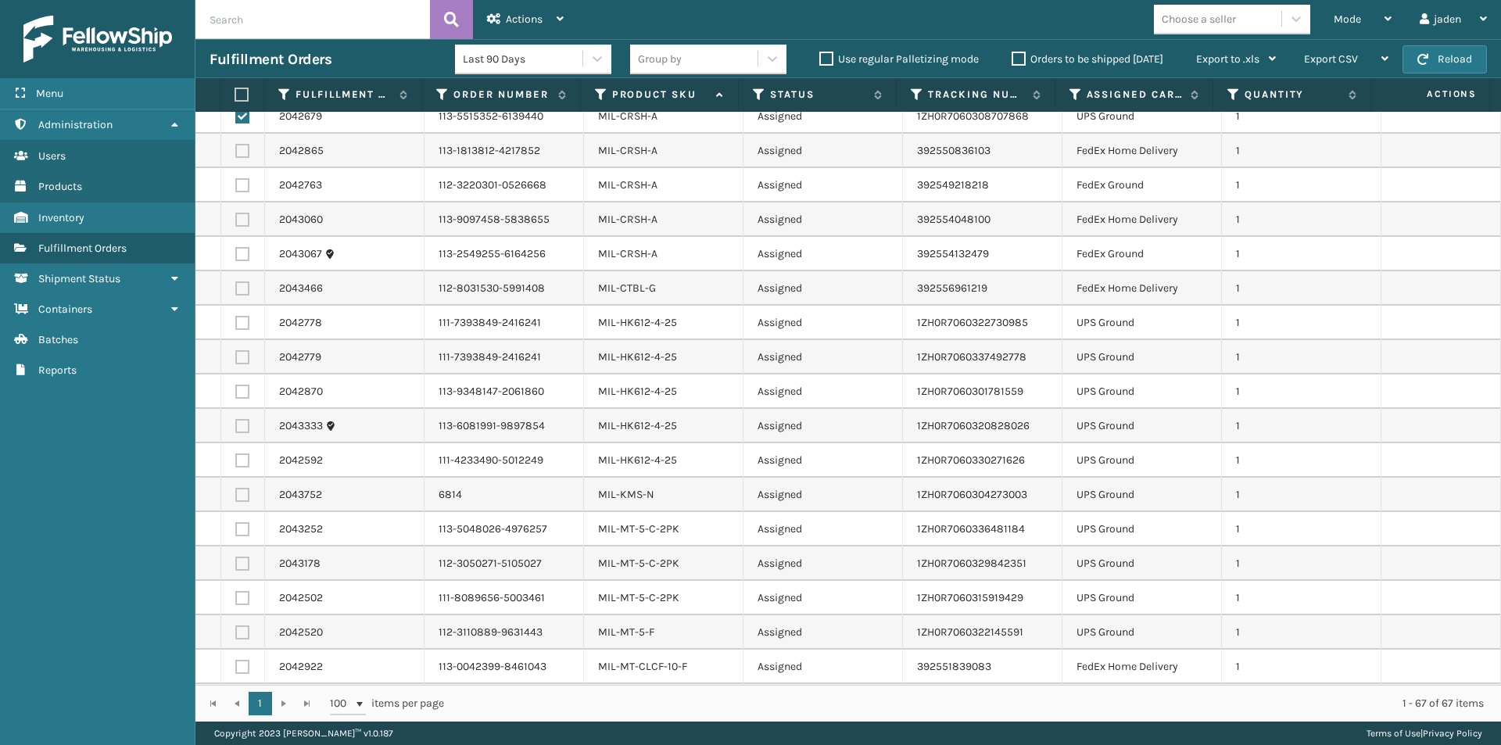
click at [238, 324] on label at bounding box center [242, 323] width 14 height 14
click at [236, 324] on input "checkbox" at bounding box center [235, 321] width 1 height 10
checkbox input "true"
click at [247, 457] on label at bounding box center [242, 460] width 14 height 14
click at [236, 457] on input "checkbox" at bounding box center [235, 458] width 1 height 10
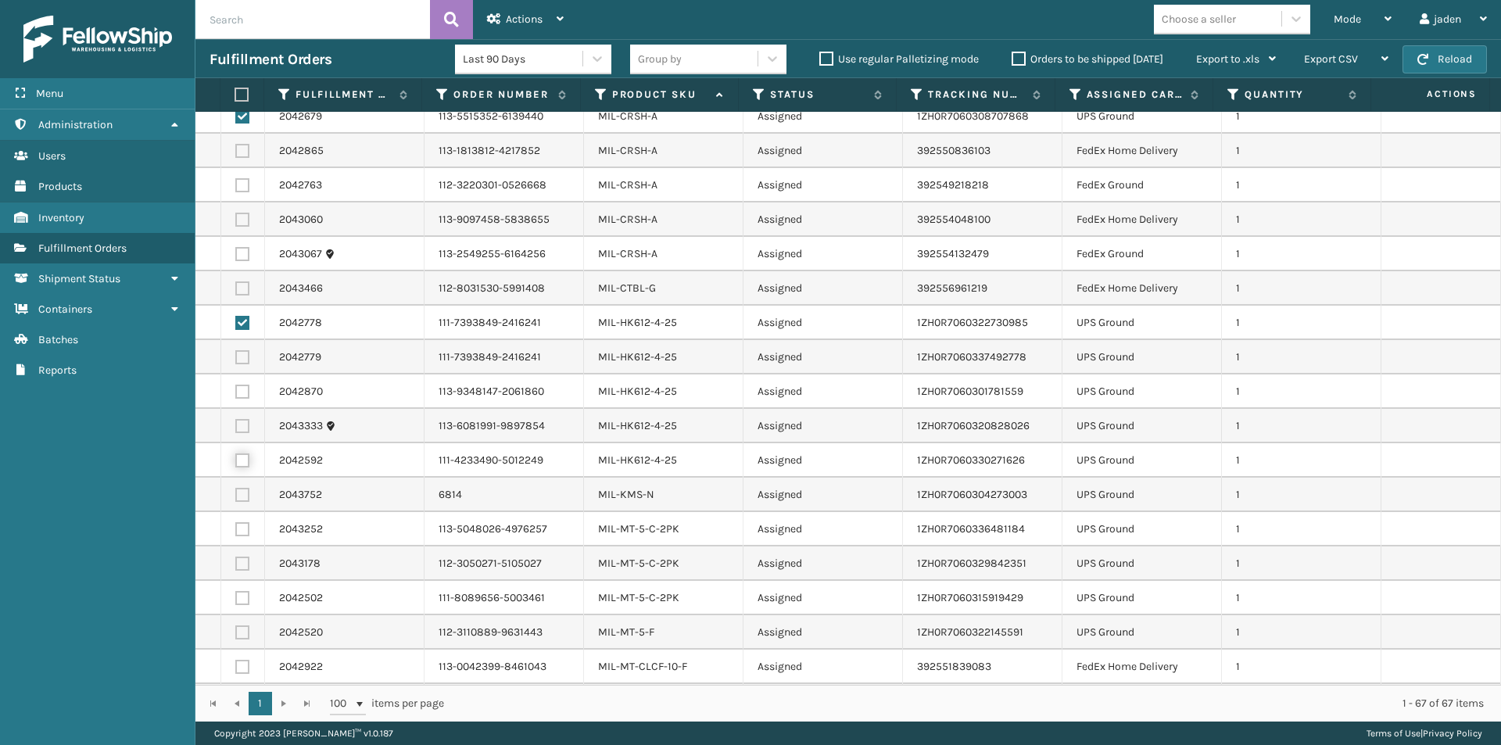
checkbox input "true"
click at [243, 431] on label at bounding box center [242, 426] width 14 height 14
click at [236, 429] on input "checkbox" at bounding box center [235, 424] width 1 height 10
checkbox input "true"
click at [243, 396] on label at bounding box center [242, 392] width 14 height 14
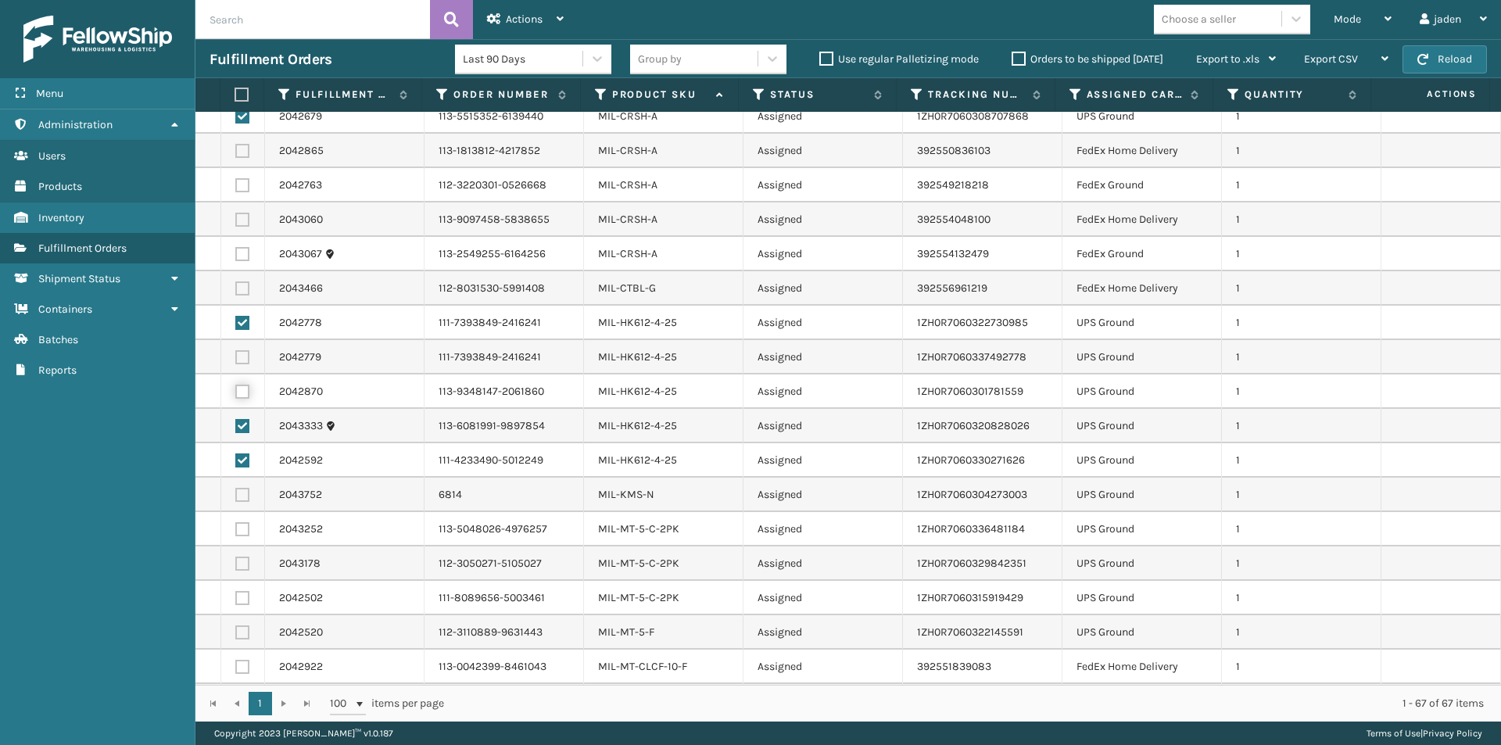
click at [236, 395] on input "checkbox" at bounding box center [235, 390] width 1 height 10
checkbox input "true"
click at [238, 361] on label at bounding box center [242, 357] width 14 height 14
click at [236, 360] on input "checkbox" at bounding box center [235, 355] width 1 height 10
checkbox input "true"
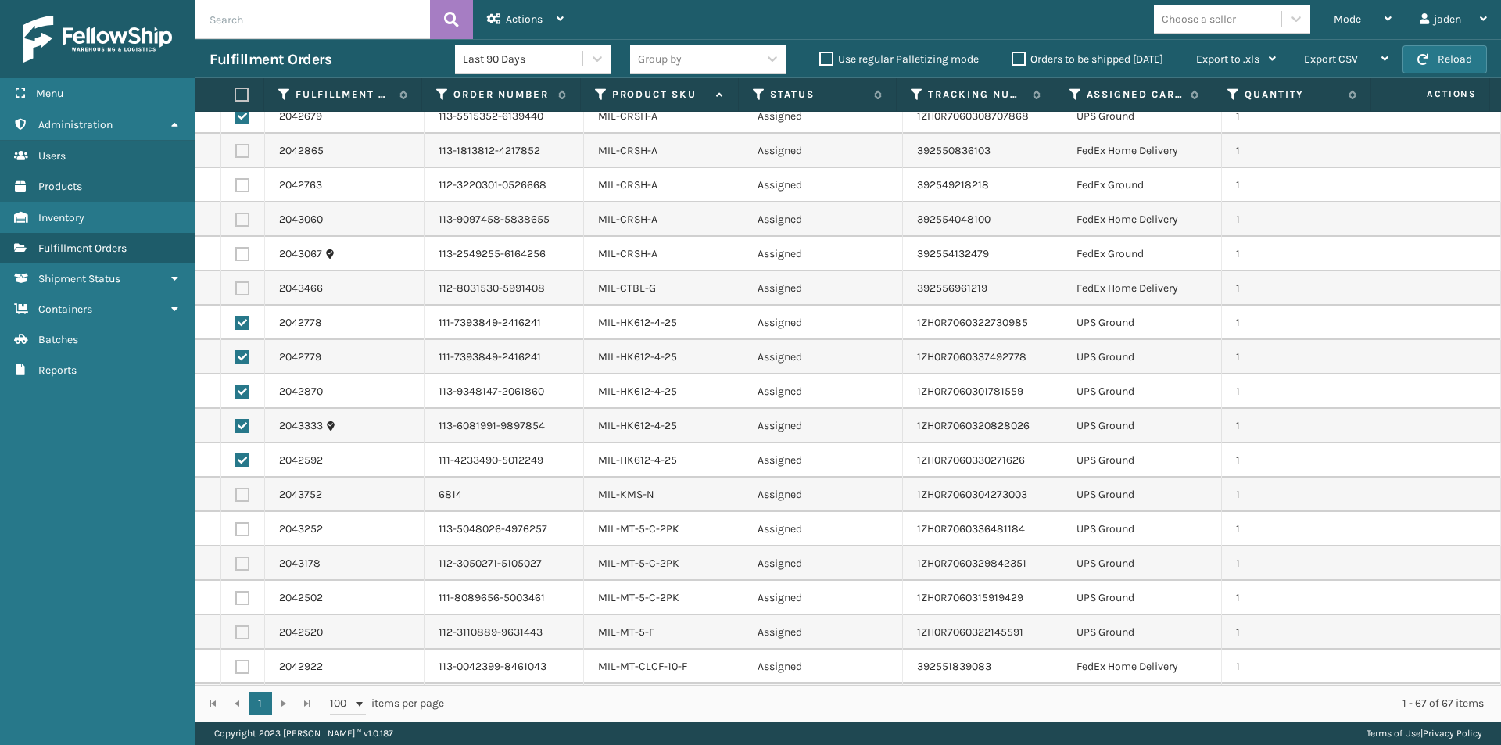
click at [242, 491] on label at bounding box center [242, 495] width 14 height 14
click at [236, 491] on input "checkbox" at bounding box center [235, 493] width 1 height 10
checkbox input "true"
click at [243, 526] on label at bounding box center [242, 529] width 14 height 14
click at [236, 526] on input "checkbox" at bounding box center [235, 527] width 1 height 10
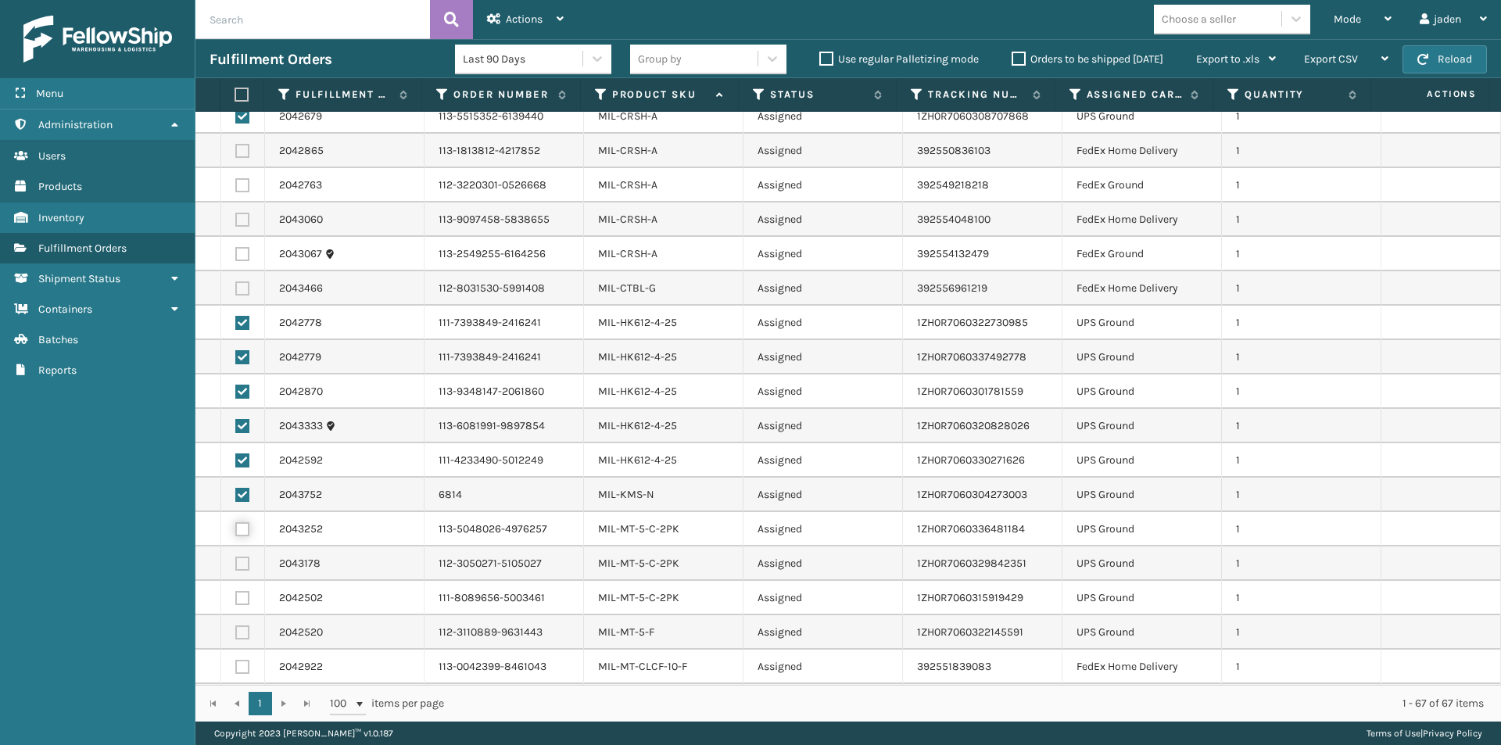
checkbox input "true"
click at [243, 557] on label at bounding box center [242, 564] width 14 height 14
click at [236, 557] on input "checkbox" at bounding box center [235, 562] width 1 height 10
checkbox input "true"
click at [243, 594] on label at bounding box center [242, 598] width 14 height 14
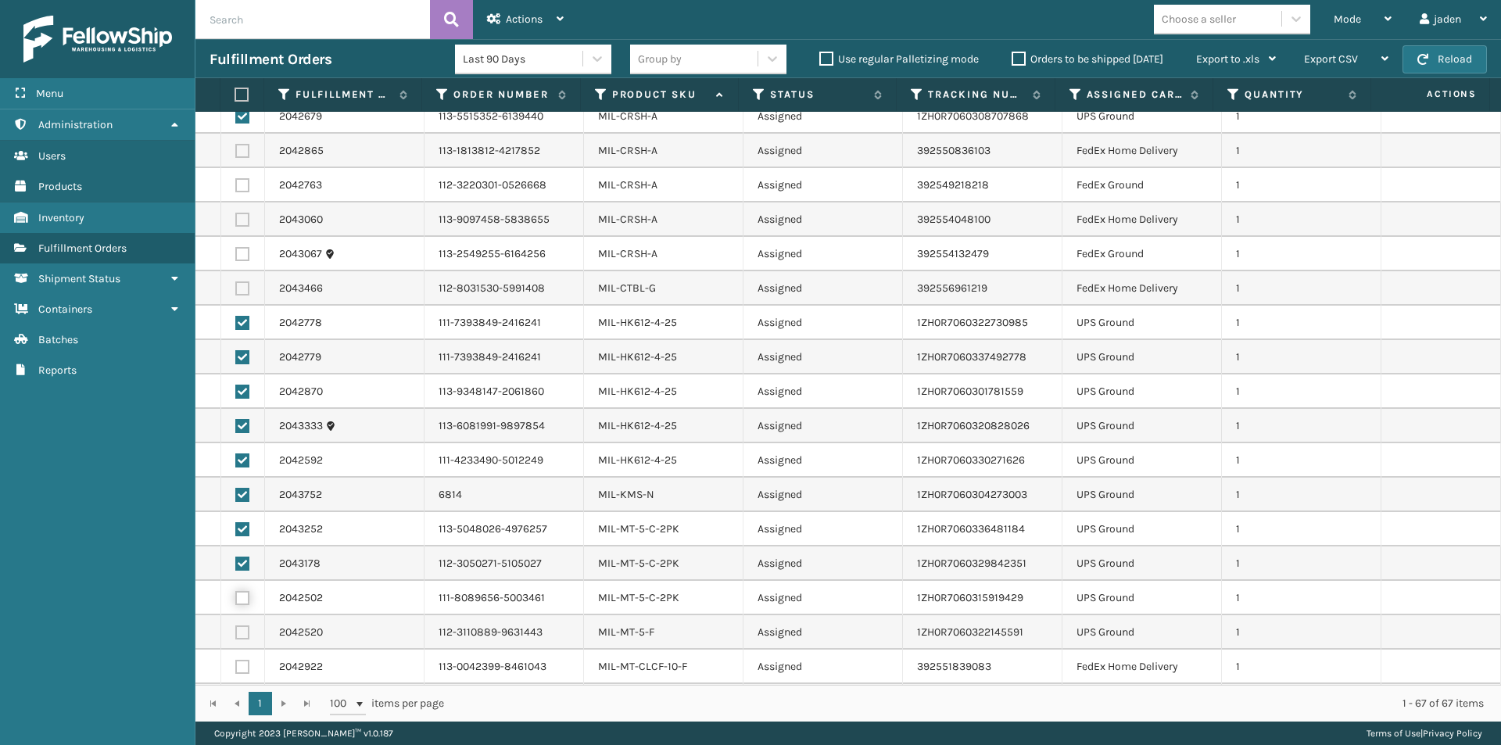
click at [236, 594] on input "checkbox" at bounding box center [235, 596] width 1 height 10
checkbox input "true"
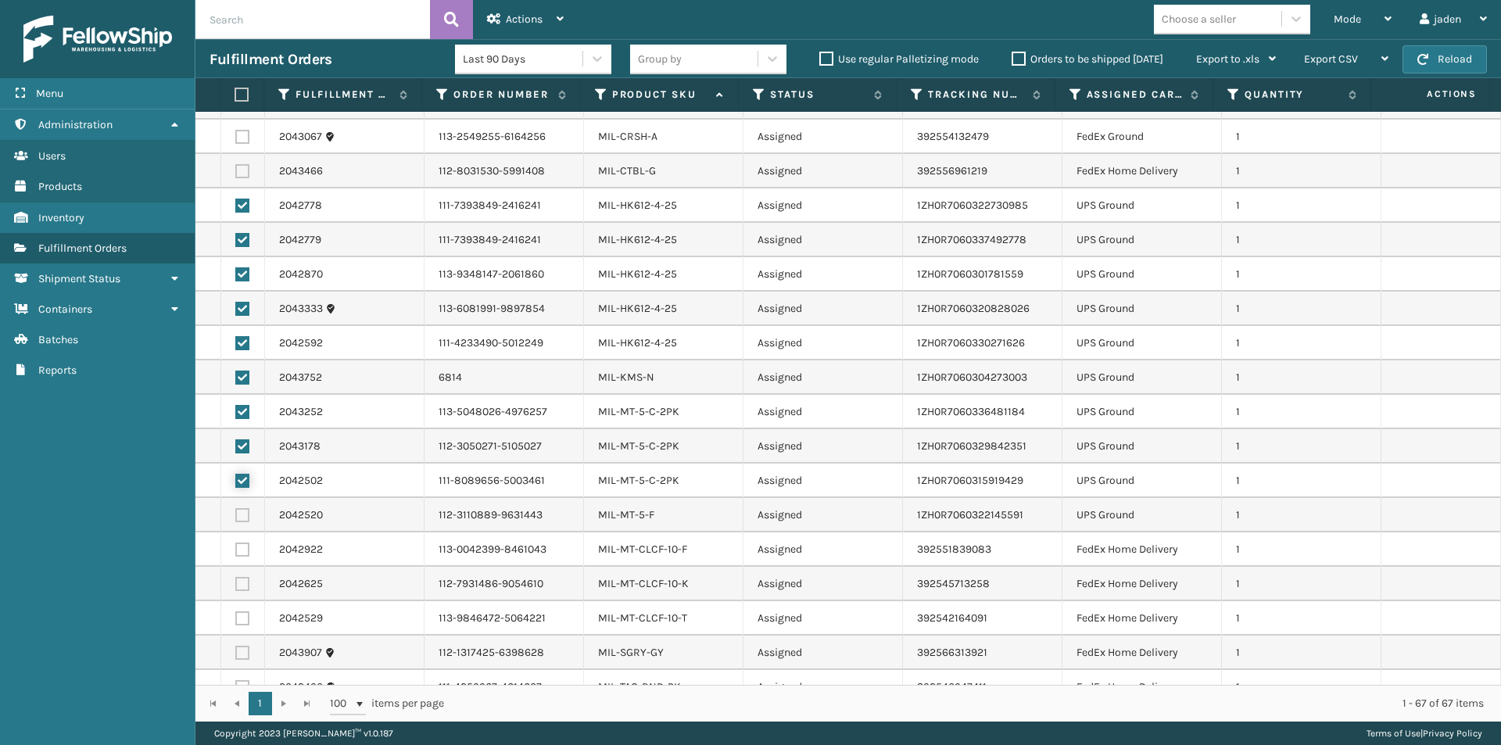
scroll to position [1407, 0]
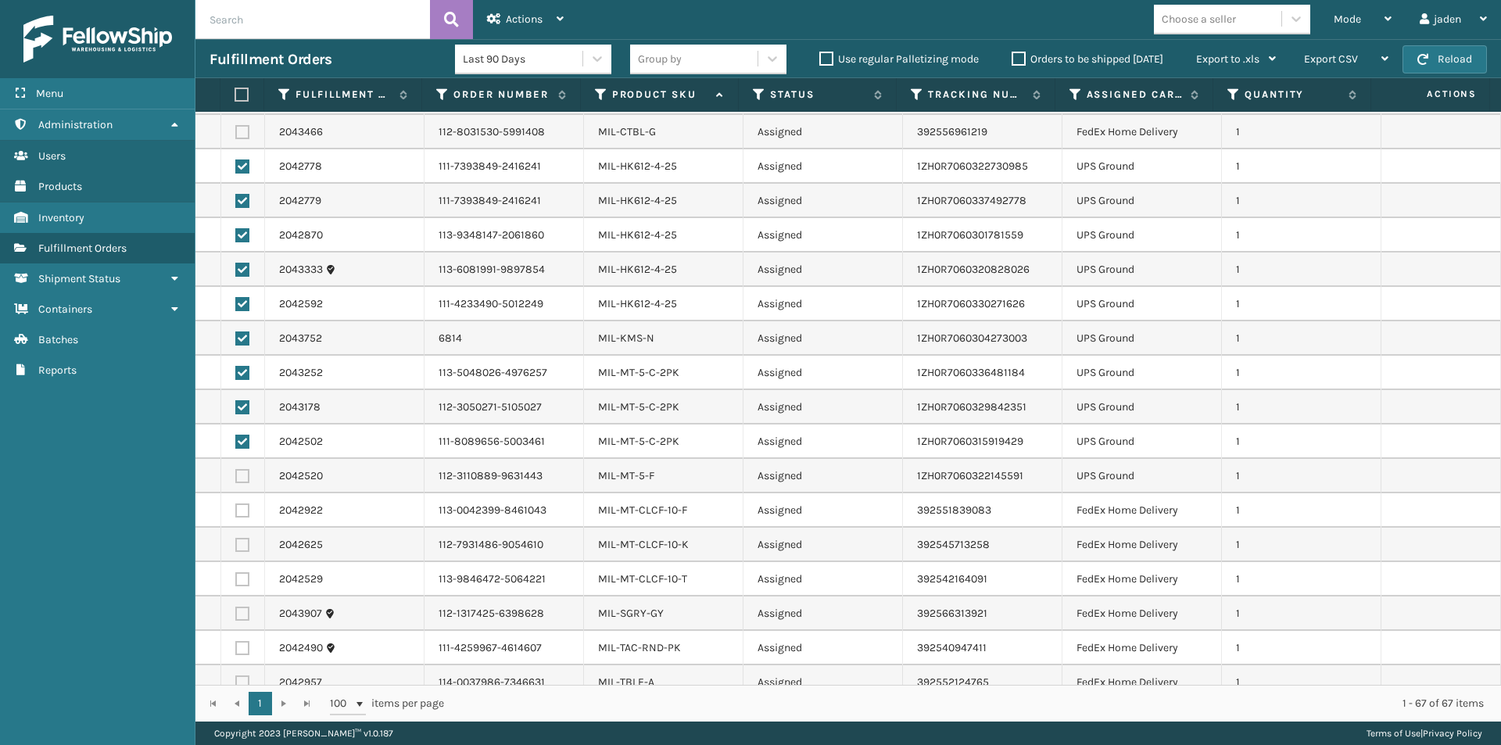
click at [240, 476] on label at bounding box center [242, 476] width 14 height 14
click at [236, 476] on input "checkbox" at bounding box center [235, 474] width 1 height 10
checkbox input "true"
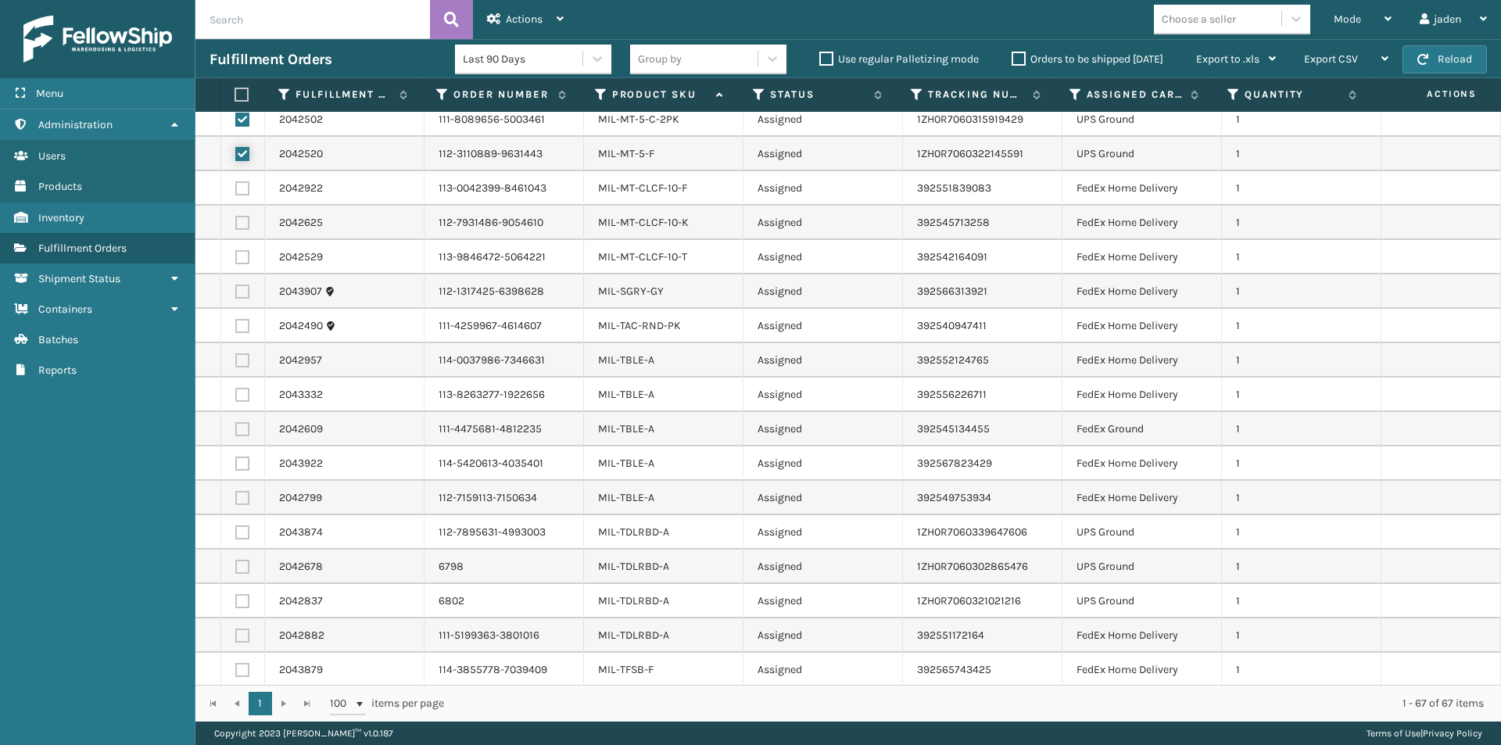
scroll to position [1731, 0]
click at [237, 531] on label at bounding box center [242, 530] width 14 height 14
click at [236, 531] on input "checkbox" at bounding box center [235, 528] width 1 height 10
checkbox input "true"
click at [240, 560] on label at bounding box center [242, 564] width 14 height 14
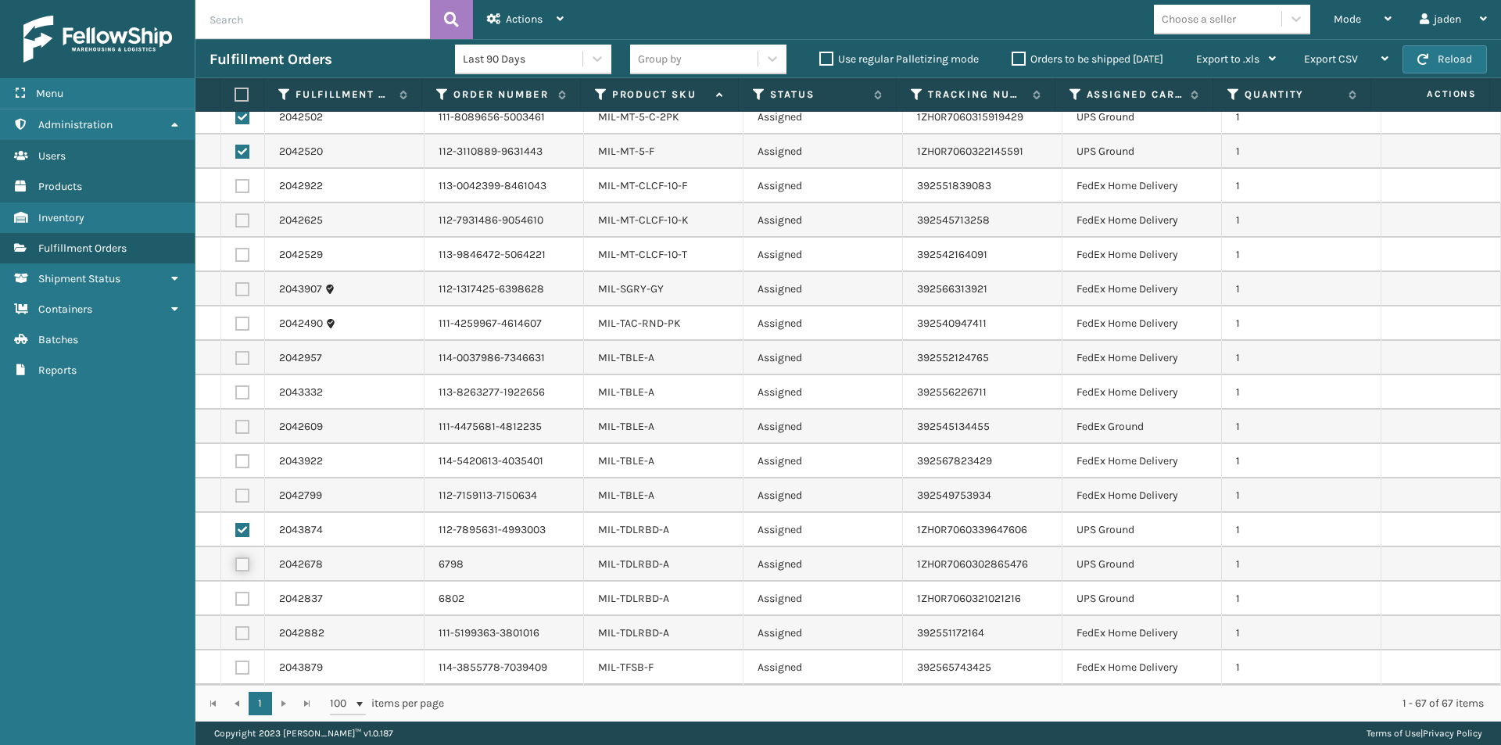
click at [236, 560] on input "checkbox" at bounding box center [235, 562] width 1 height 10
checkbox input "true"
click at [240, 591] on td at bounding box center [243, 599] width 44 height 34
click at [244, 596] on label at bounding box center [242, 599] width 14 height 14
click at [236, 596] on input "checkbox" at bounding box center [235, 597] width 1 height 10
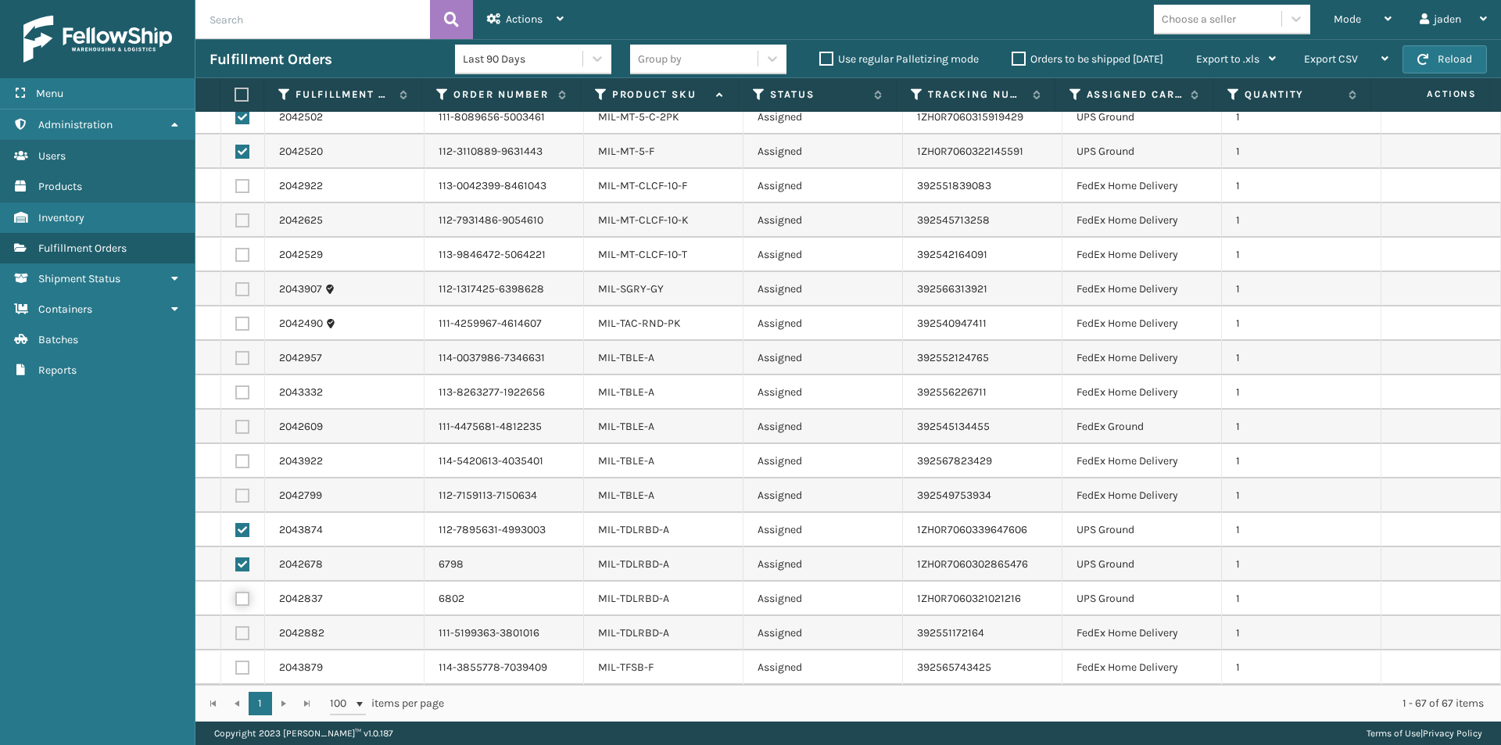
checkbox input "true"
click at [501, 22] on div "Actions" at bounding box center [525, 19] width 77 height 39
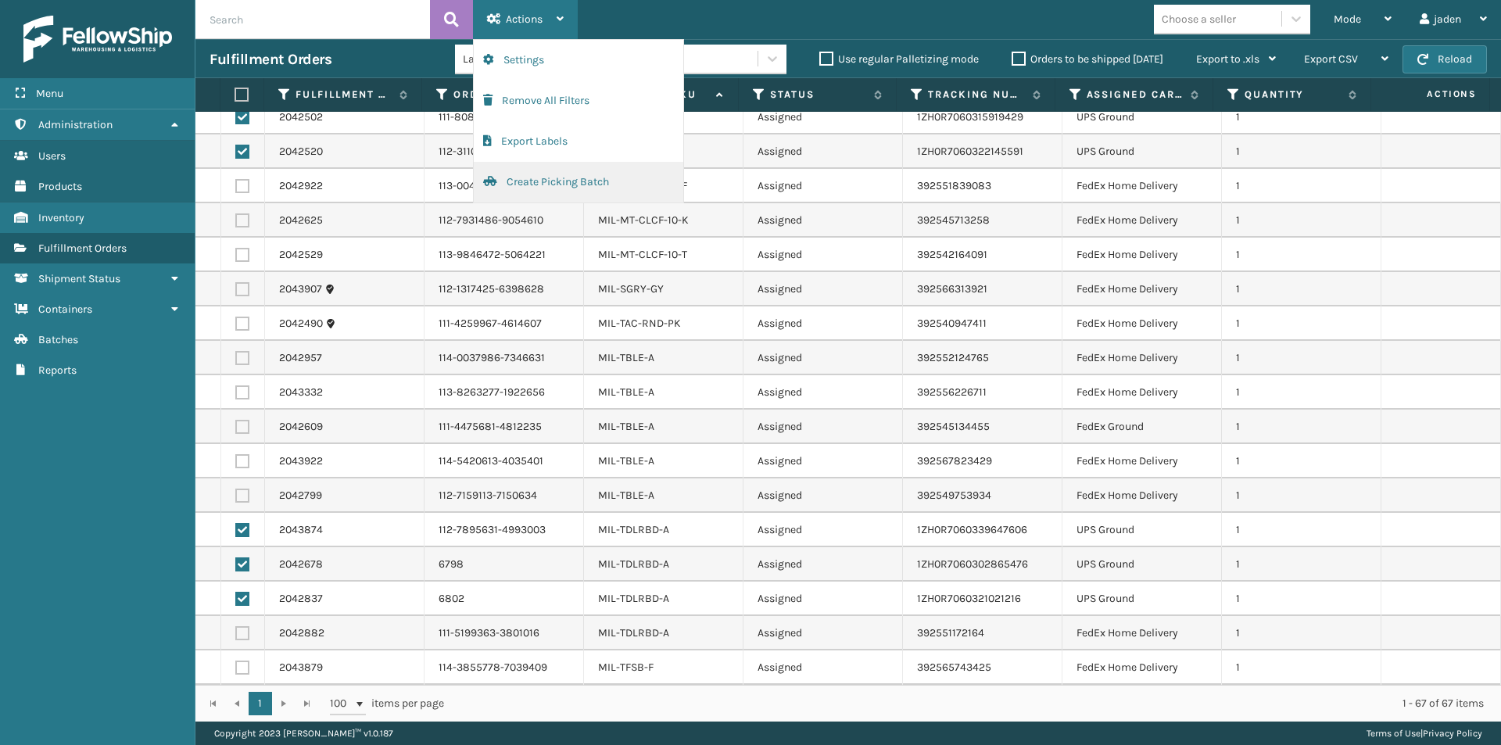
click at [557, 168] on button "Create Picking Batch" at bounding box center [578, 182] width 209 height 41
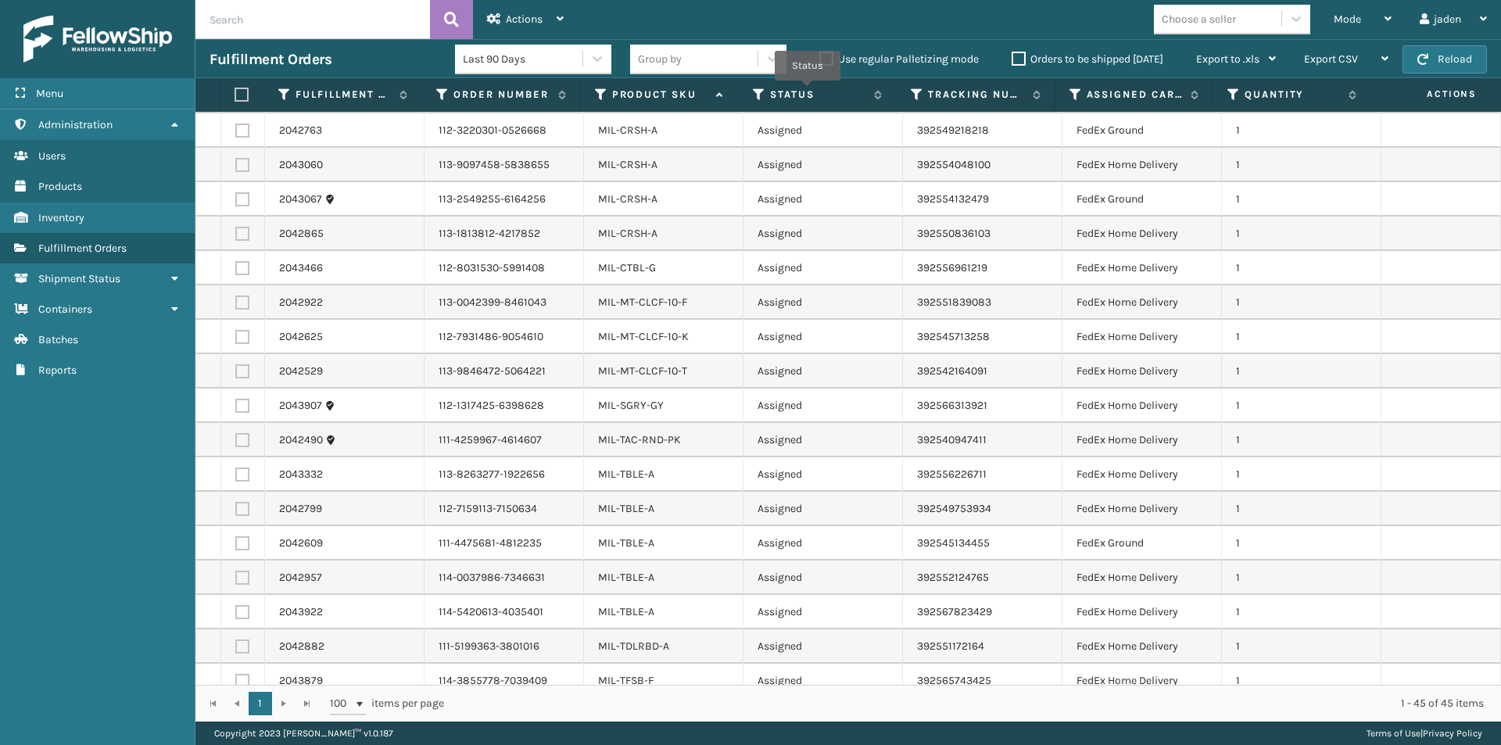
scroll to position [975, 0]
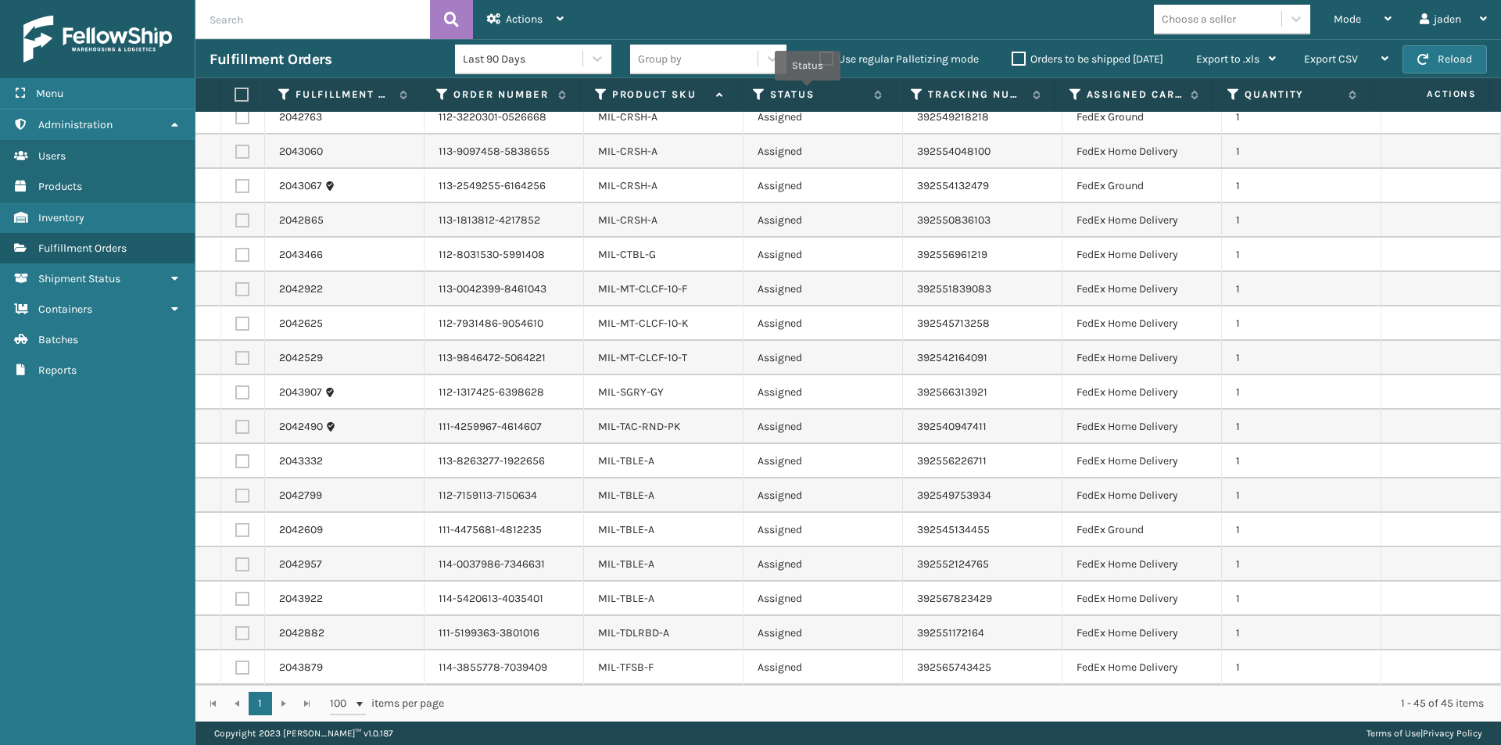
click at [251, 96] on th at bounding box center [242, 95] width 44 height 34
click at [237, 93] on label at bounding box center [240, 95] width 10 height 14
click at [235, 93] on input "checkbox" at bounding box center [235, 95] width 1 height 10
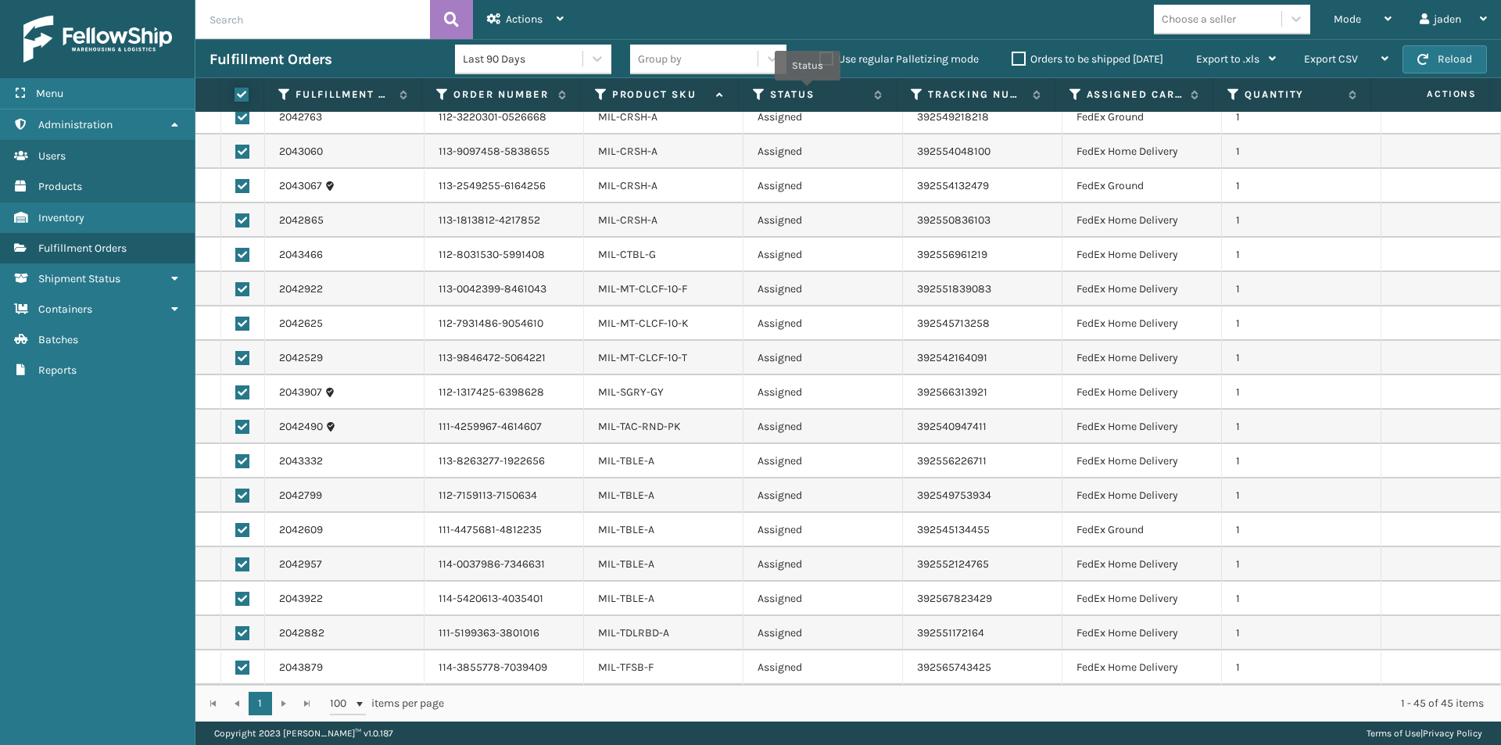
checkbox input "true"
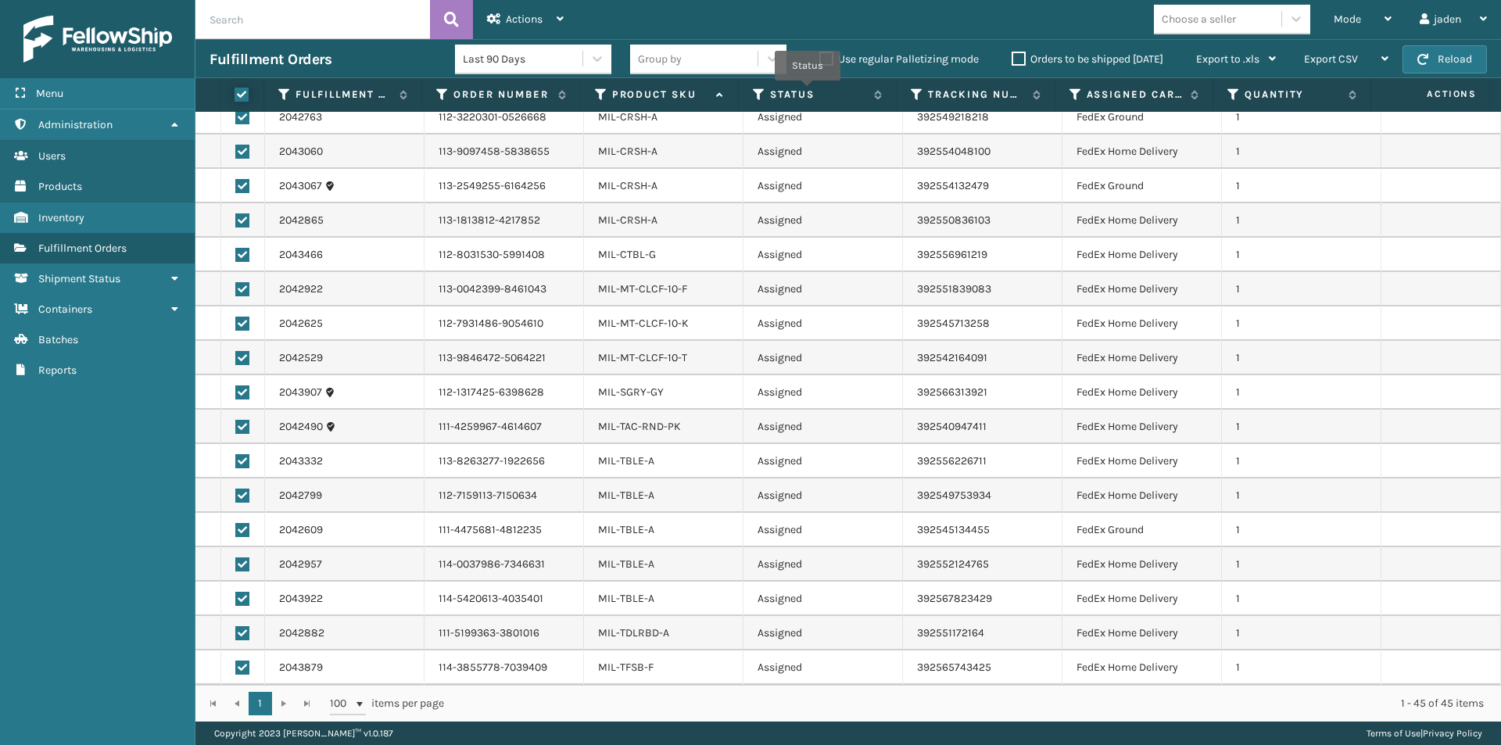
checkbox input "true"
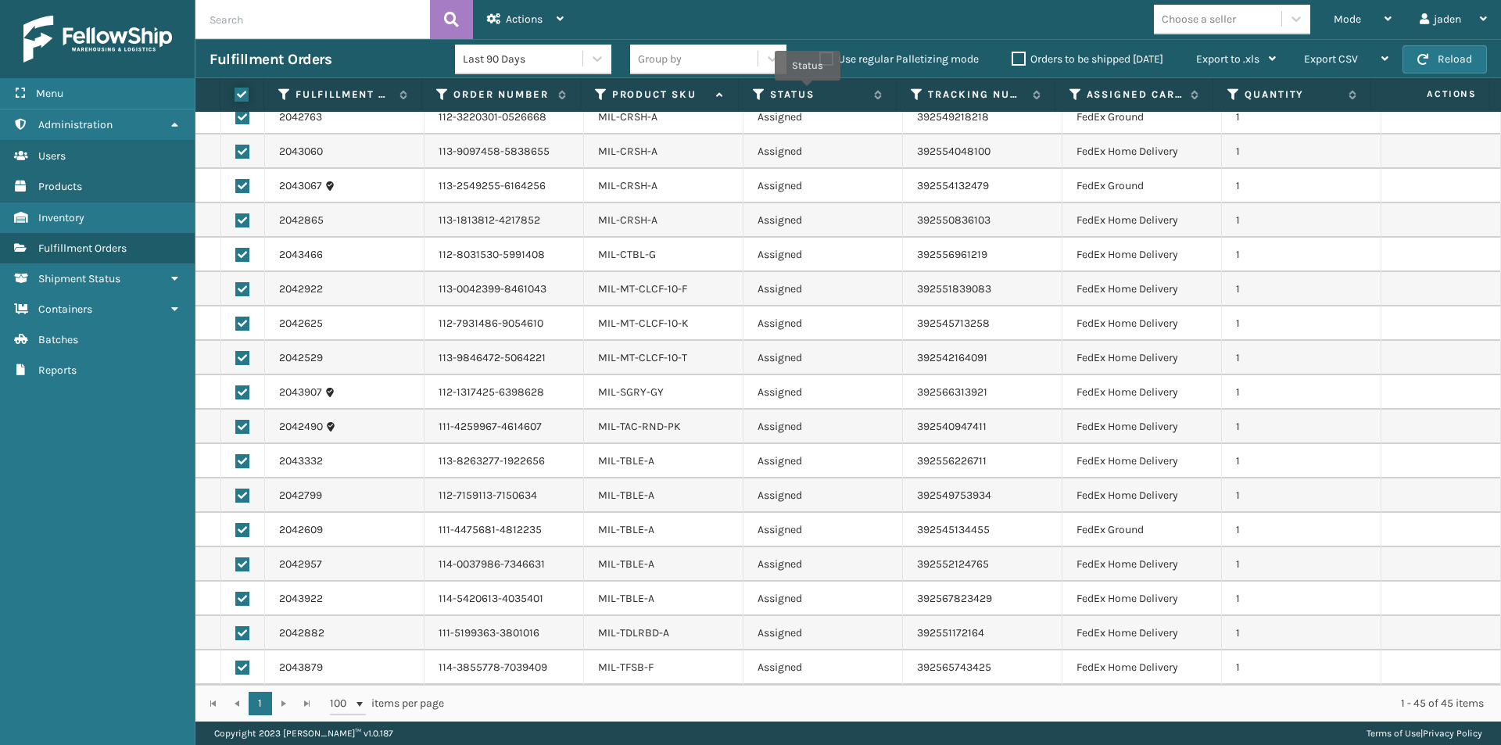
checkbox input "true"
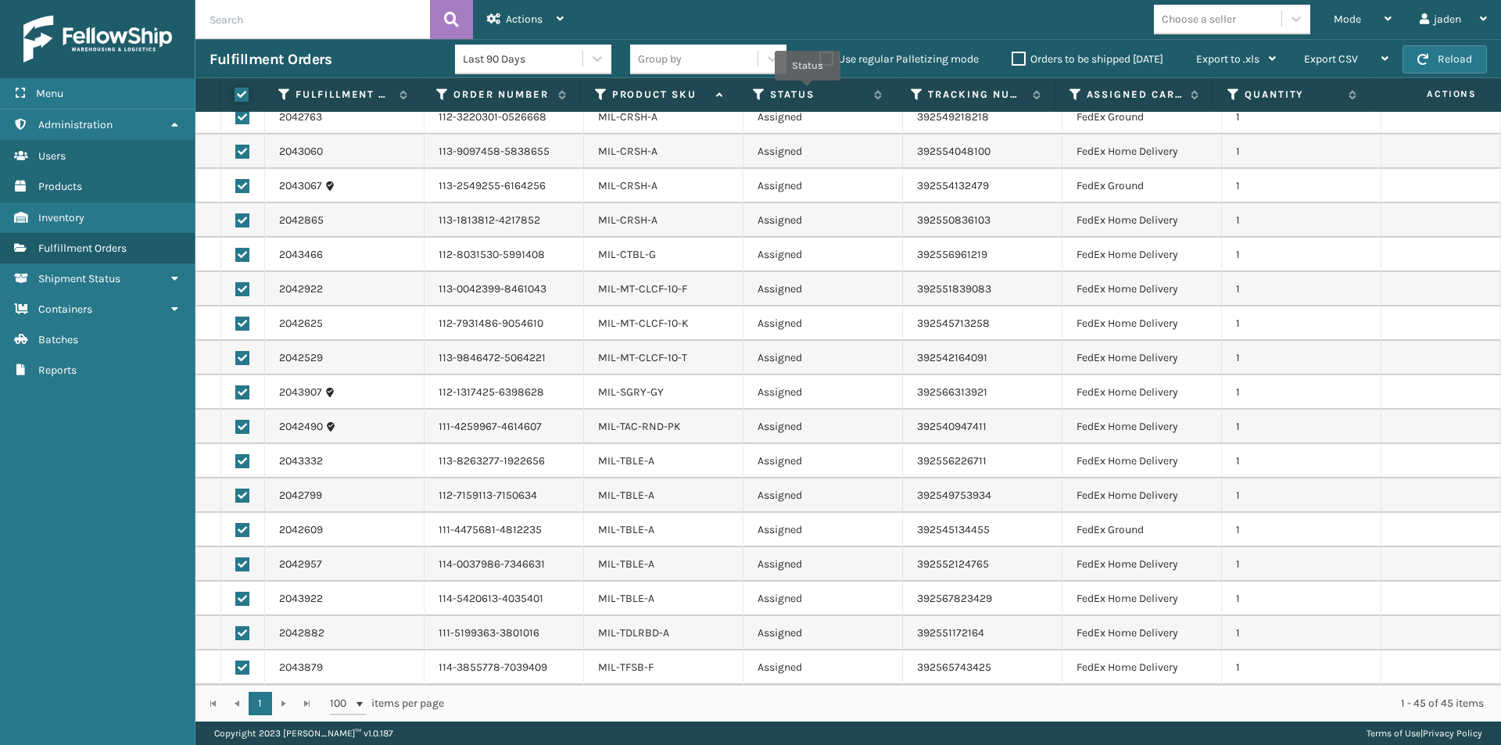
checkbox input "true"
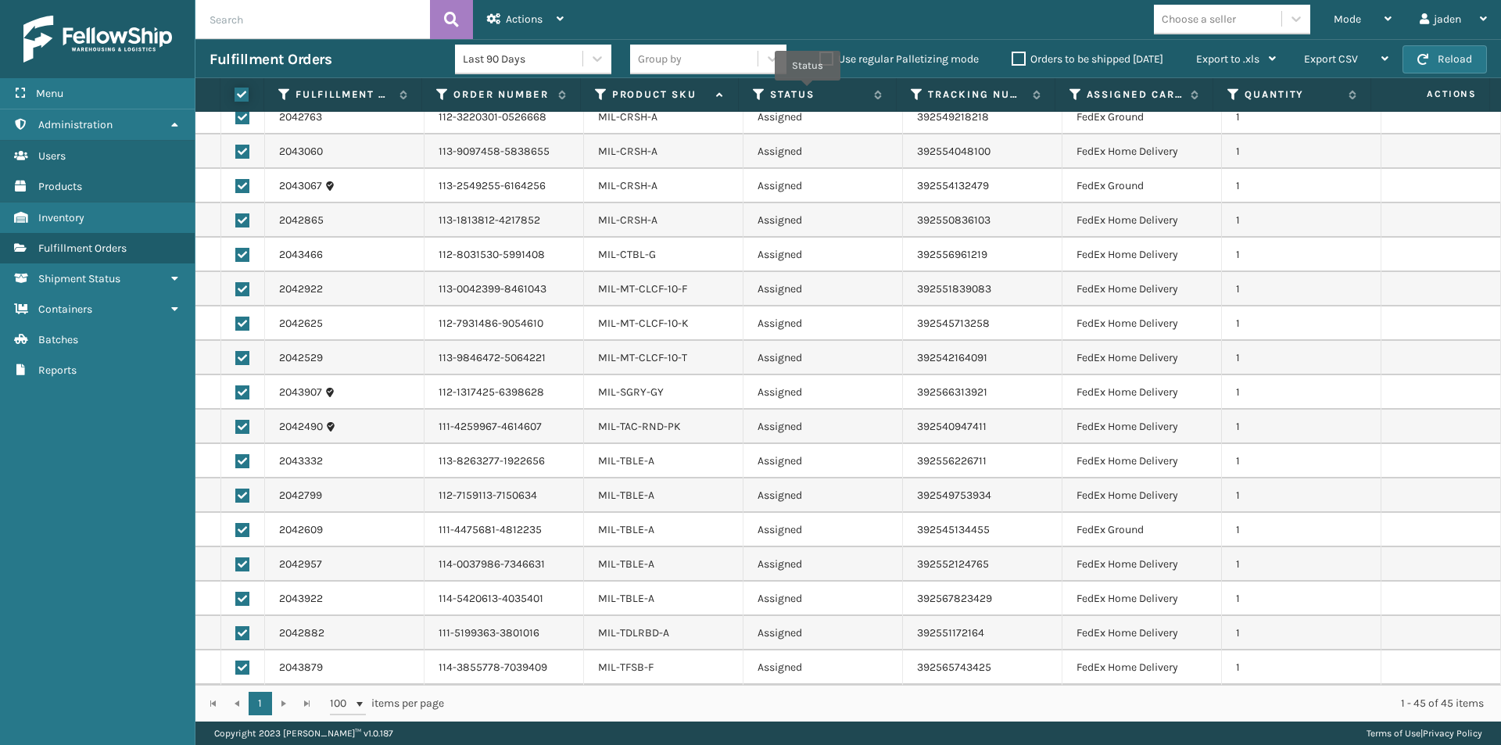
checkbox input "true"
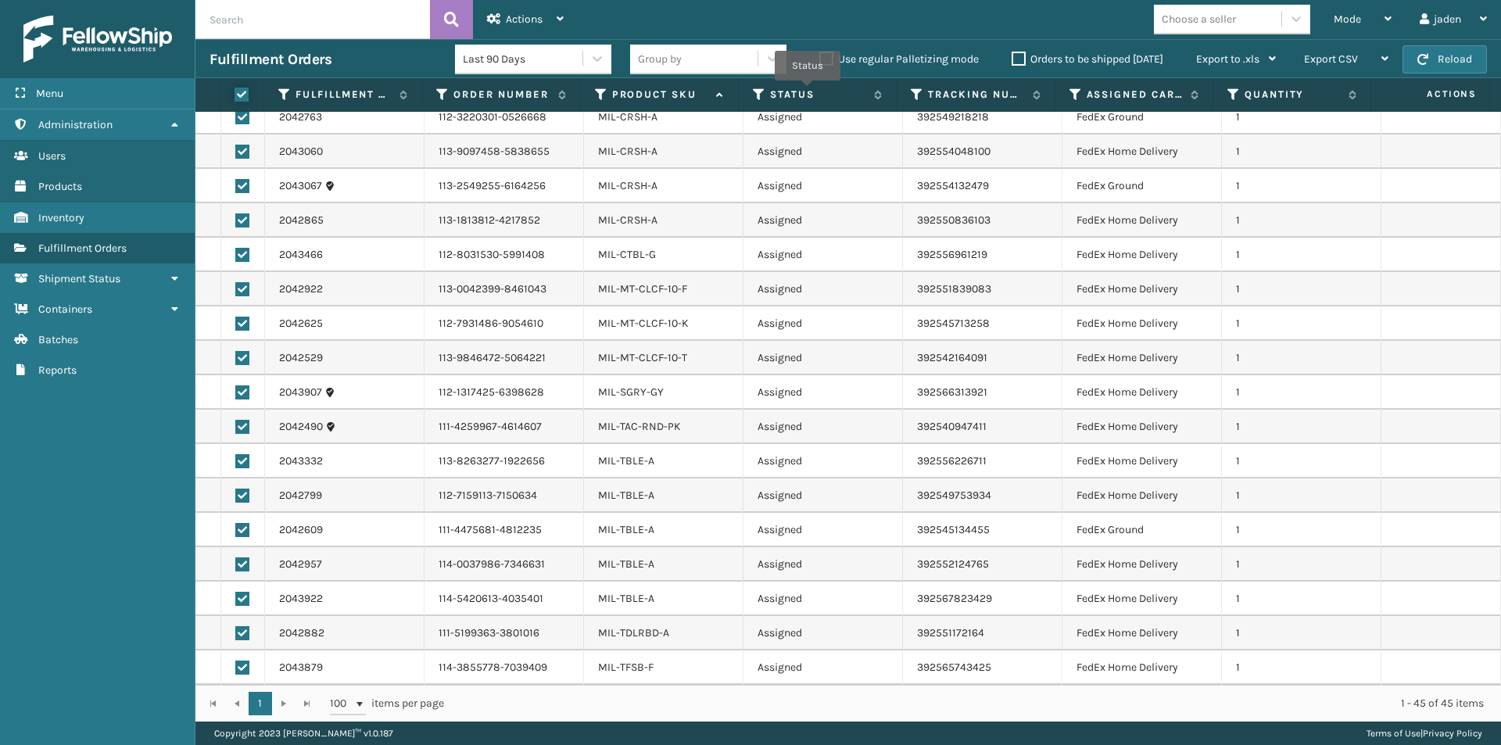
checkbox input "true"
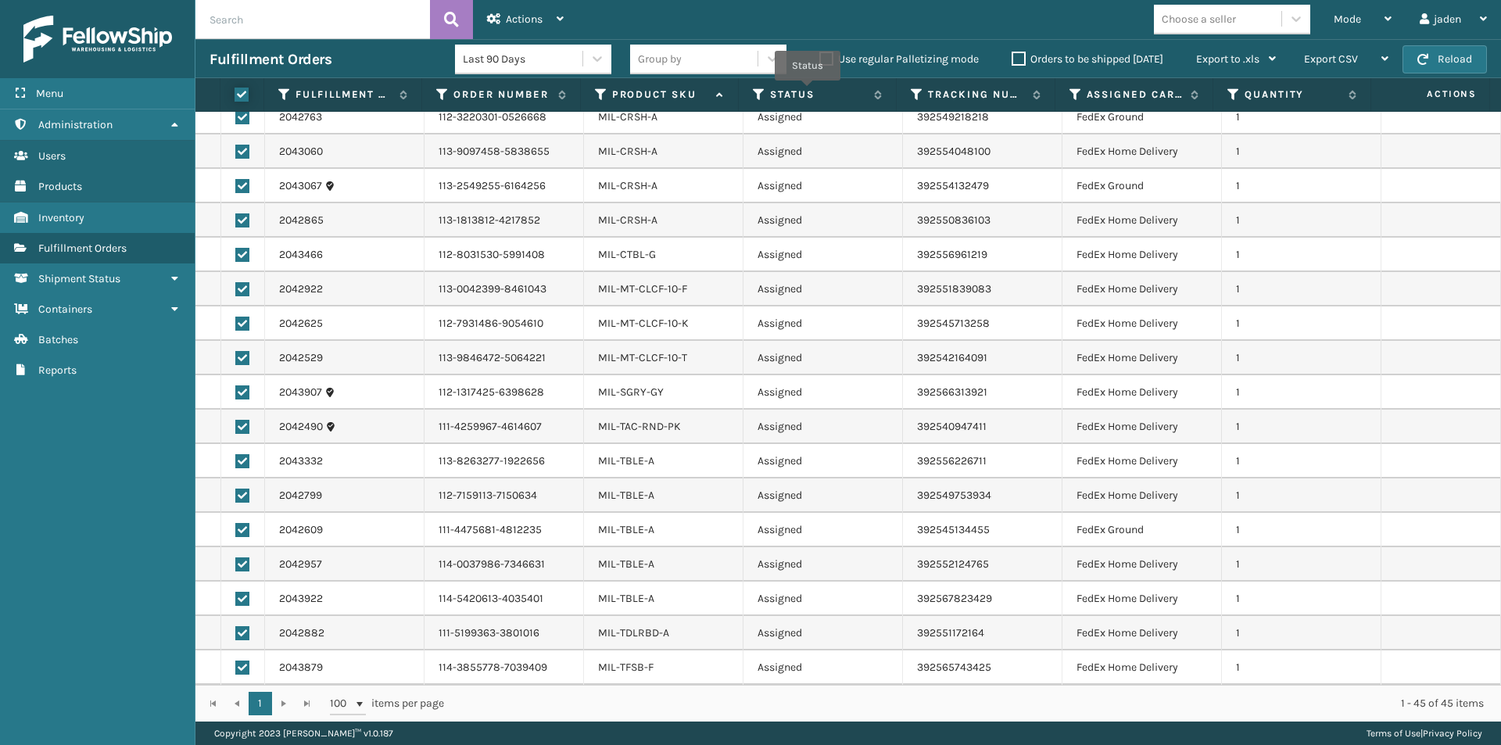
checkbox input "true"
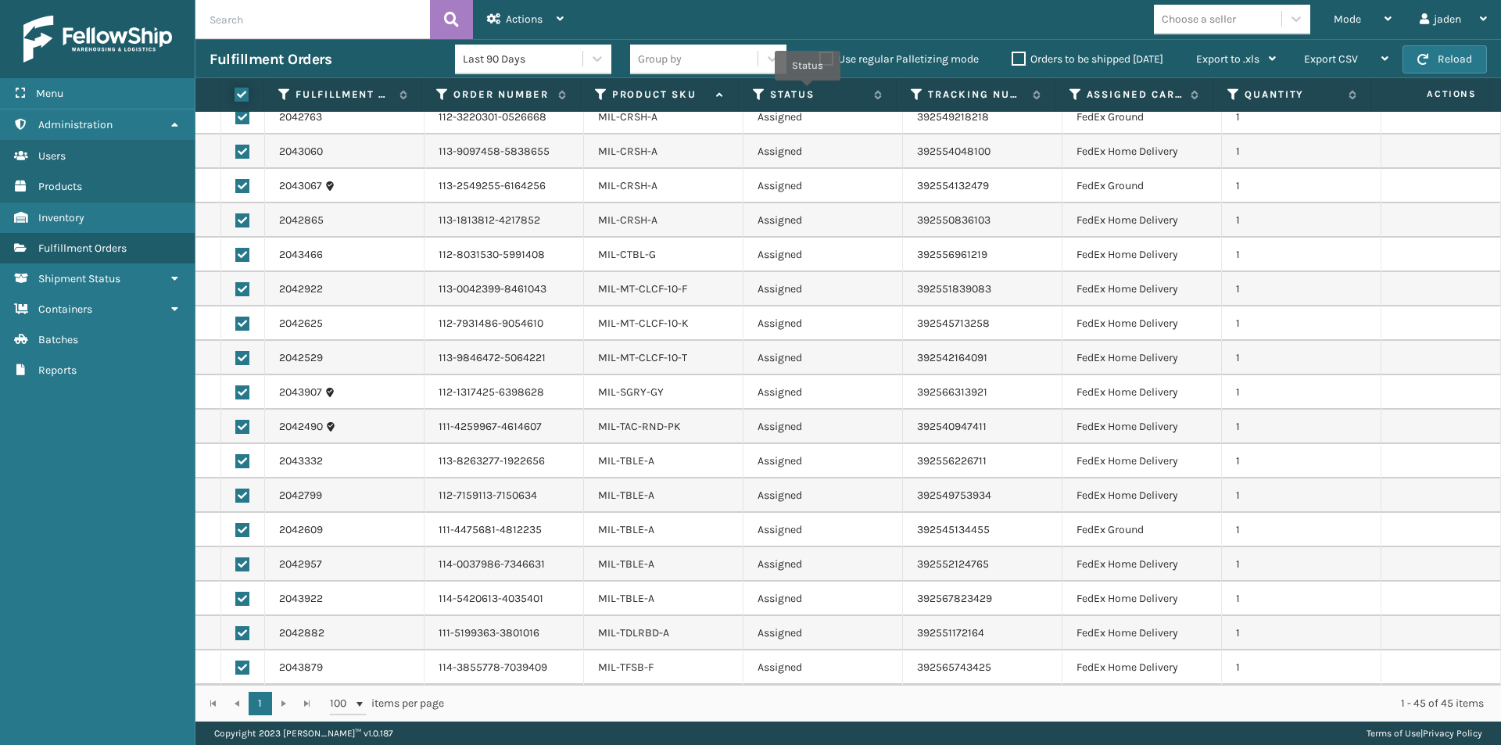
checkbox input "true"
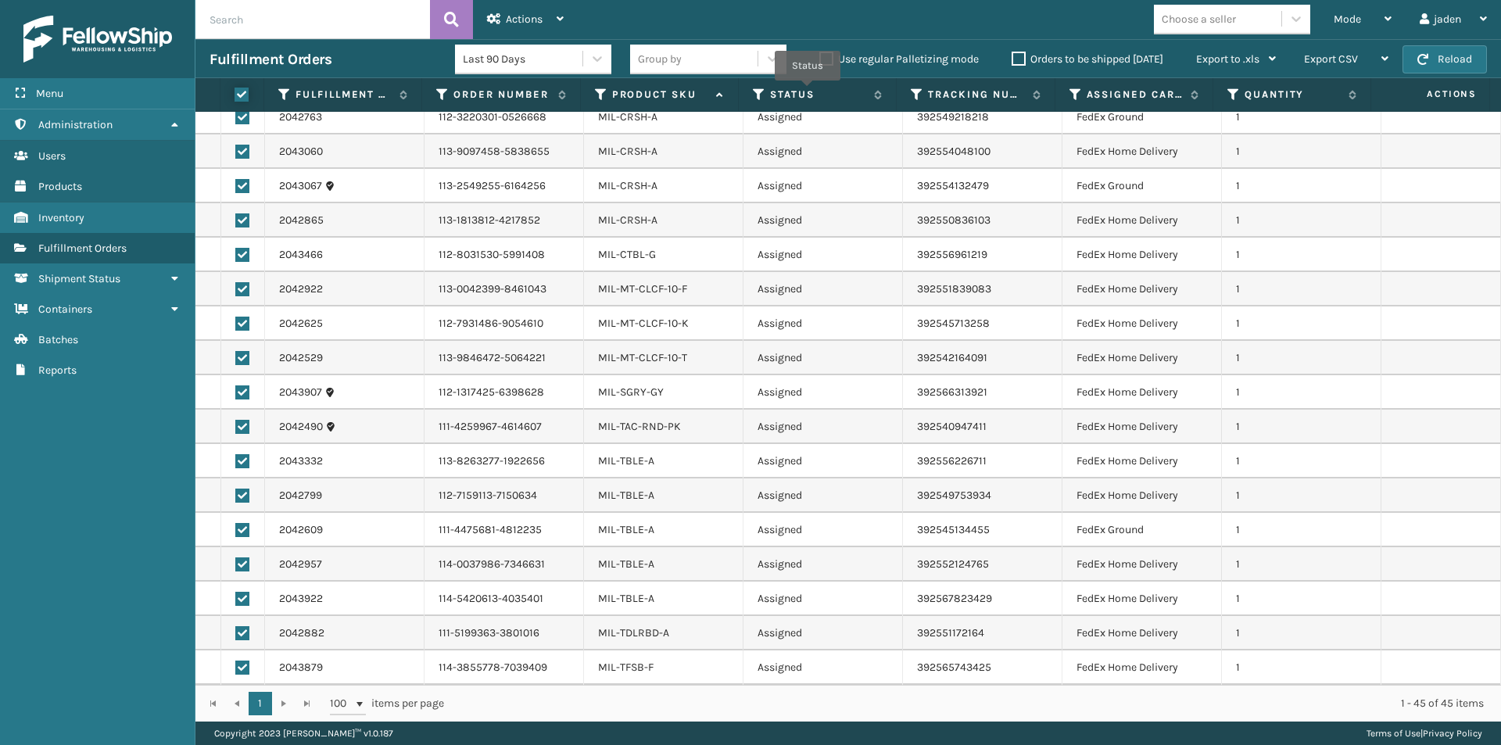
checkbox input "true"
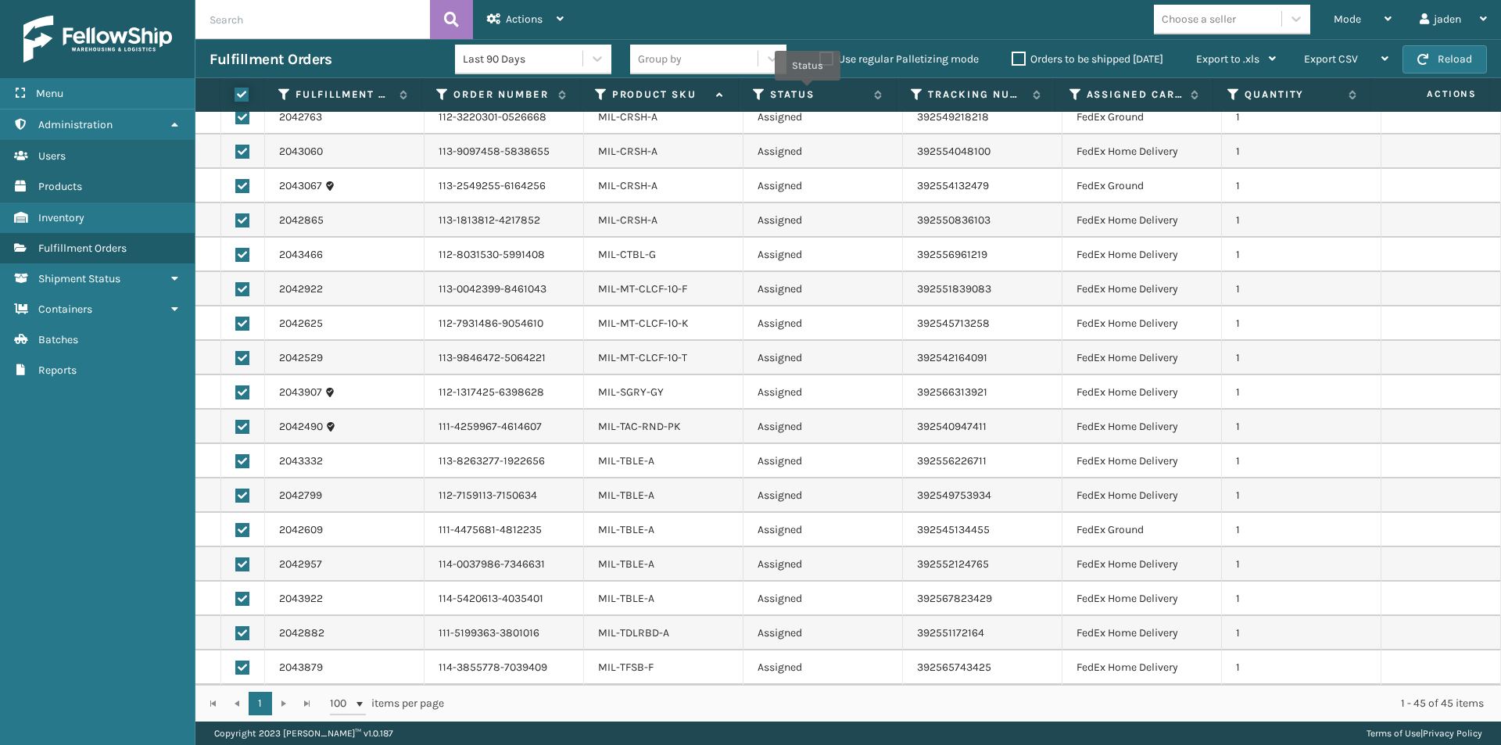
checkbox input "true"
click at [518, 12] on div "Actions" at bounding box center [525, 19] width 77 height 39
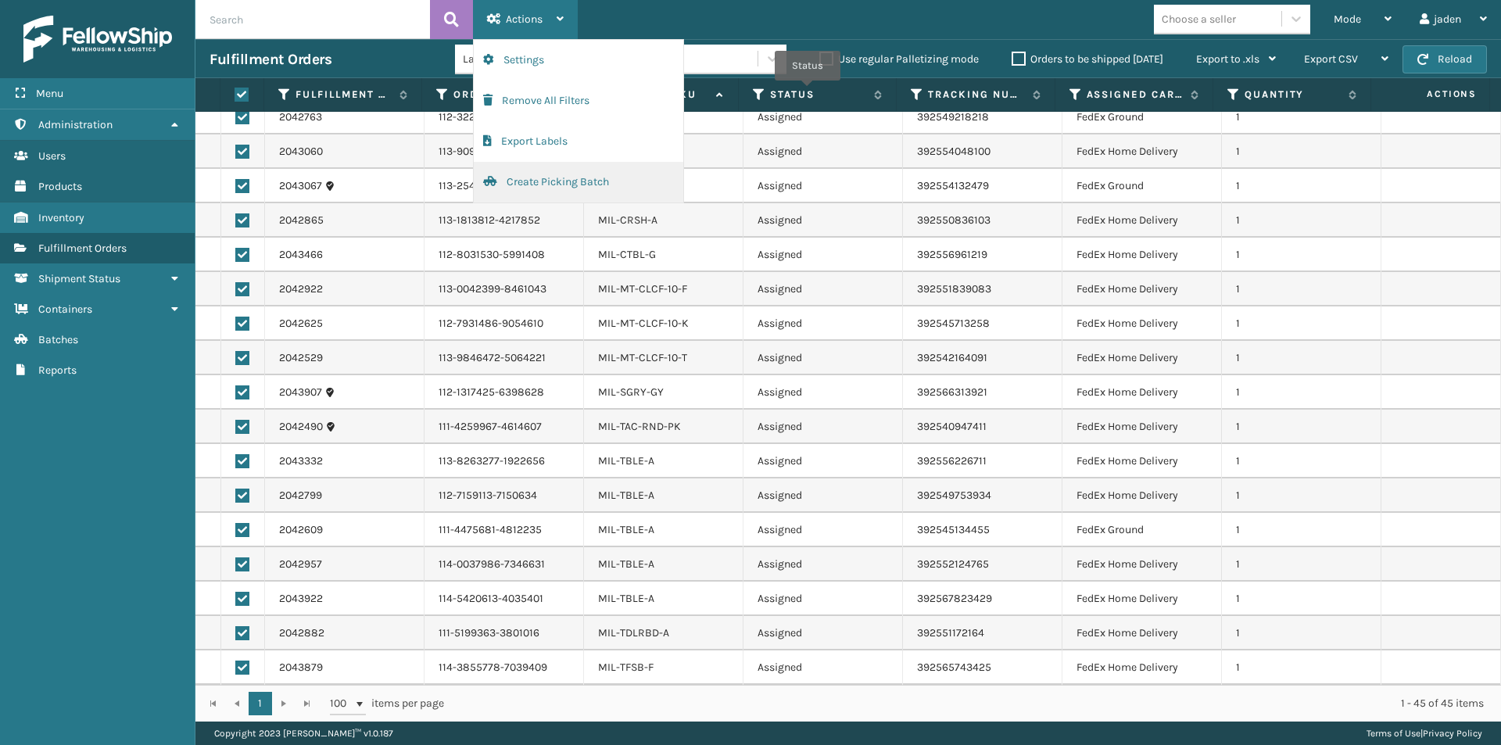
click at [533, 184] on button "Create Picking Batch" at bounding box center [578, 182] width 209 height 41
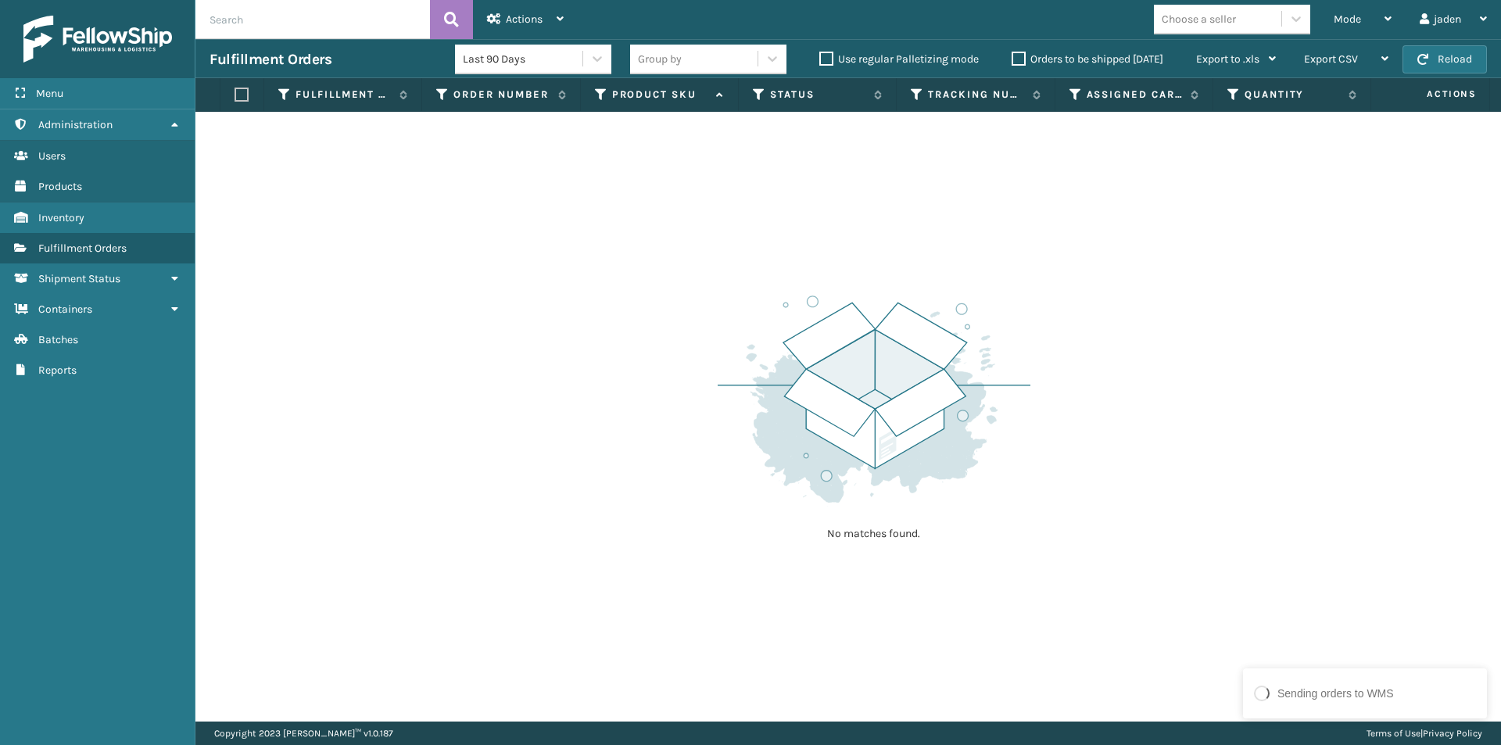
drag, startPoint x: 1048, startPoint y: 313, endPoint x: 1030, endPoint y: 312, distance: 18.0
drag, startPoint x: 1030, startPoint y: 312, endPoint x: 356, endPoint y: 59, distance: 720.3
click at [386, 250] on div "No matches found." at bounding box center [847, 417] width 1305 height 610
drag, startPoint x: 989, startPoint y: 230, endPoint x: 540, endPoint y: 230, distance: 448.7
click at [540, 230] on div "No matches found." at bounding box center [847, 417] width 1305 height 610
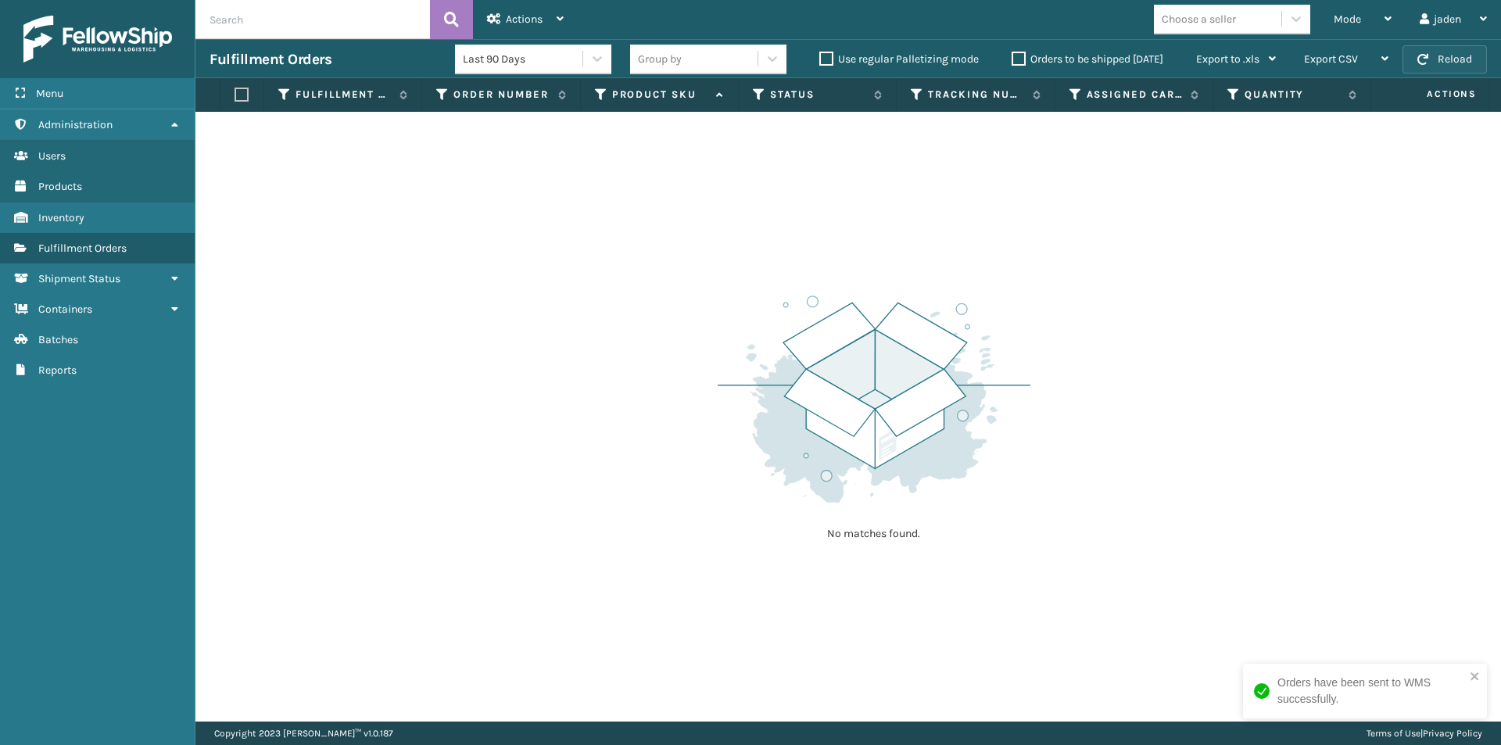
click at [1453, 61] on button "Reload" at bounding box center [1444, 59] width 84 height 28
click at [1380, 19] on div "Mode" at bounding box center [1363, 19] width 58 height 39
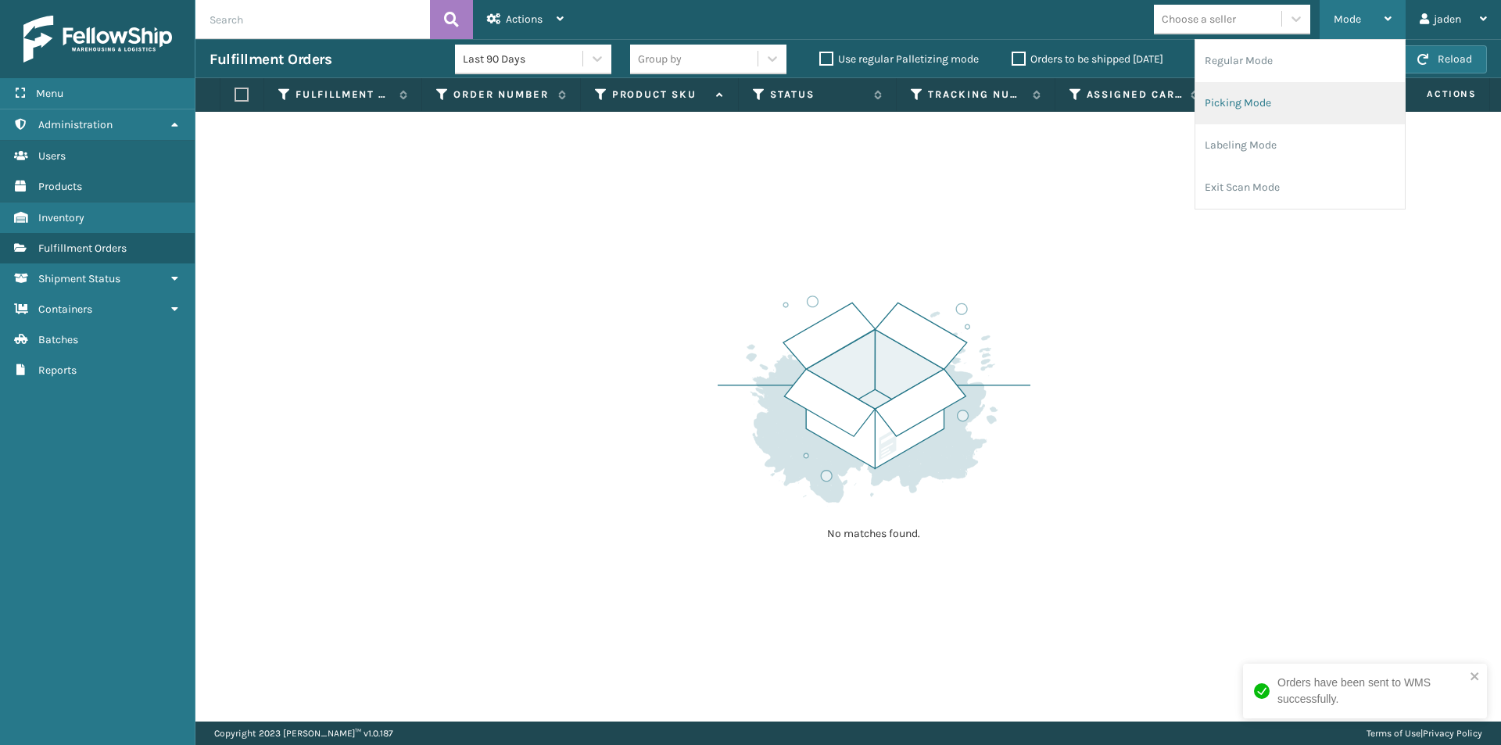
click at [1312, 123] on li "Picking Mode" at bounding box center [1299, 103] width 209 height 42
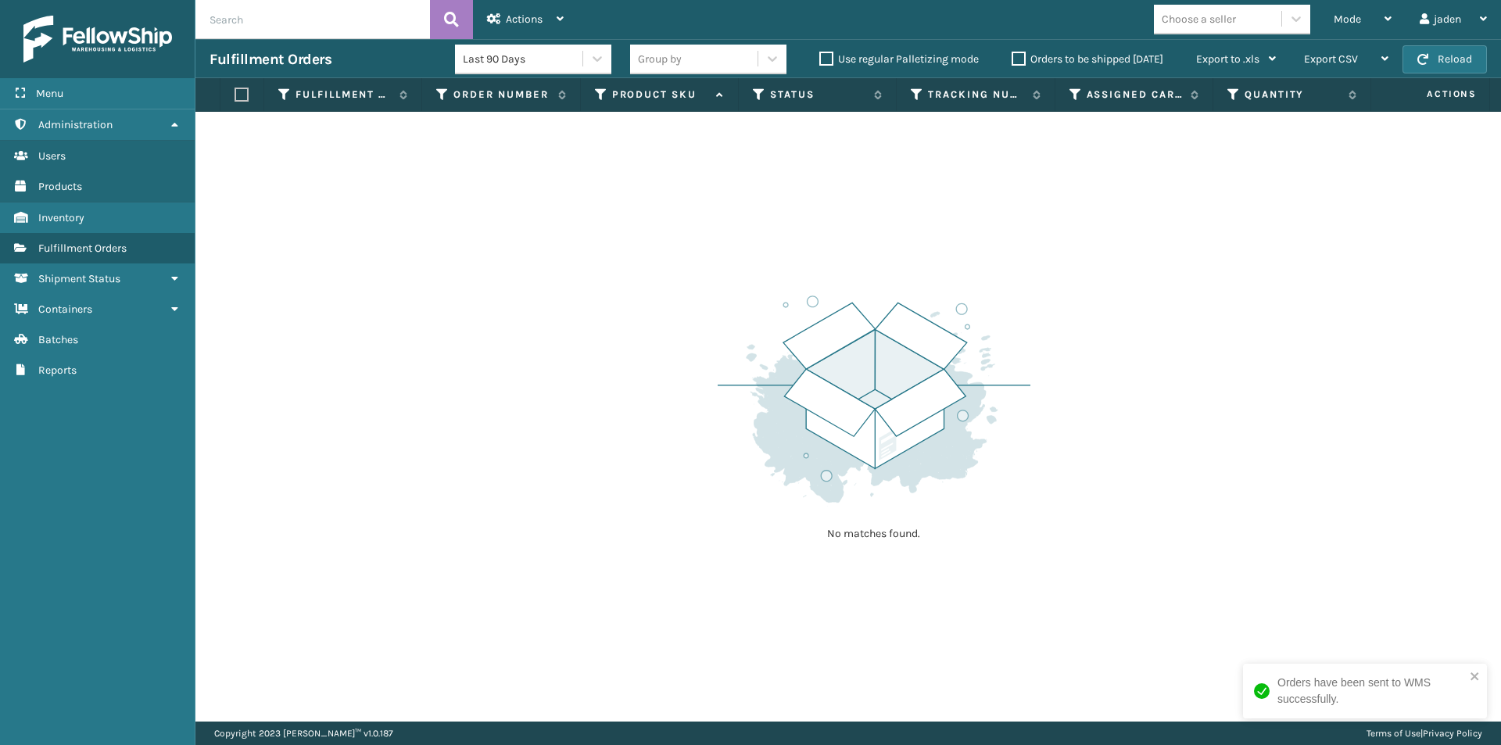
drag, startPoint x: 913, startPoint y: 393, endPoint x: 852, endPoint y: 413, distance: 64.0
drag, startPoint x: 852, startPoint y: 413, endPoint x: 371, endPoint y: 432, distance: 481.9
click at [371, 432] on div "No matches found." at bounding box center [847, 417] width 1305 height 610
click at [1418, 68] on button "Reload" at bounding box center [1444, 59] width 84 height 28
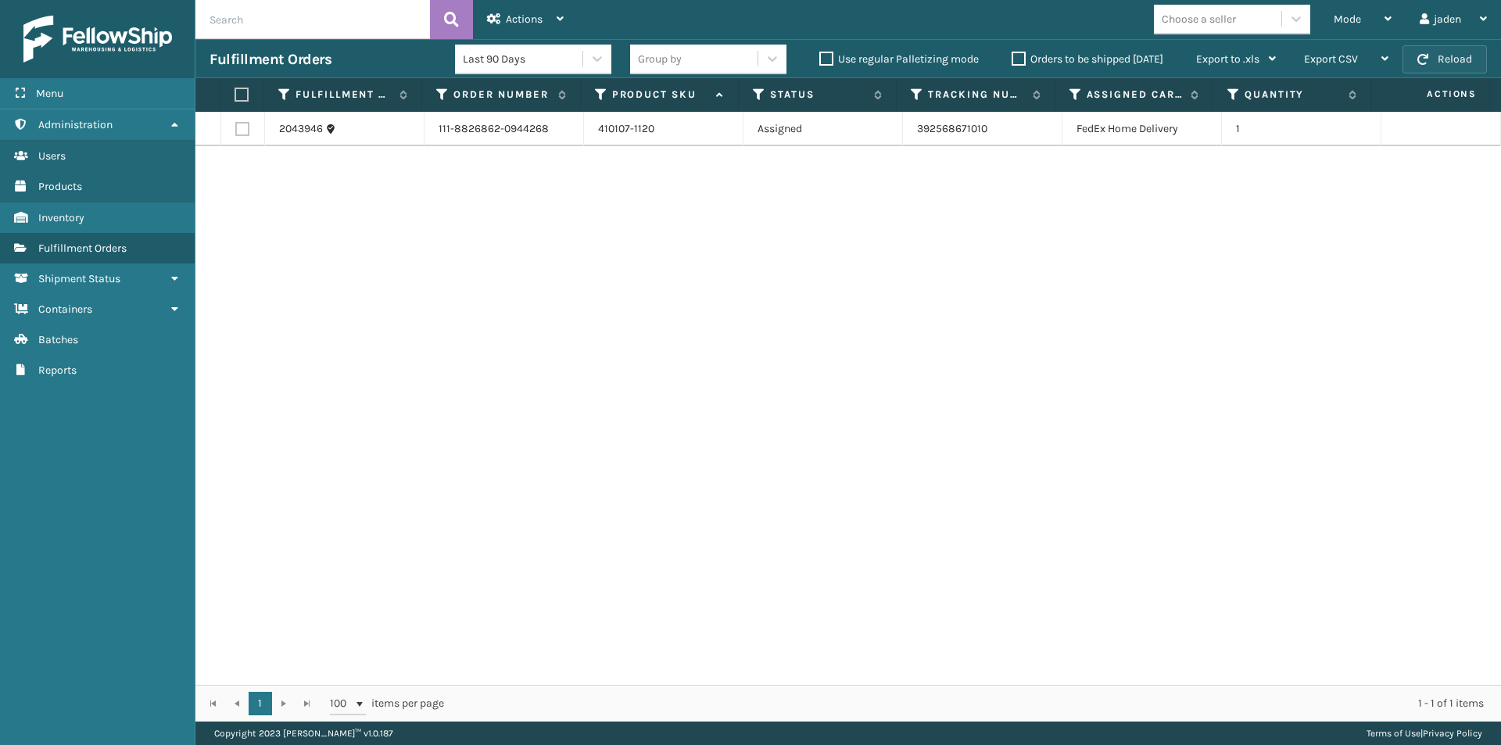
click at [1433, 68] on button "Reload" at bounding box center [1444, 59] width 84 height 28
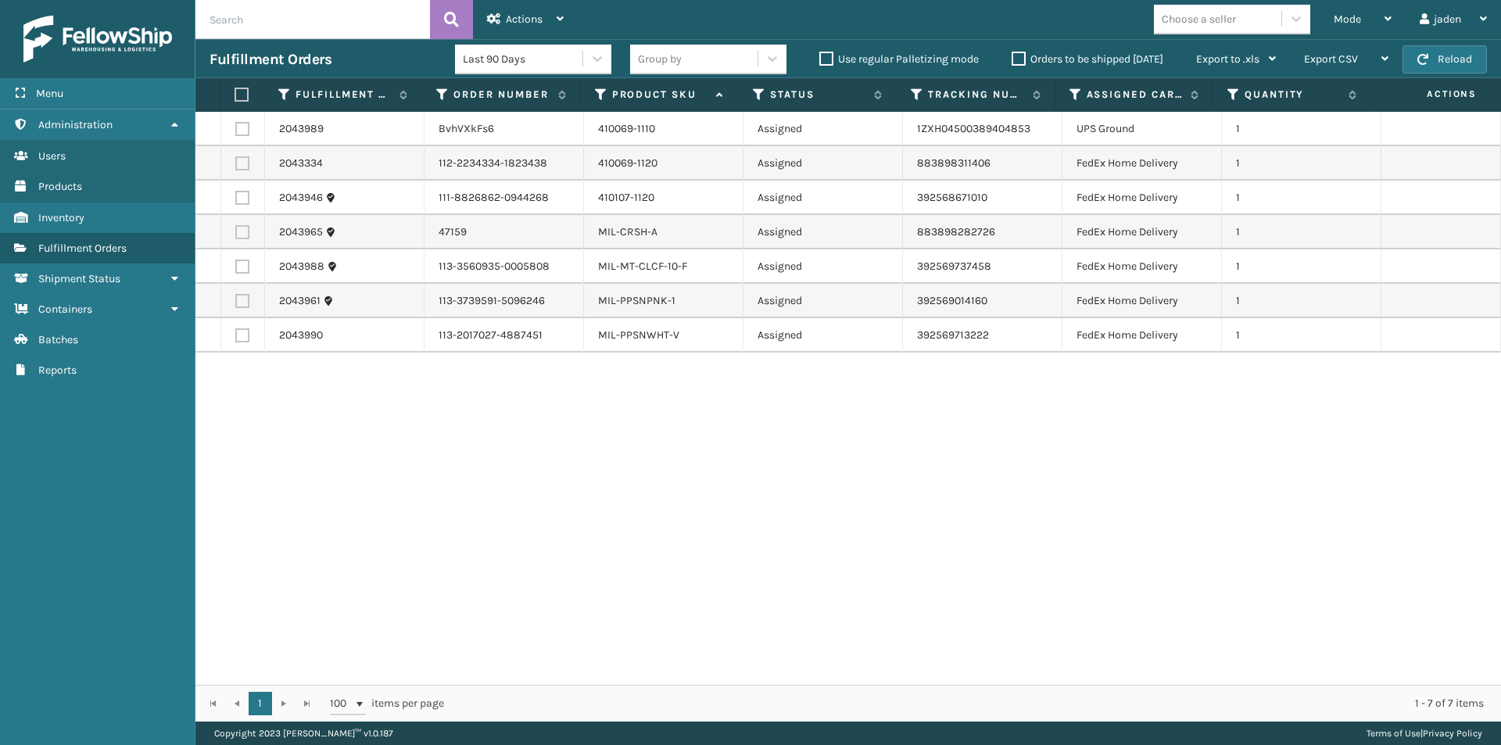
drag, startPoint x: 1208, startPoint y: 461, endPoint x: 616, endPoint y: 472, distance: 591.8
click at [616, 472] on div "2043989 BvhVXkFs6 410069-1110 Assigned 1ZXH04500389404853 UPS Ground 1 2043334 …" at bounding box center [847, 398] width 1305 height 573
click at [242, 303] on label at bounding box center [242, 301] width 14 height 14
click at [236, 303] on input "checkbox" at bounding box center [235, 299] width 1 height 10
checkbox input "true"
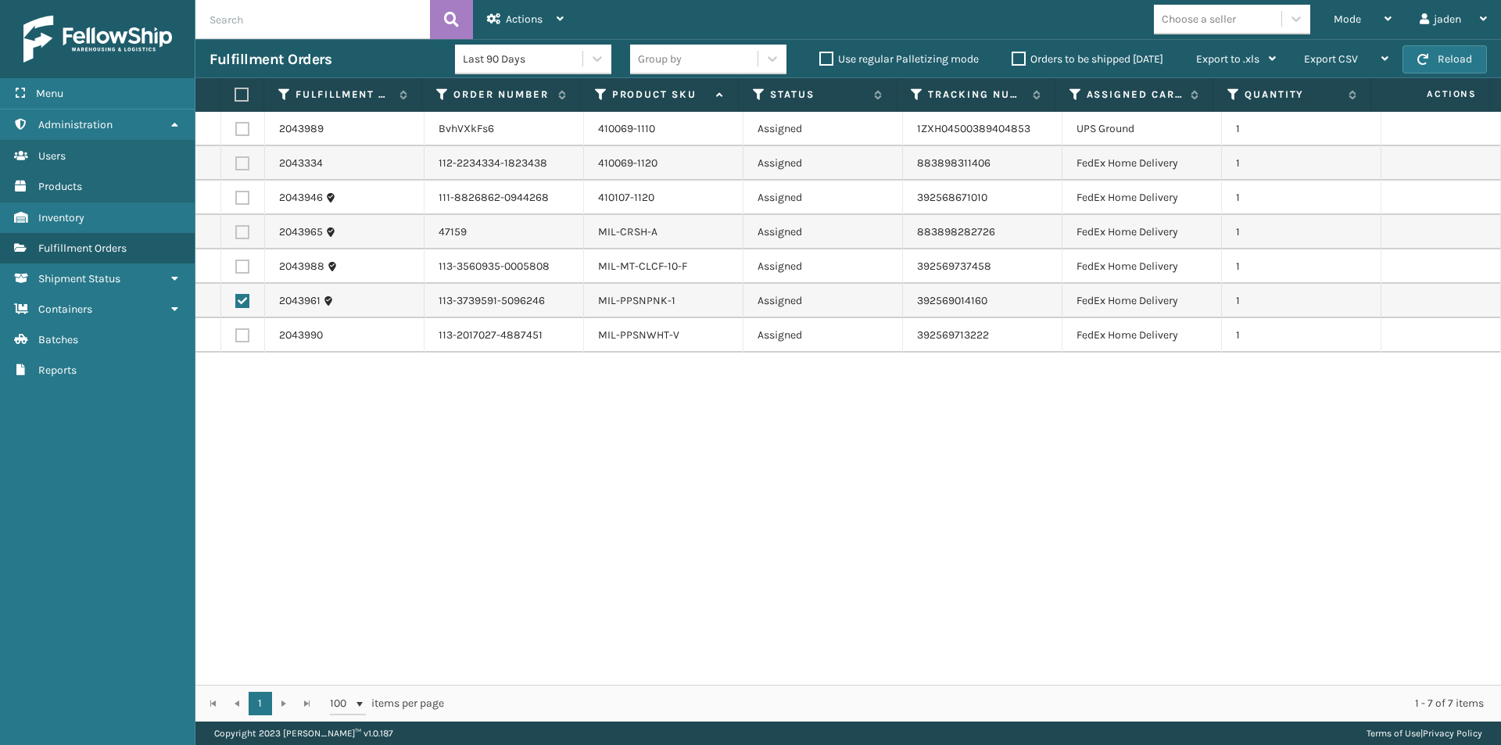
click at [240, 338] on label at bounding box center [242, 335] width 14 height 14
click at [236, 338] on input "checkbox" at bounding box center [235, 333] width 1 height 10
checkbox input "true"
click at [537, 520] on div "2043989 BvhVXkFs6 410069-1110 Assigned 1ZXH04500389404853 UPS Ground 1 2043334 …" at bounding box center [847, 398] width 1305 height 573
click at [245, 124] on label at bounding box center [242, 129] width 14 height 14
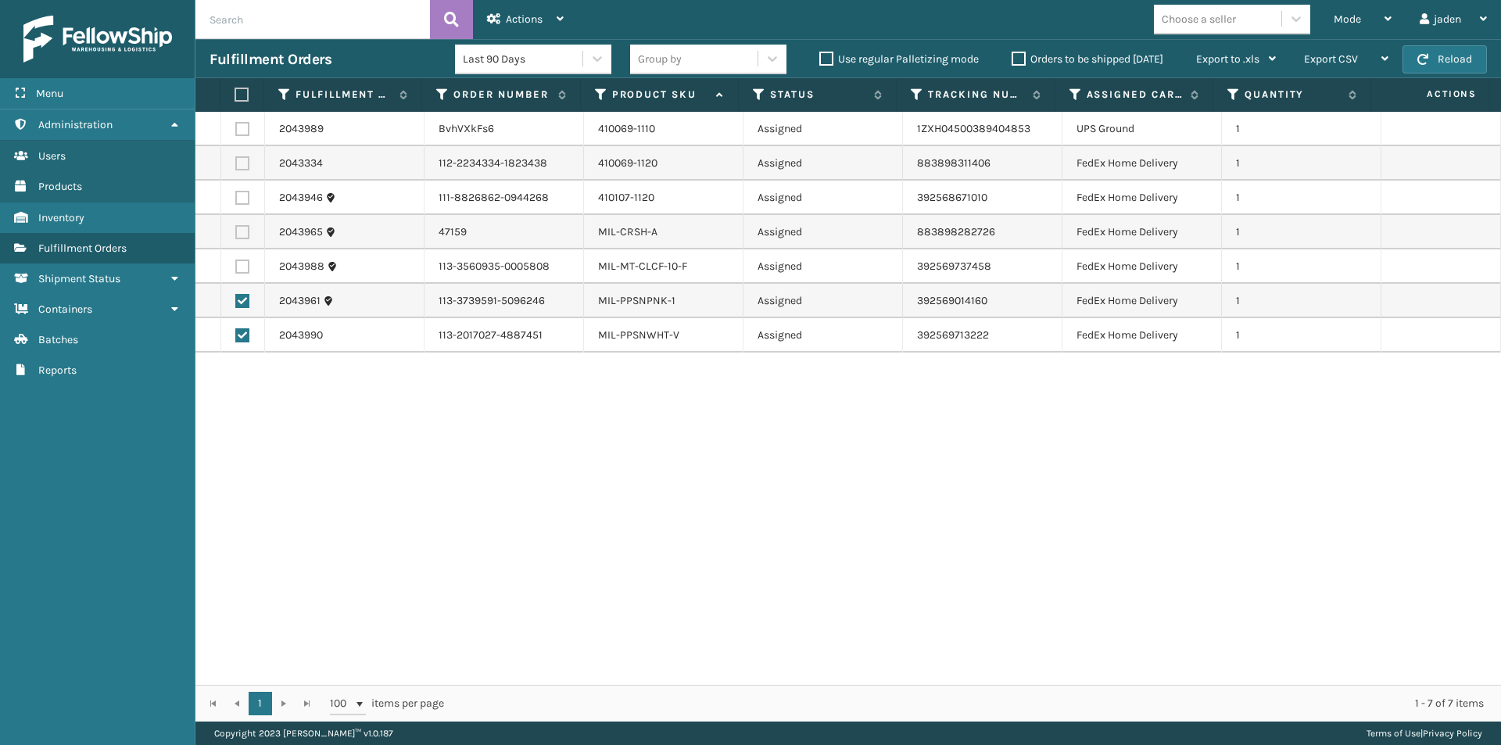
click at [236, 124] on input "checkbox" at bounding box center [235, 127] width 1 height 10
checkbox input "true"
click at [245, 98] on label at bounding box center [240, 95] width 10 height 14
click at [235, 98] on input "checkbox" at bounding box center [235, 95] width 1 height 10
checkbox input "true"
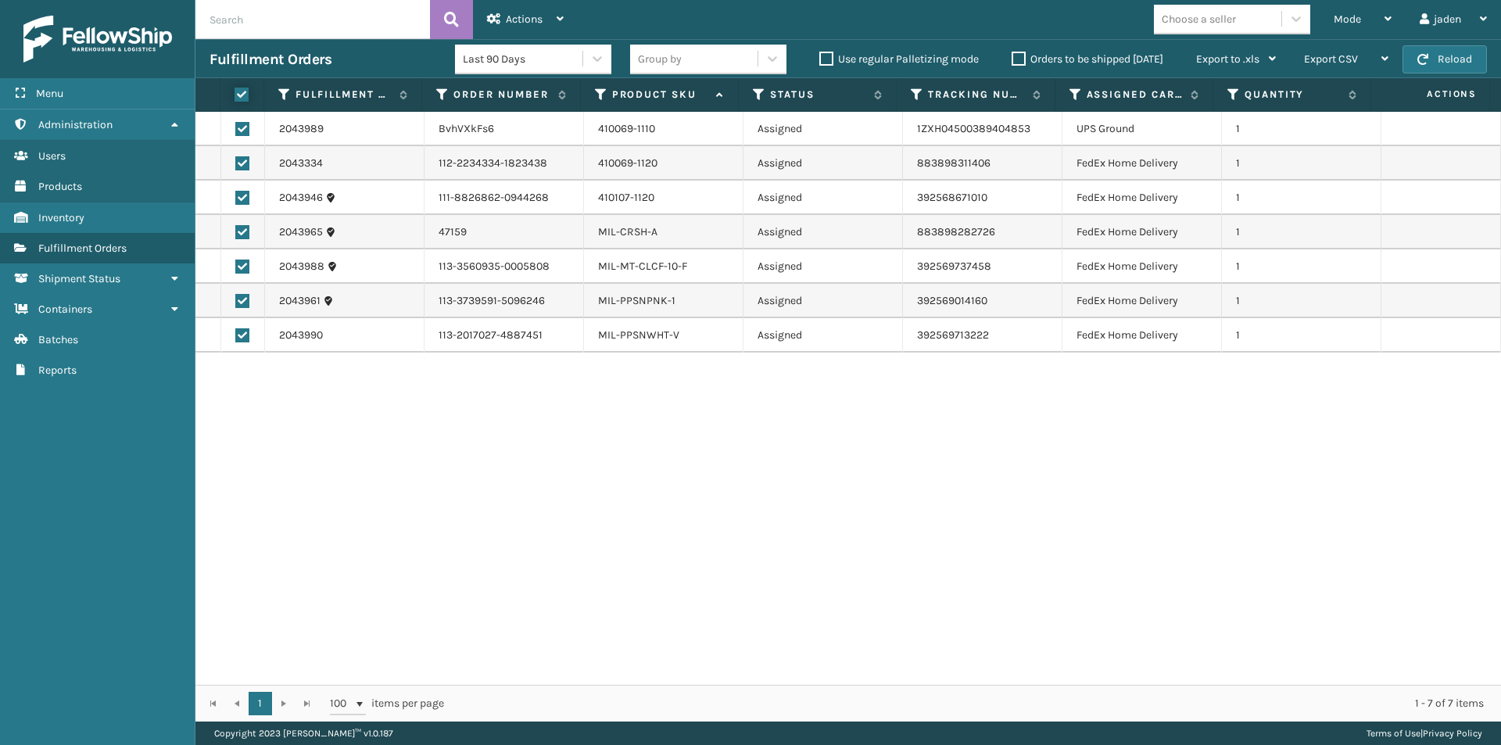
checkbox input "true"
click at [517, 20] on span "Actions" at bounding box center [524, 19] width 37 height 13
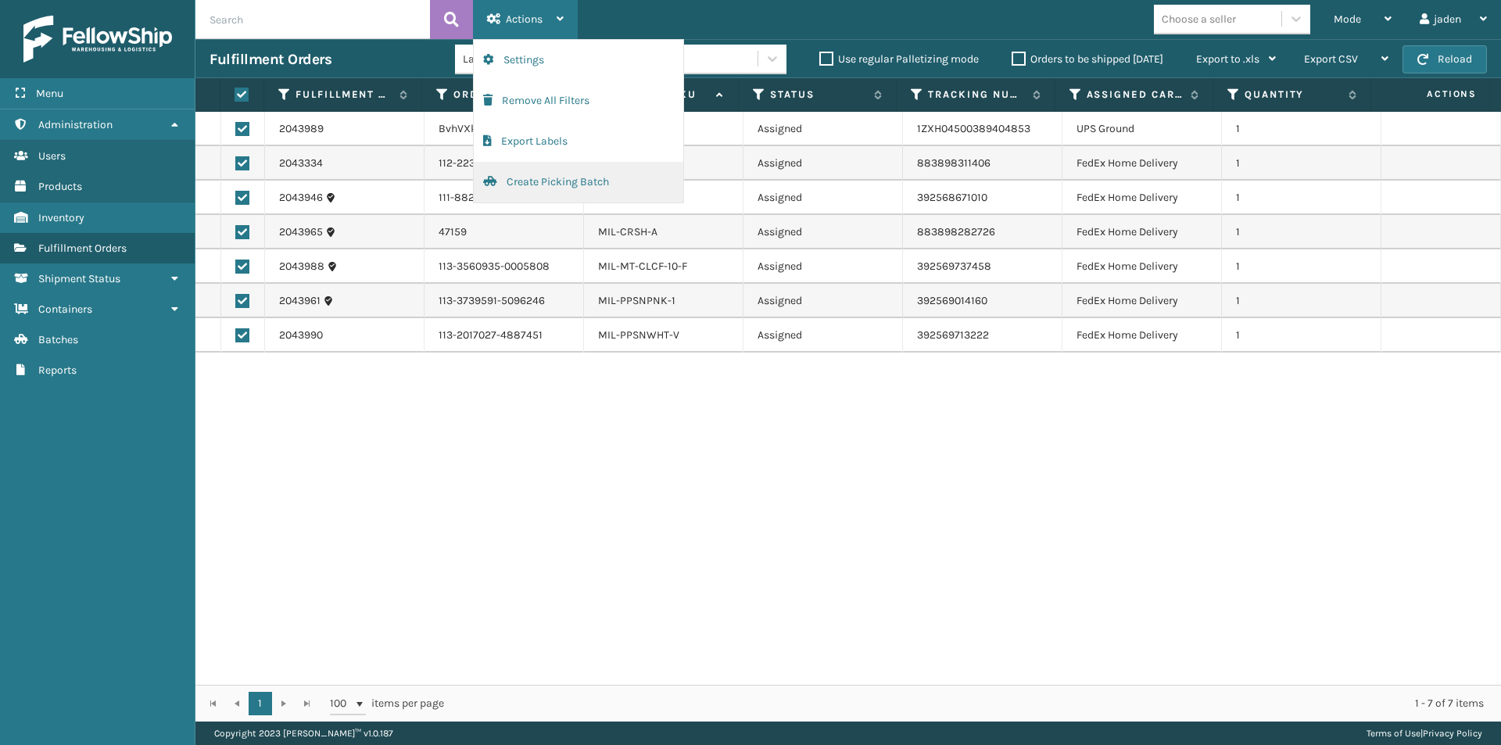
click at [571, 181] on button "Create Picking Batch" at bounding box center [578, 182] width 209 height 41
